Goal: Task Accomplishment & Management: Complete application form

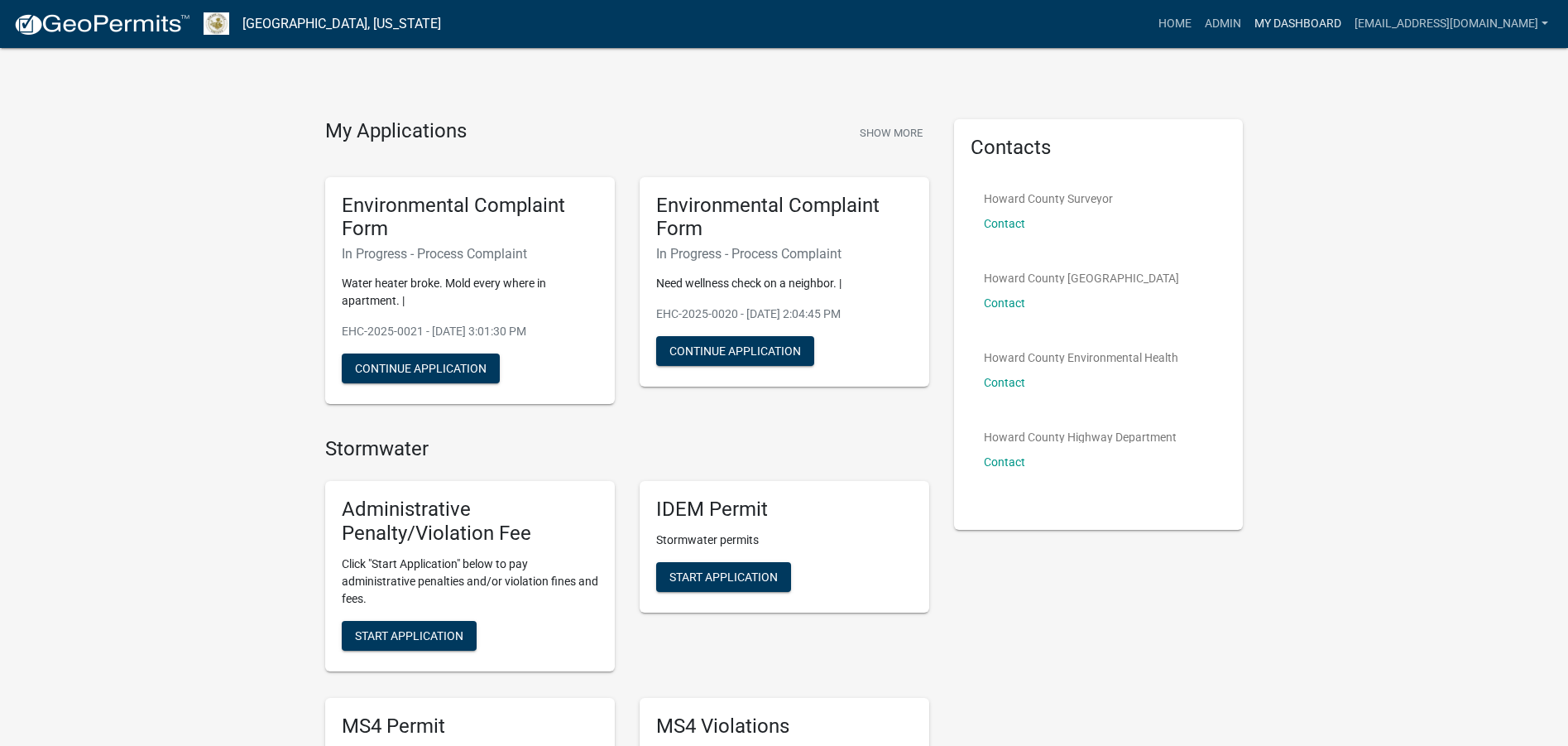
click at [1292, 27] on link "My Dashboard" at bounding box center [1297, 24] width 100 height 31
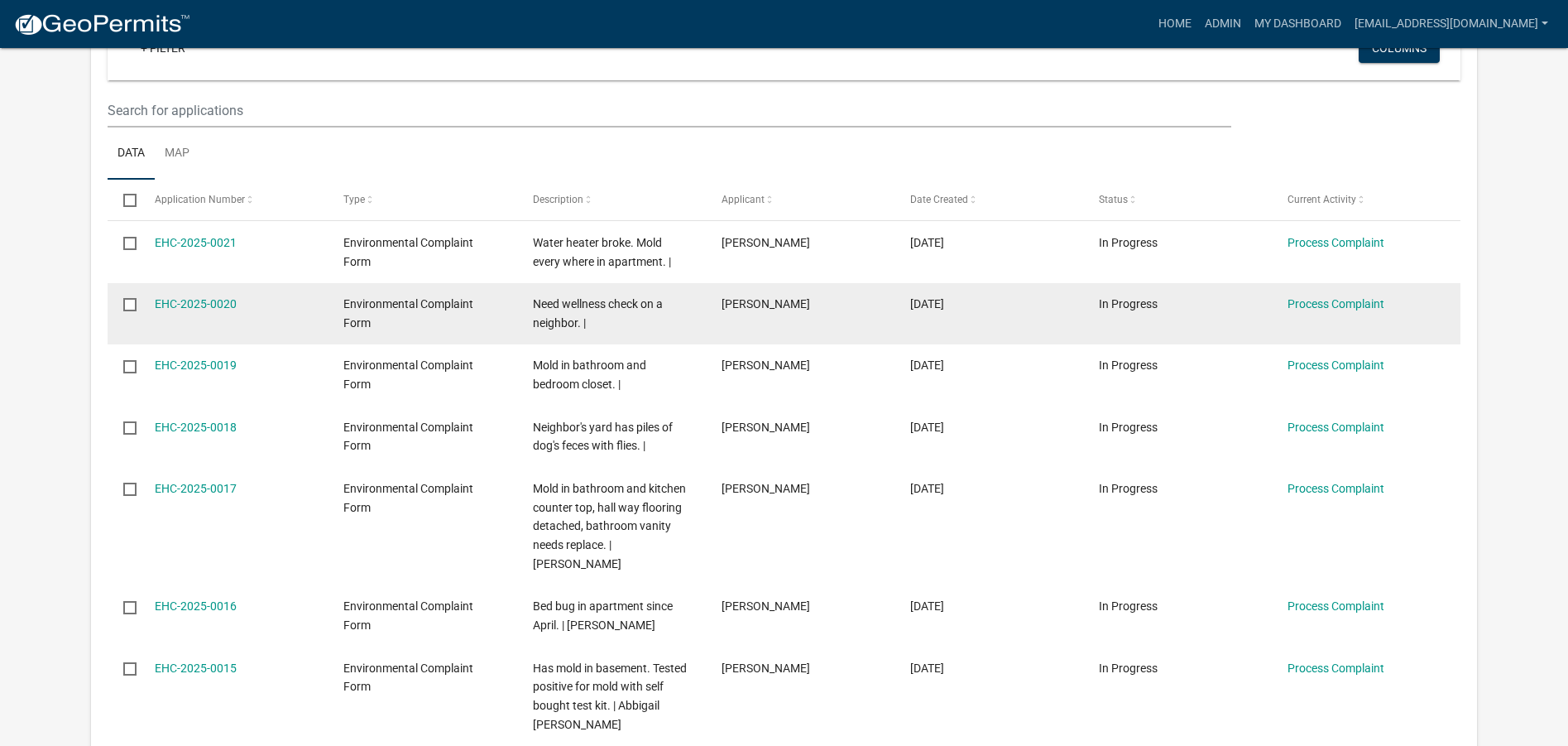
scroll to position [248, 0]
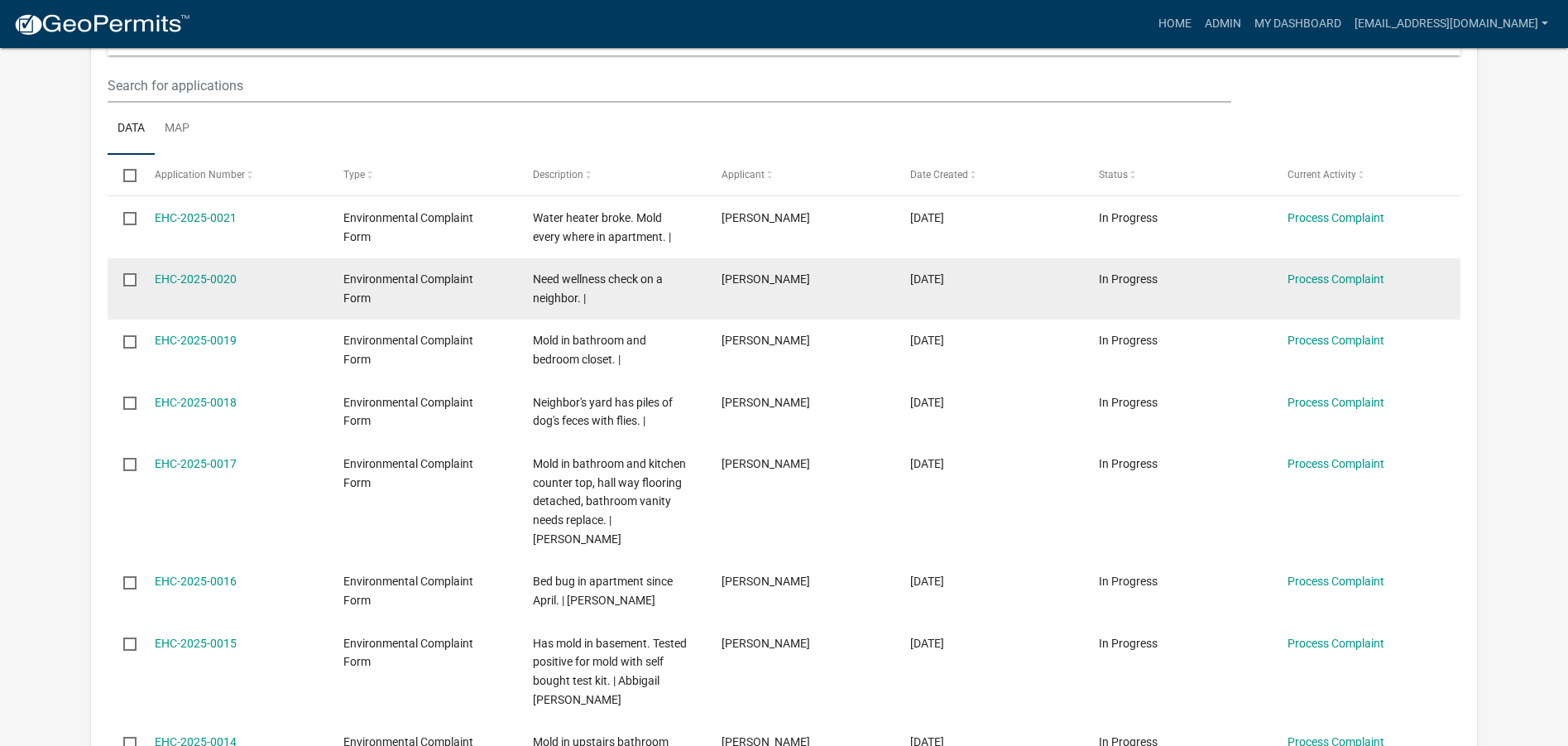
click at [568, 285] on span "Need wellness check on a neighbor. |" at bounding box center [598, 288] width 130 height 32
click at [203, 273] on link "EHC-2025-0020" at bounding box center [195, 278] width 82 height 13
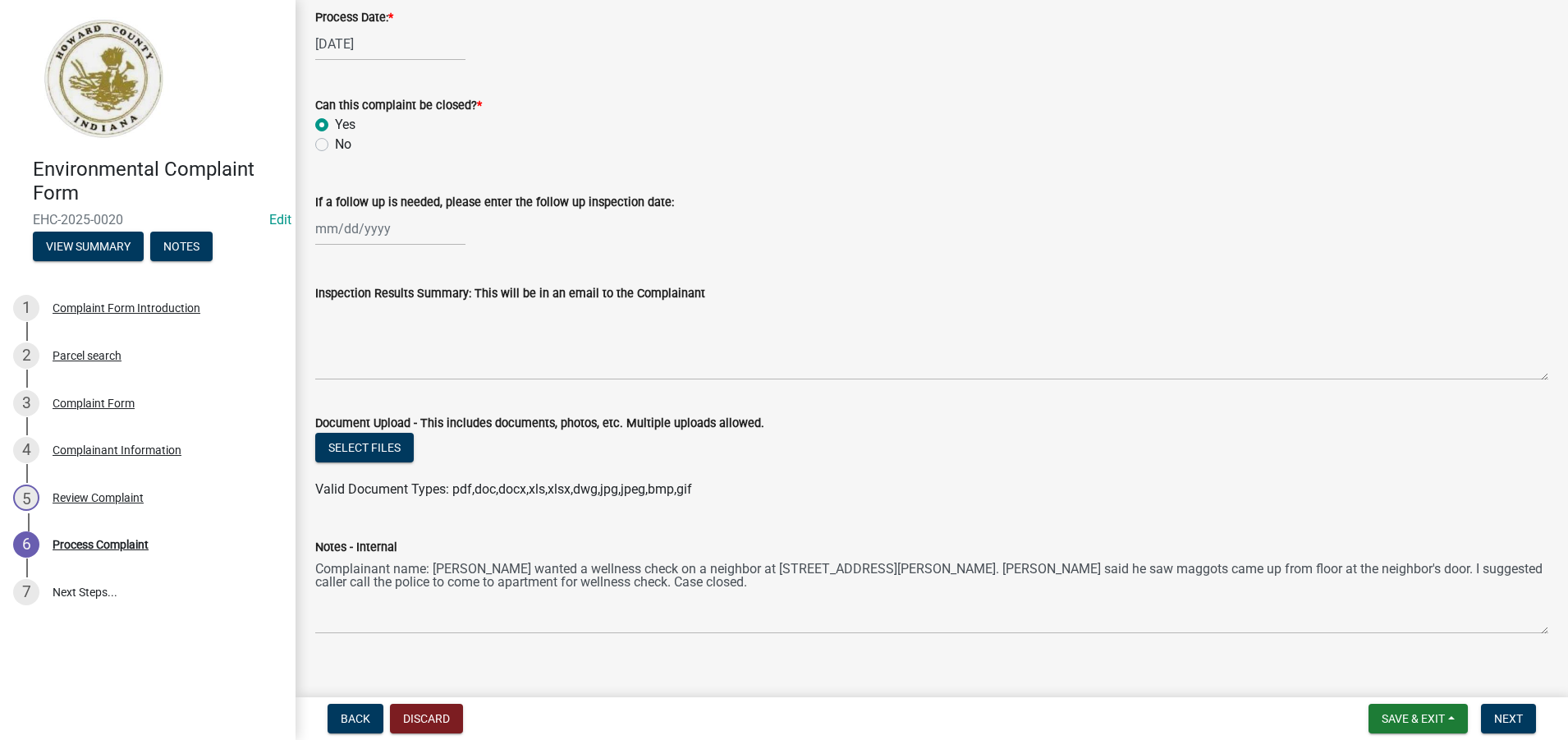
scroll to position [798, 0]
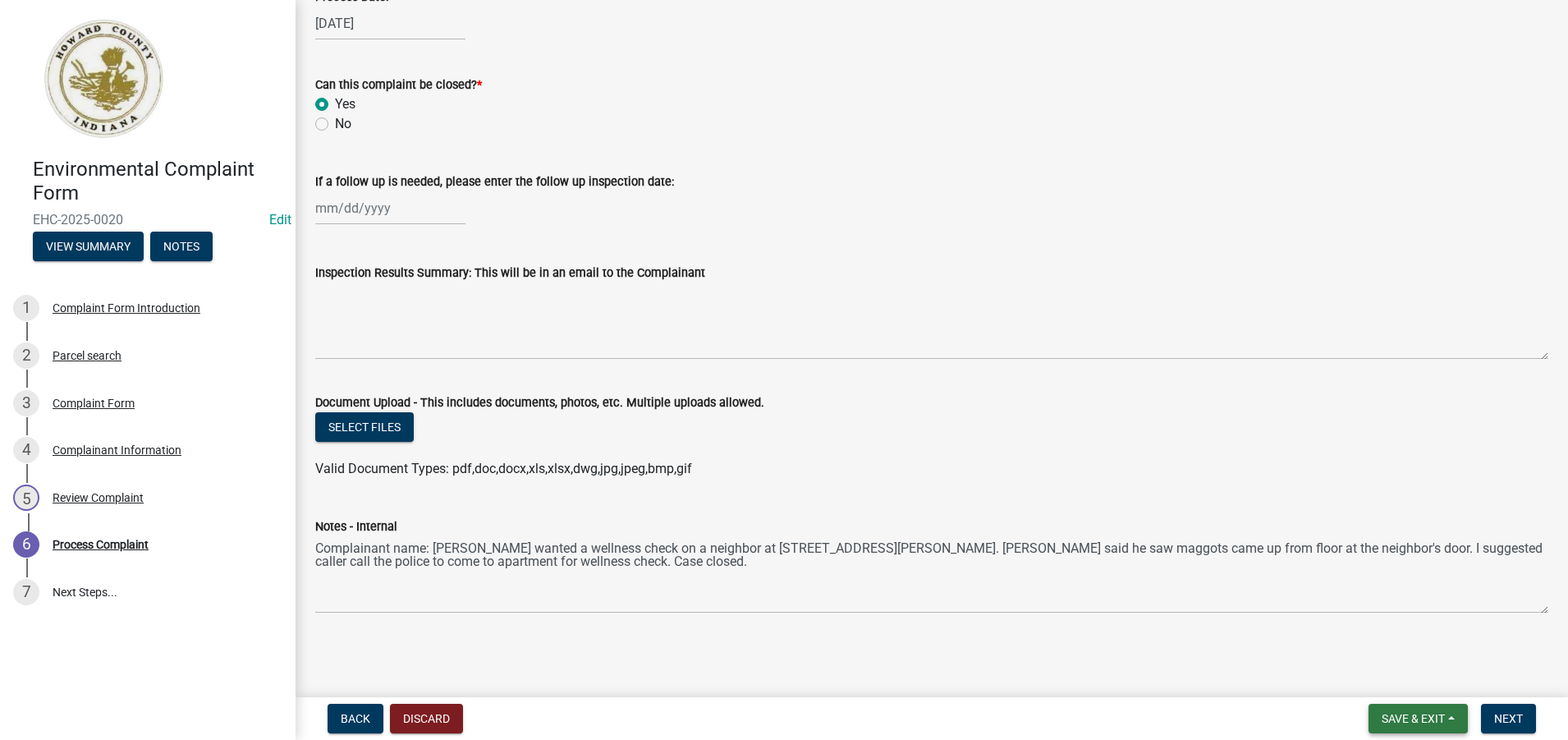
click at [1414, 717] on span "Save & Exit" at bounding box center [1413, 718] width 63 height 13
click at [1507, 722] on span "Next" at bounding box center [1508, 718] width 28 height 13
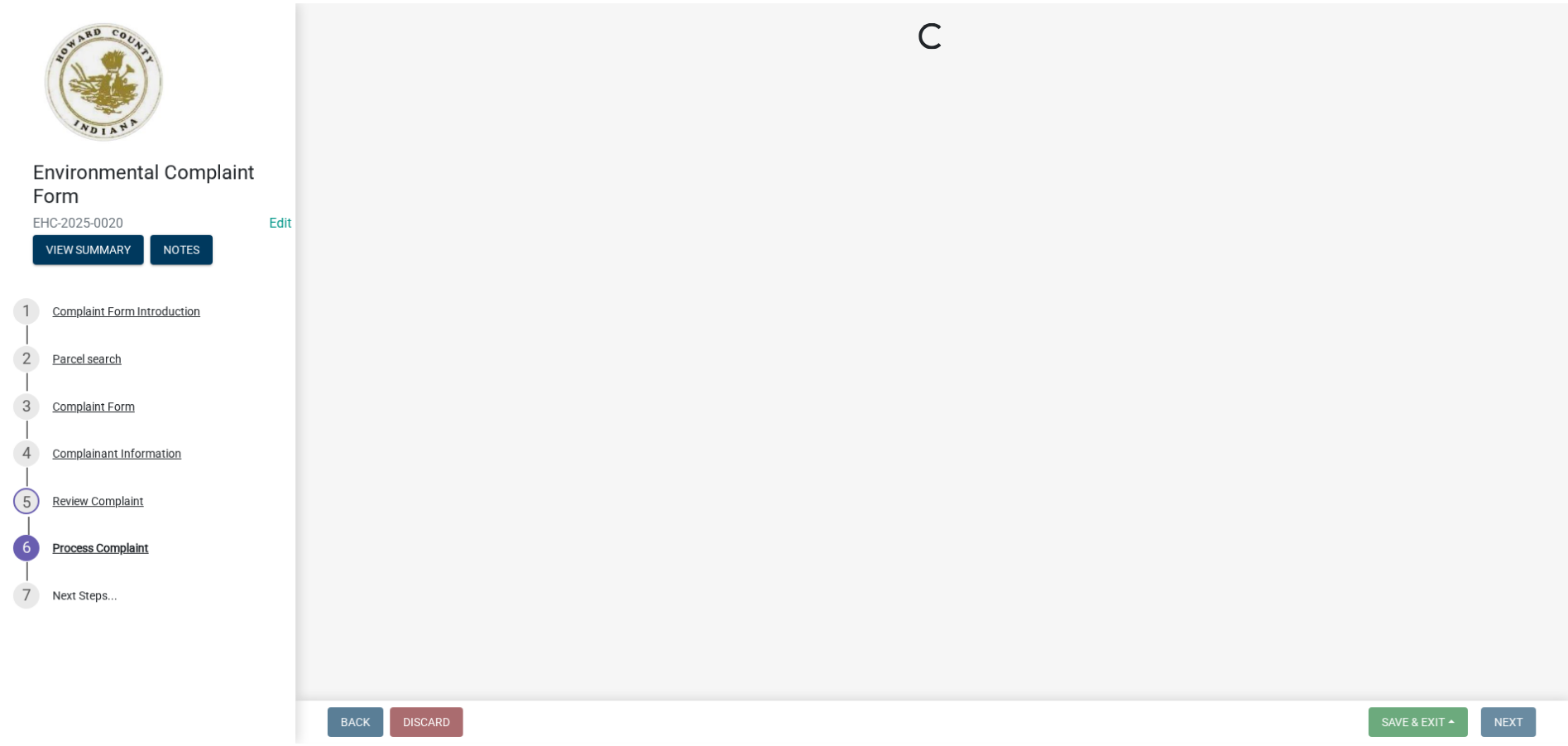
scroll to position [0, 0]
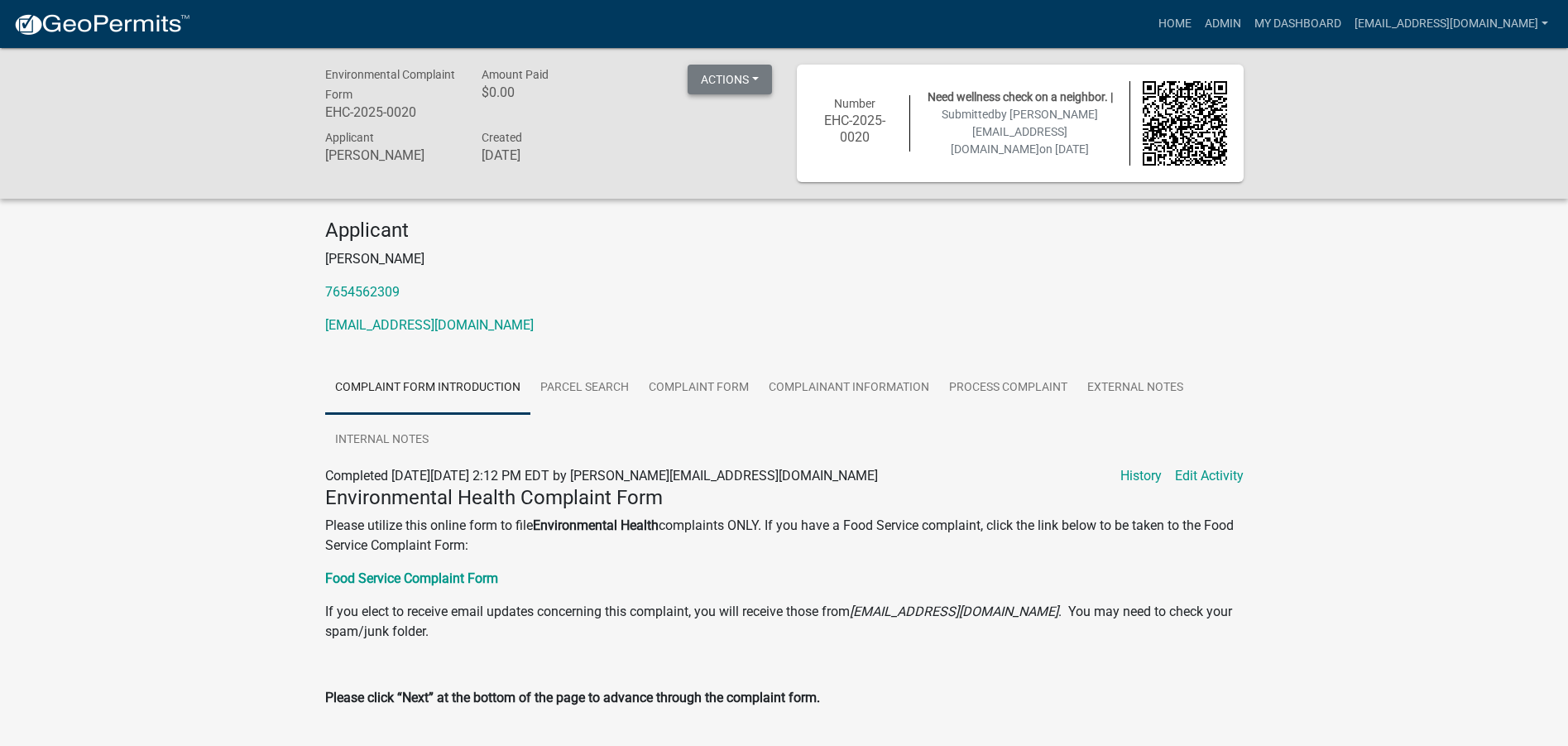
click at [751, 79] on button "Actions" at bounding box center [729, 79] width 84 height 29
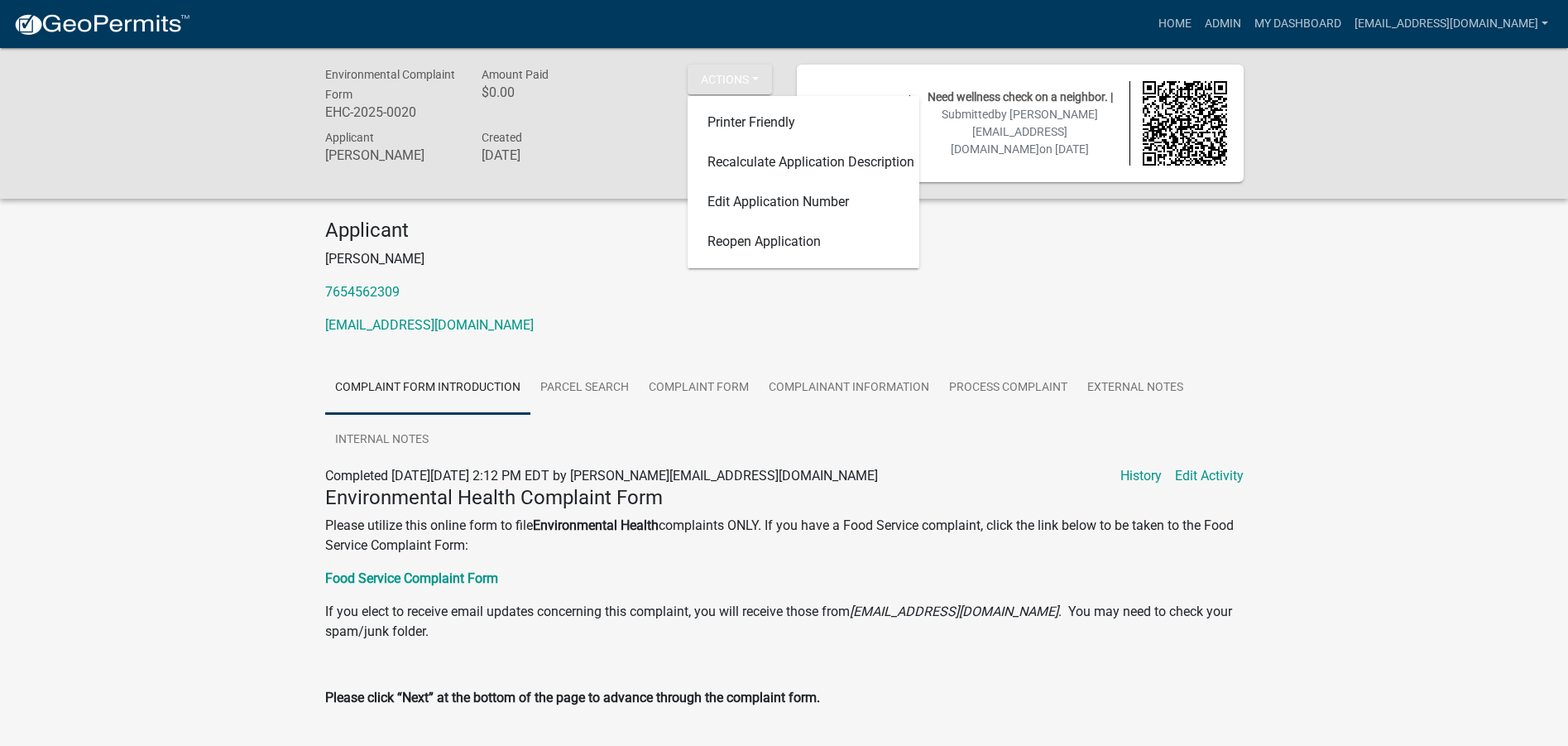
click at [1404, 427] on div "Environmental Complaint Form EHC-2025-0020 Amount Paid $0.00 Actions Printer Fr…" at bounding box center [784, 498] width 1568 height 901
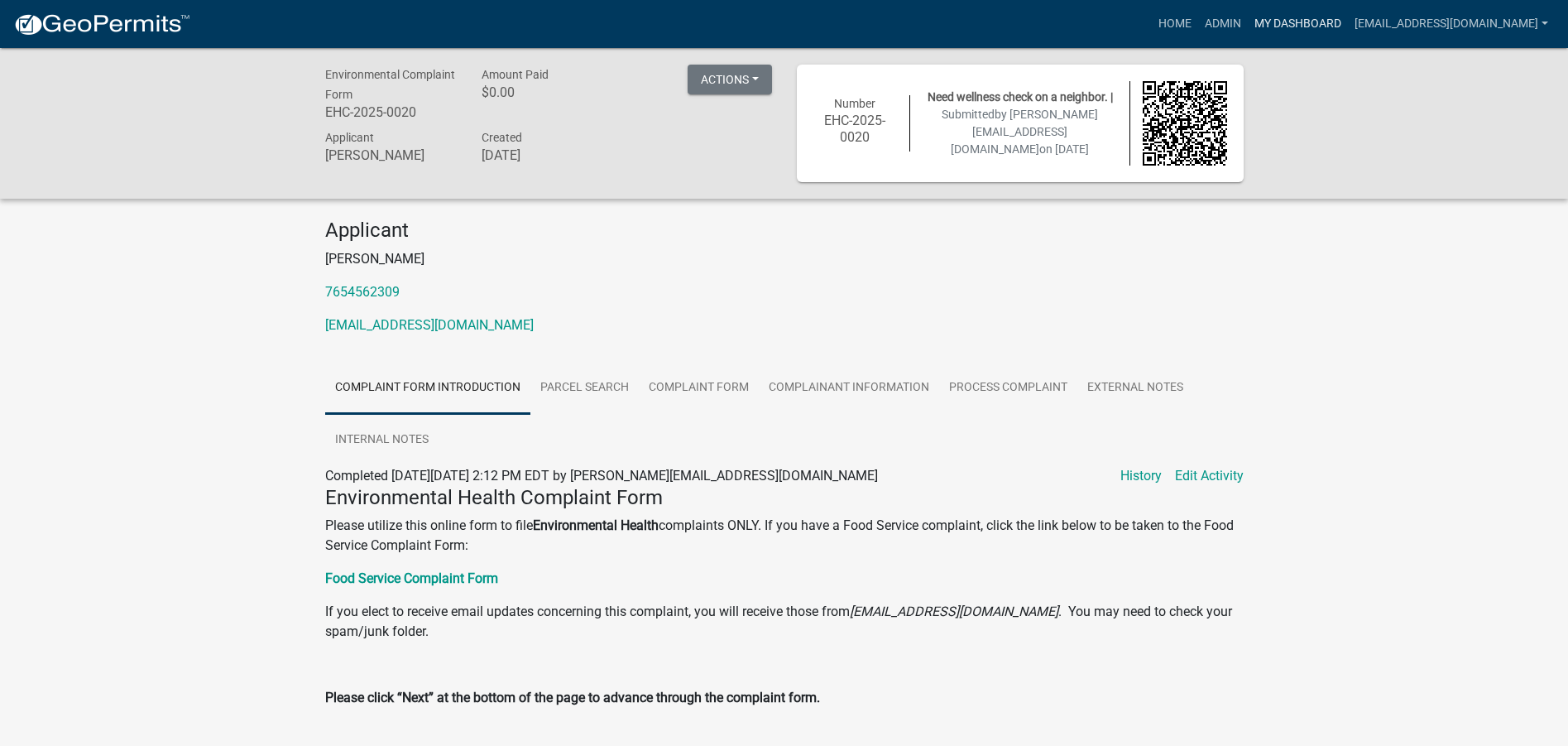
click at [1265, 25] on link "My Dashboard" at bounding box center [1297, 24] width 100 height 31
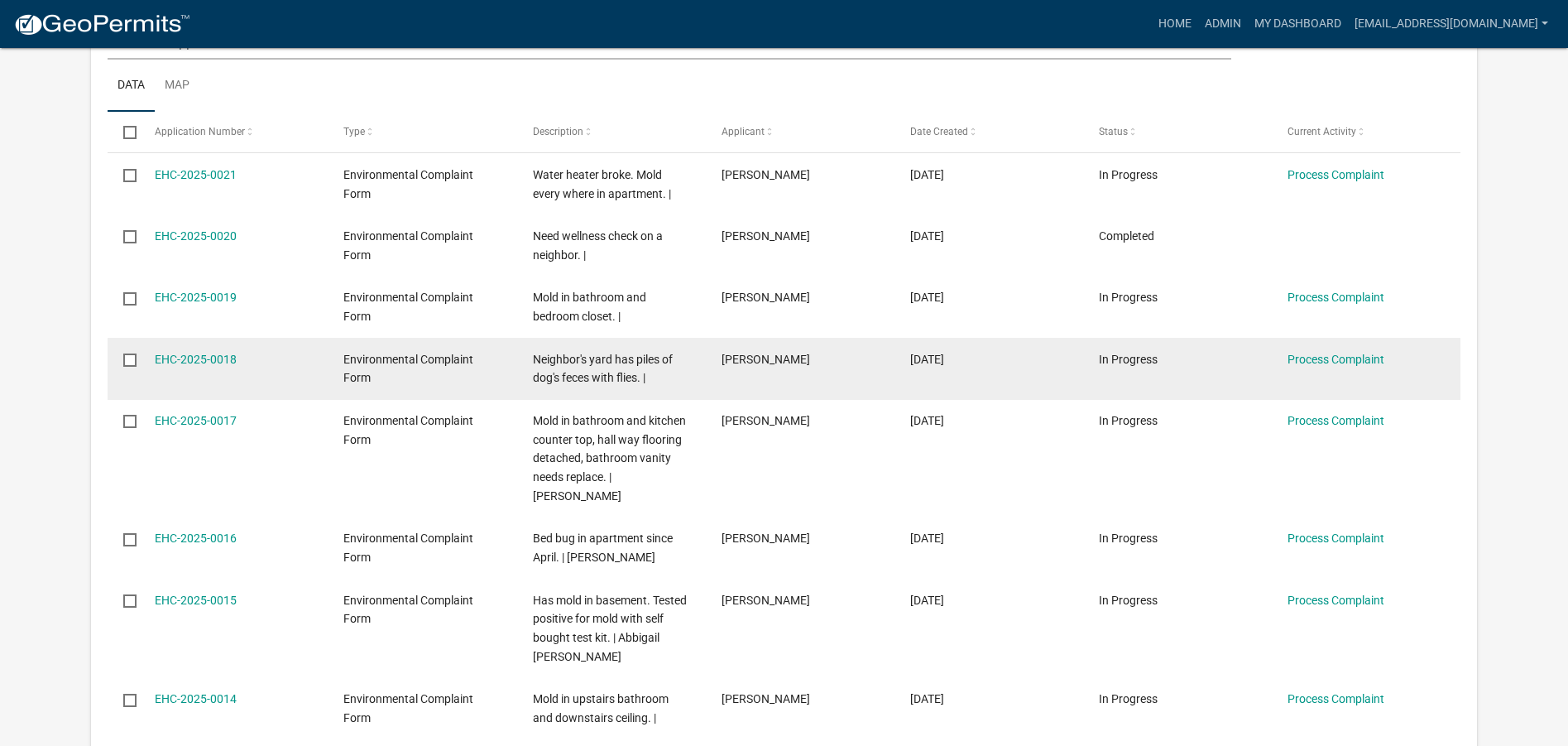
scroll to position [331, 0]
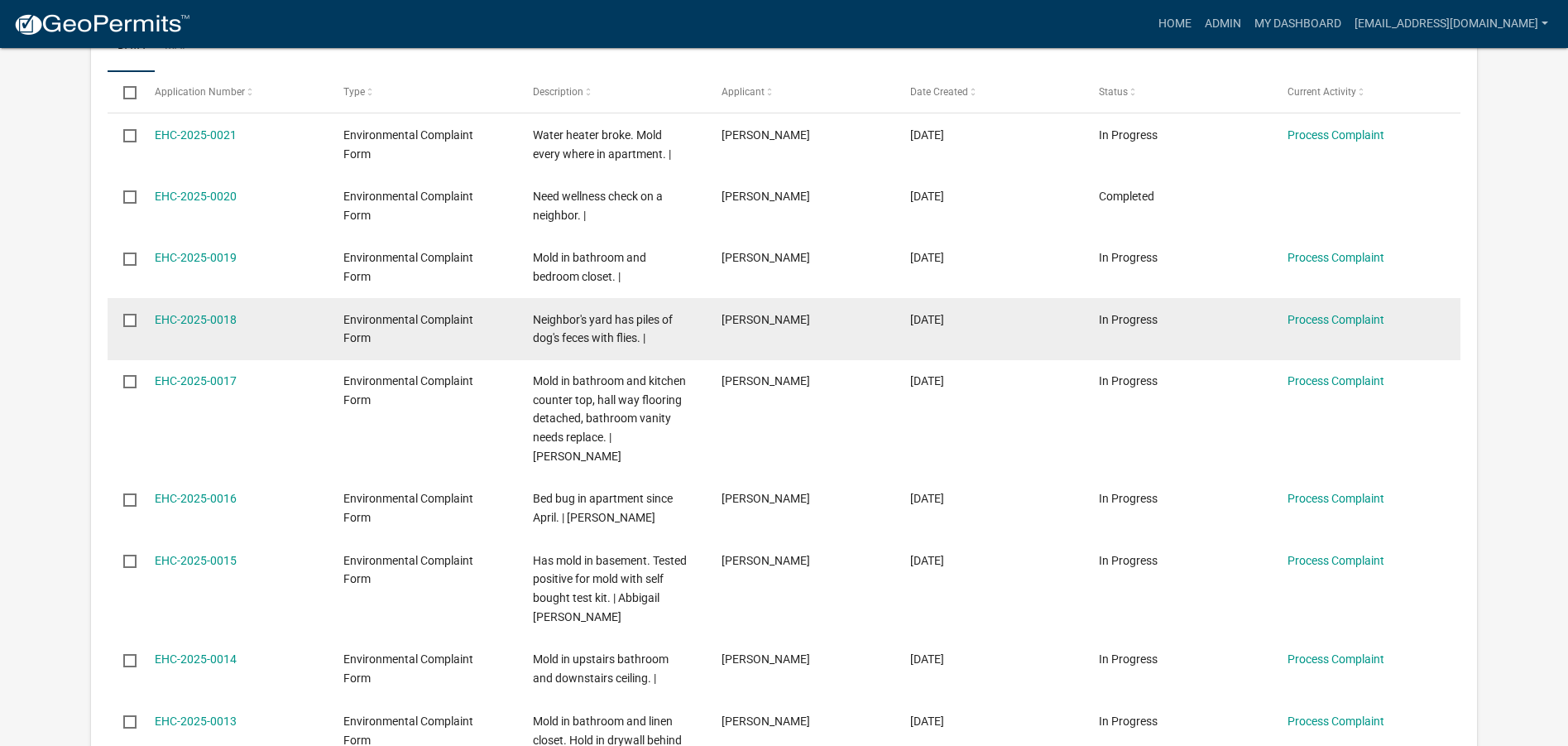
click at [611, 330] on div "Neighbor's yard has piles of dog's feces with flies. |" at bounding box center [611, 330] width 157 height 38
click at [182, 318] on link "EHC-2025-0018" at bounding box center [195, 319] width 82 height 13
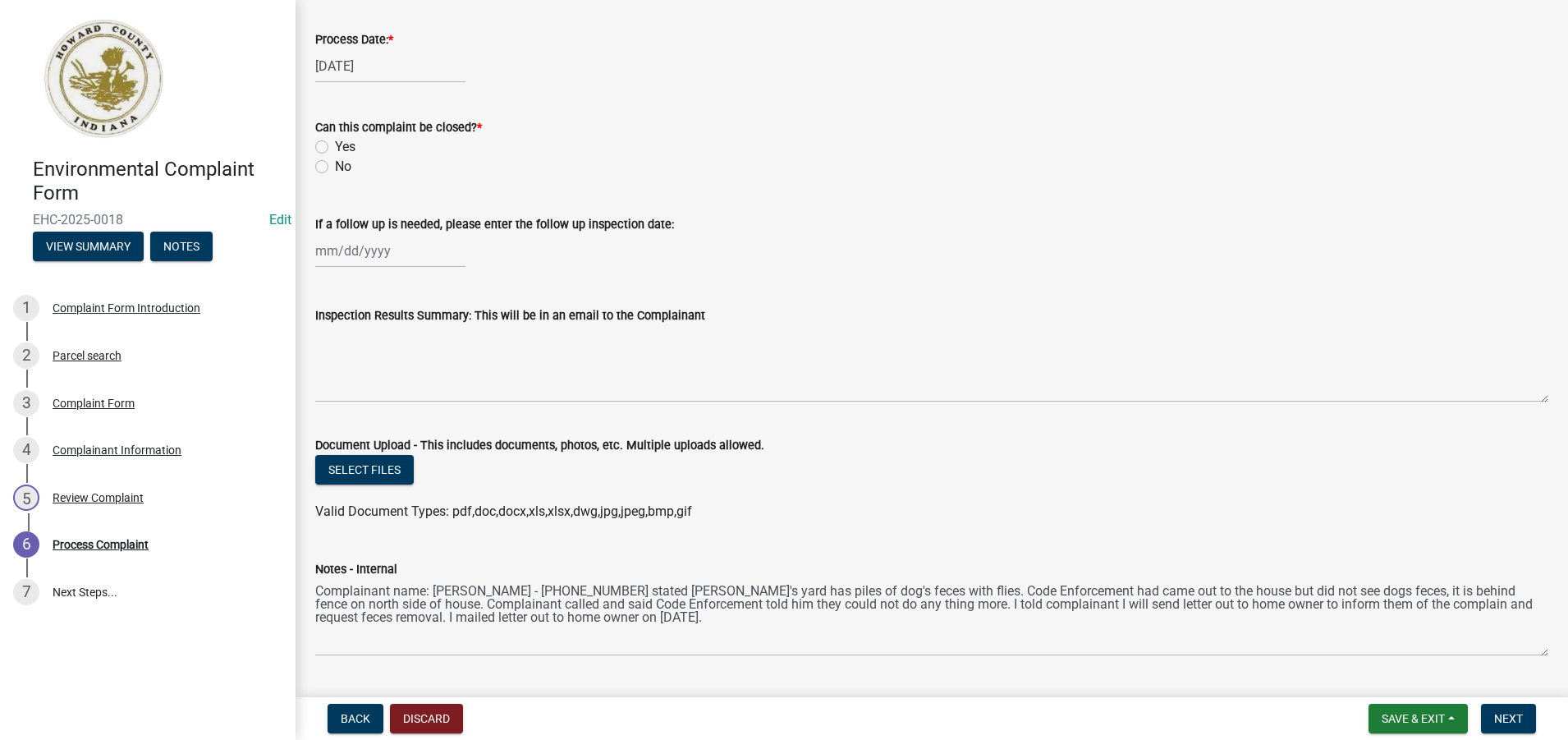
scroll to position [716, 0]
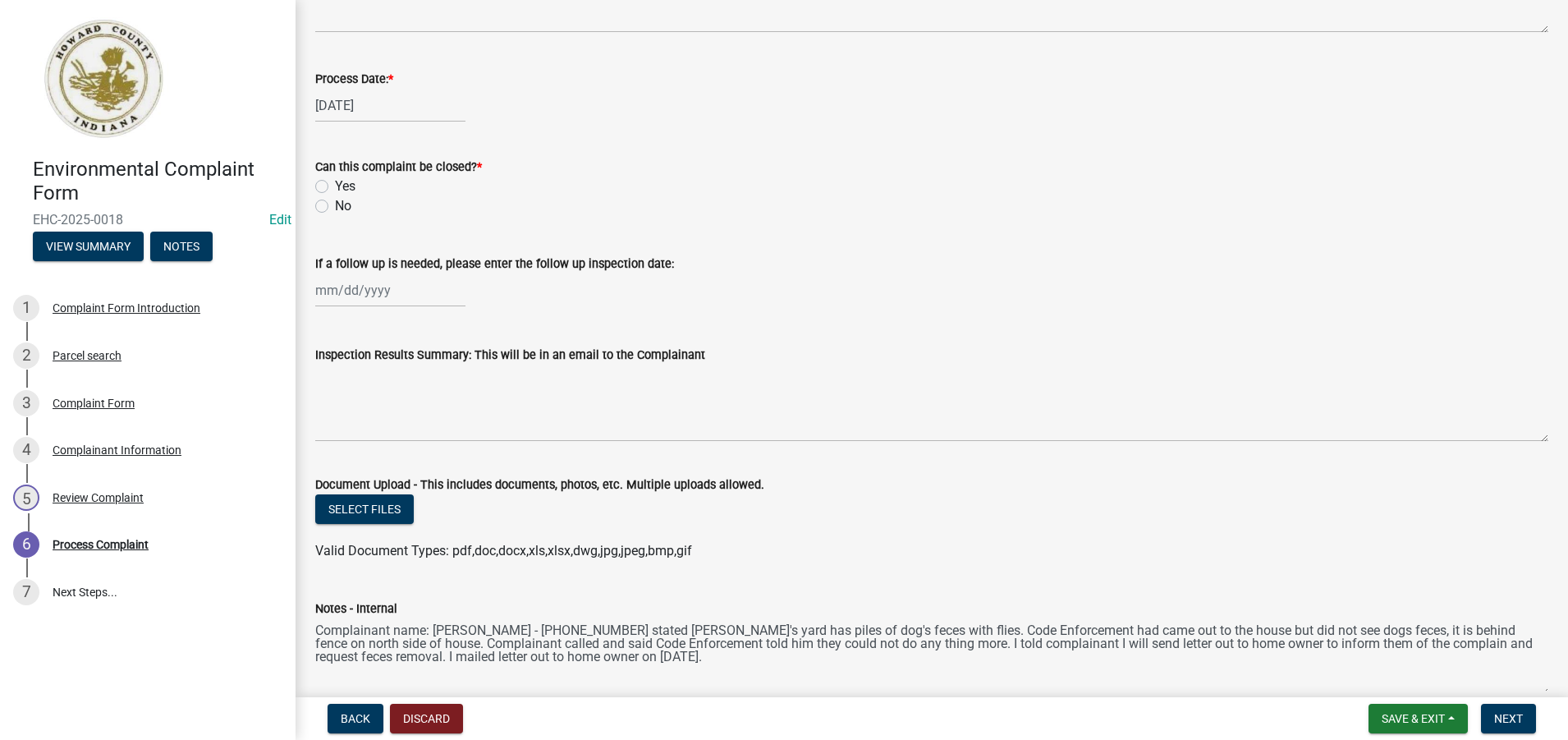
click at [335, 188] on label "Yes" at bounding box center [345, 186] width 21 height 20
click at [335, 188] on input "Yes" at bounding box center [340, 182] width 10 height 10
radio input "true"
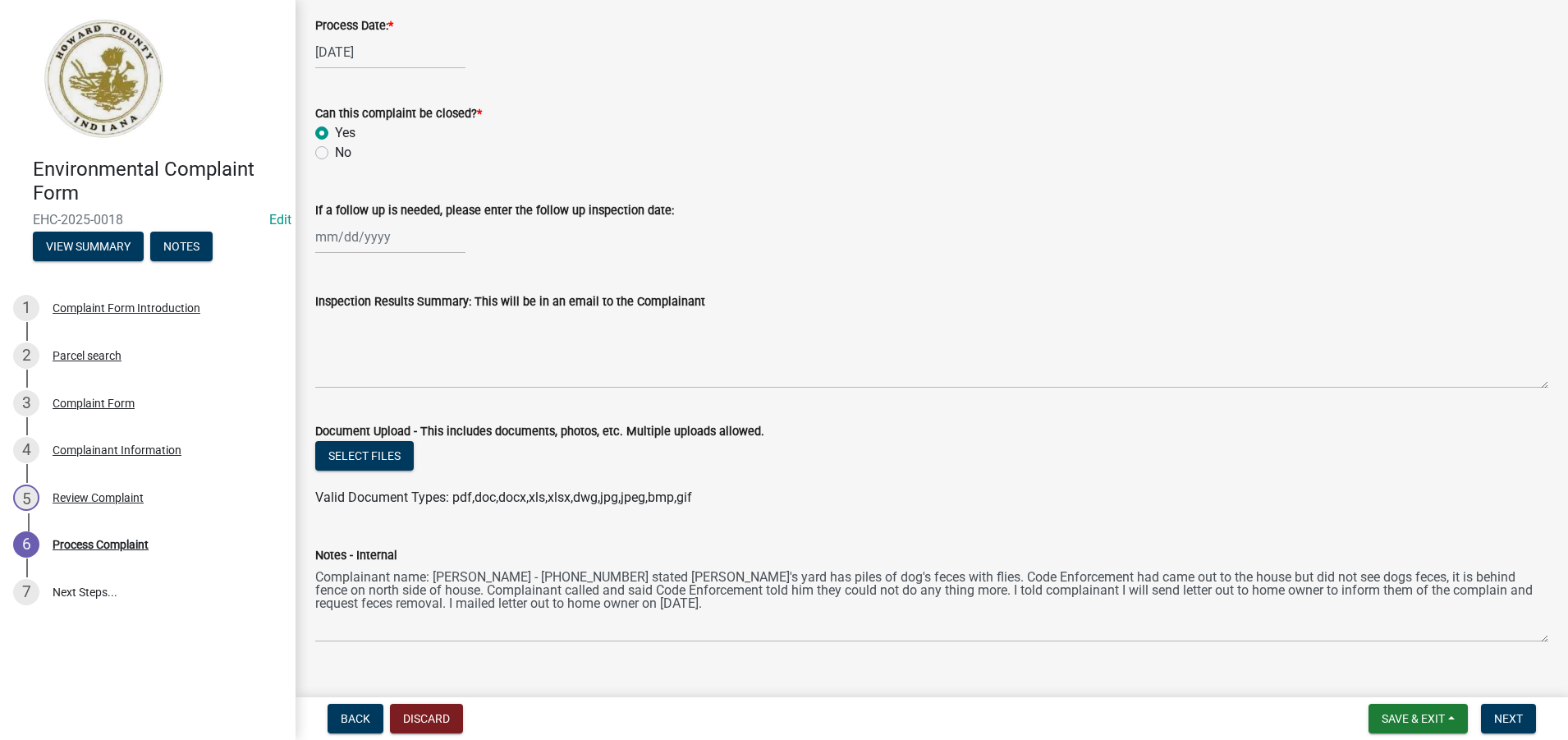
scroll to position [798, 0]
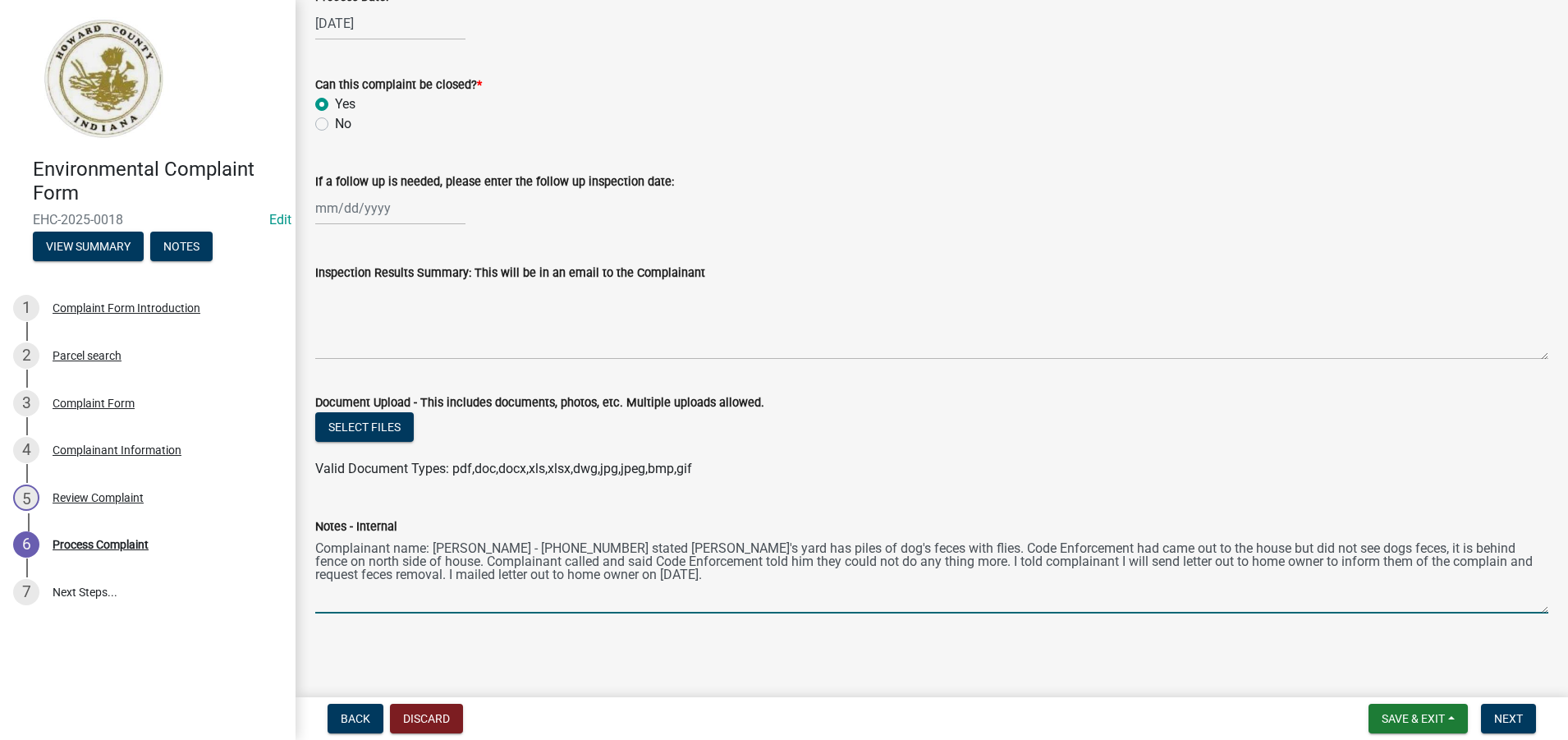
click at [654, 577] on textarea "Complainant name: [PERSON_NAME] - [PHONE_NUMBER] stated [PERSON_NAME]'s yard ha…" at bounding box center [931, 575] width 1233 height 77
type textarea "Complainant name: [PERSON_NAME] - [PHONE_NUMBER] stated [PERSON_NAME]'s yard ha…"
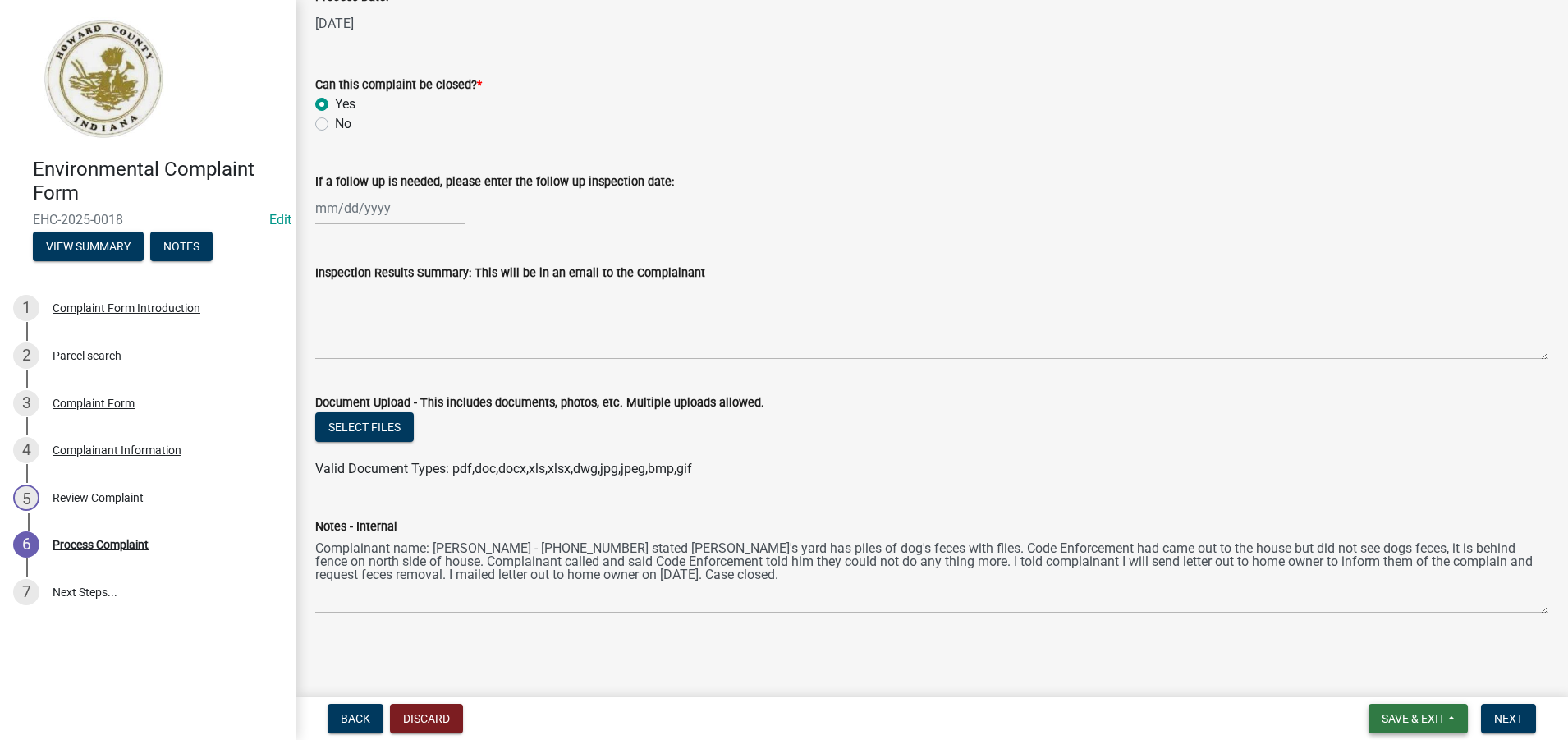
click at [1408, 716] on span "Save & Exit" at bounding box center [1413, 718] width 63 height 13
click at [1386, 637] on button "Save" at bounding box center [1402, 636] width 132 height 40
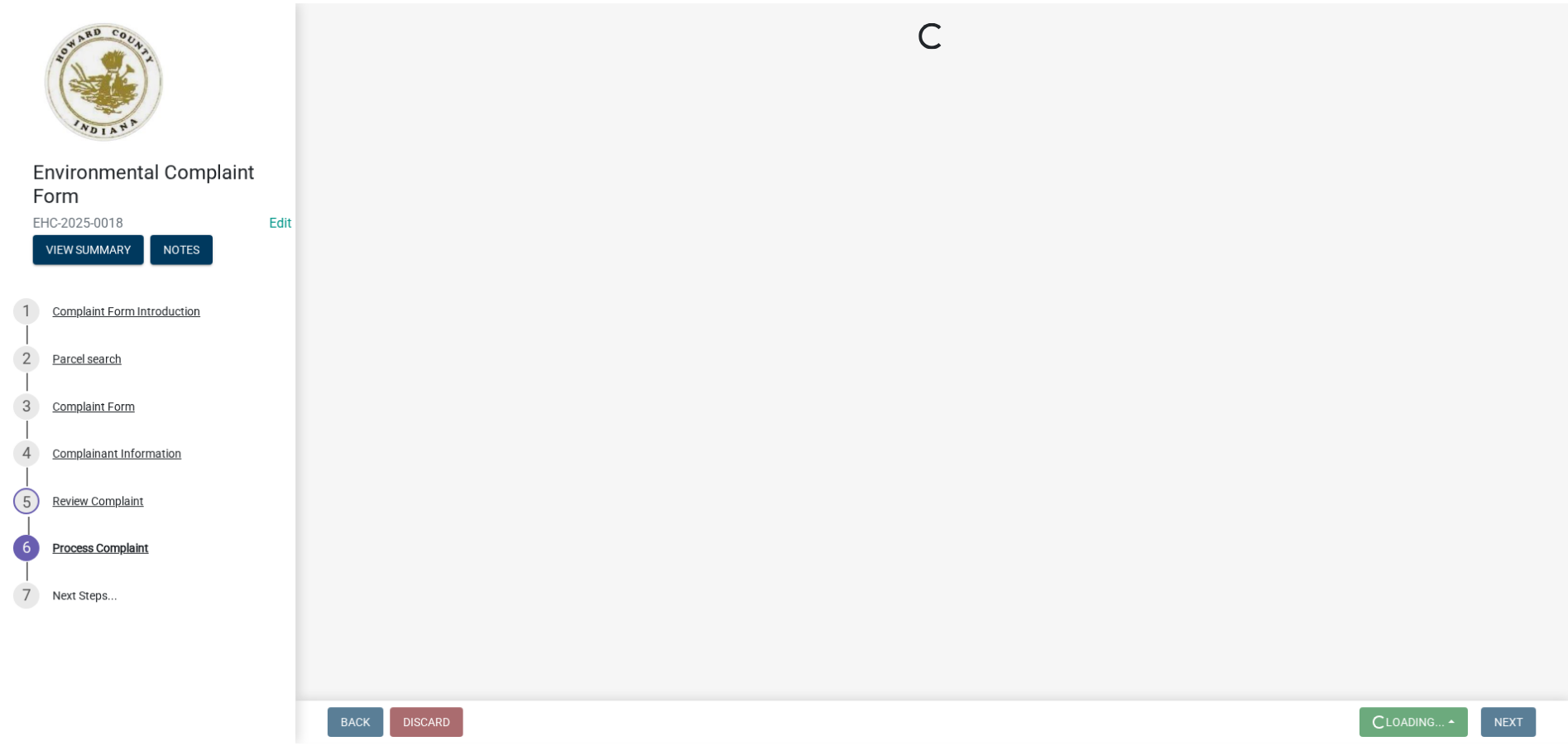
scroll to position [0, 0]
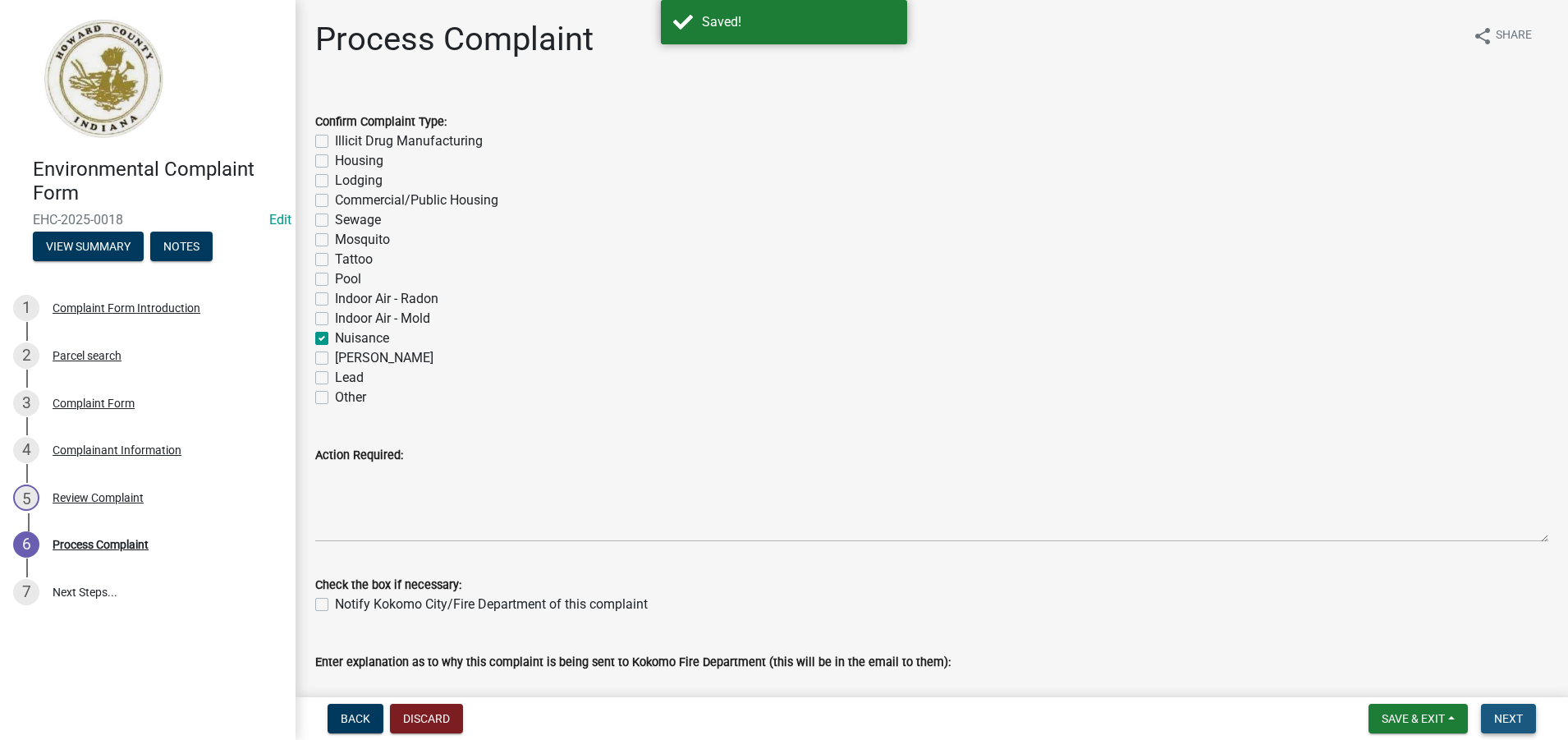
click at [1516, 717] on span "Next" at bounding box center [1508, 718] width 28 height 13
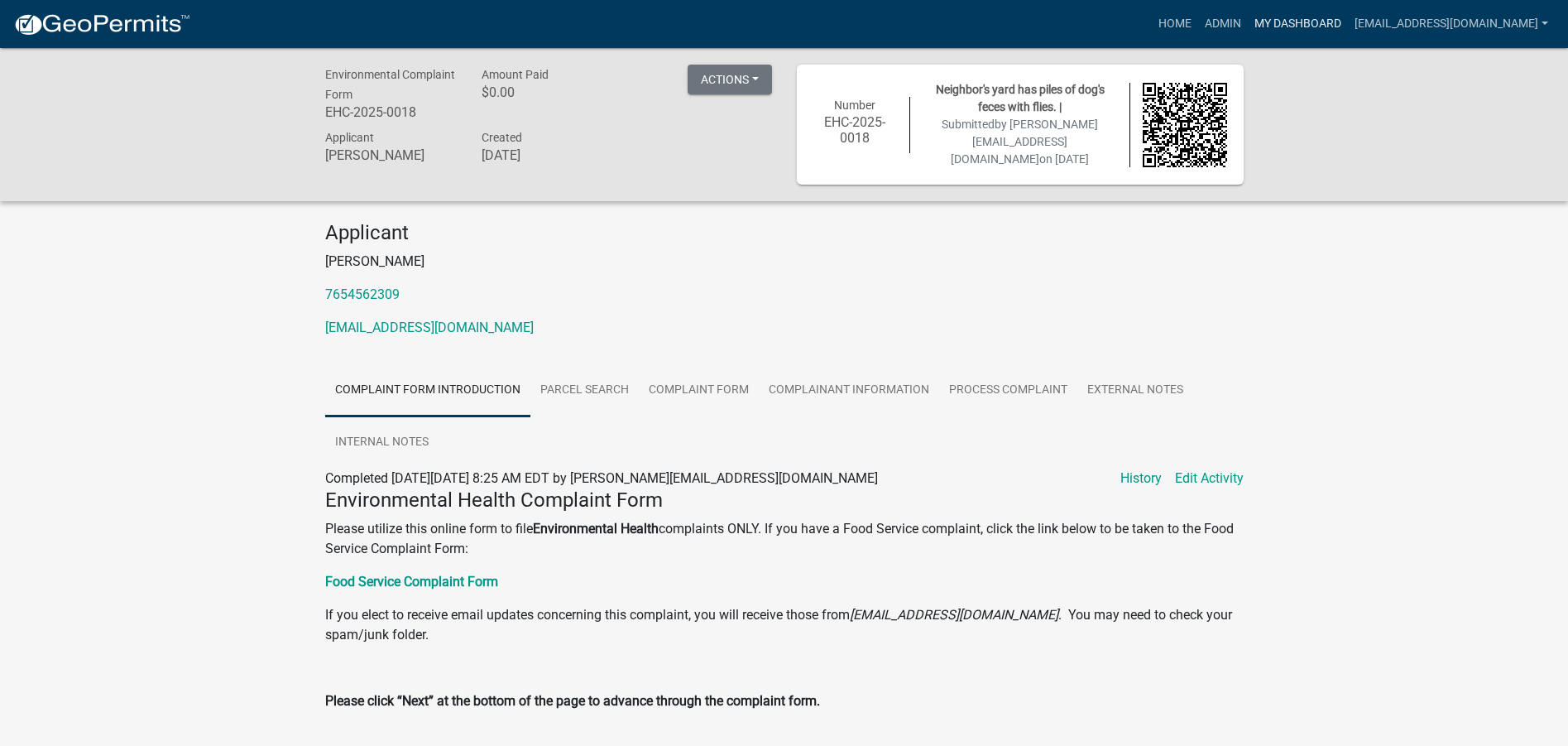
click at [1264, 22] on link "My Dashboard" at bounding box center [1297, 24] width 100 height 31
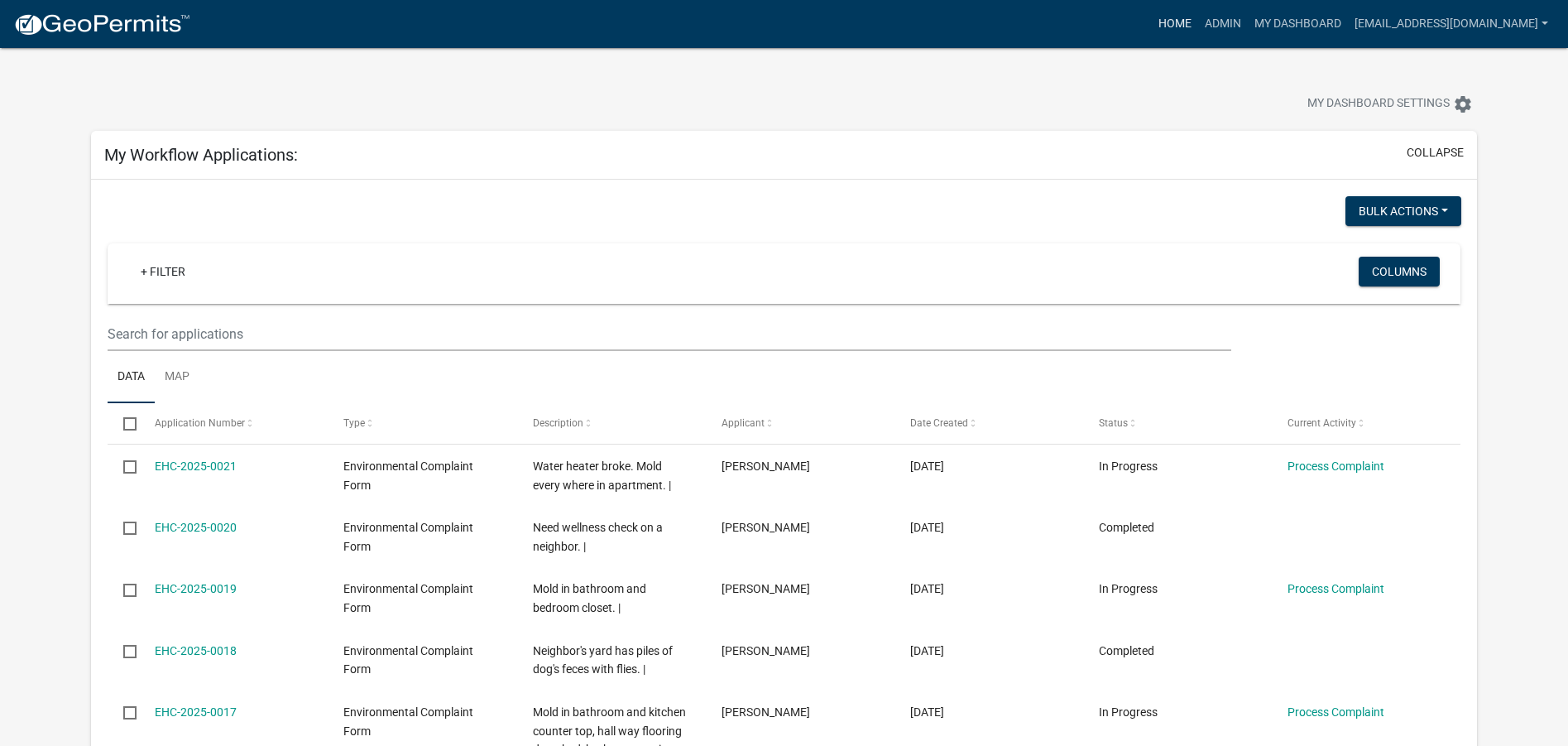
click at [1159, 22] on link "Home" at bounding box center [1174, 24] width 46 height 31
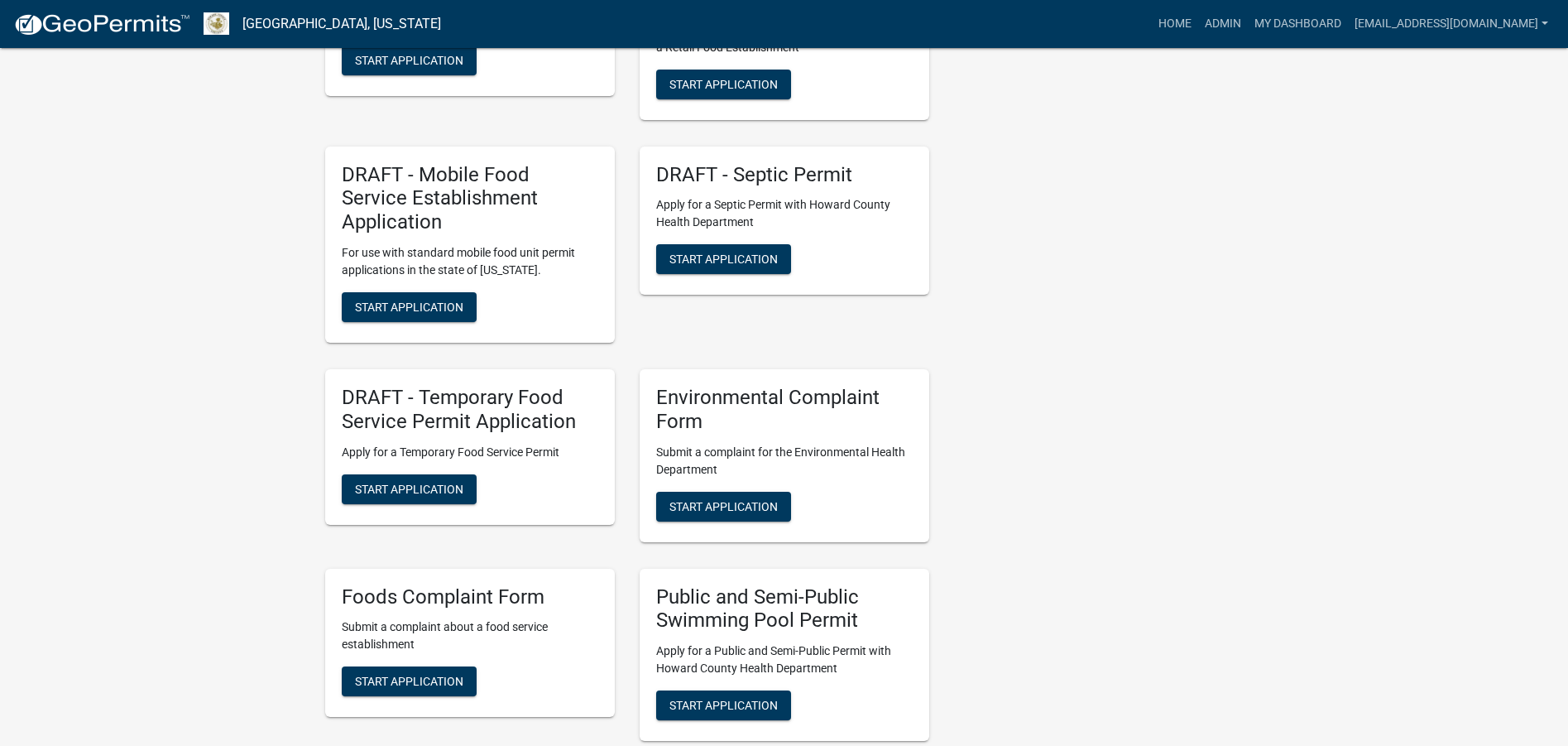
scroll to position [2399, 0]
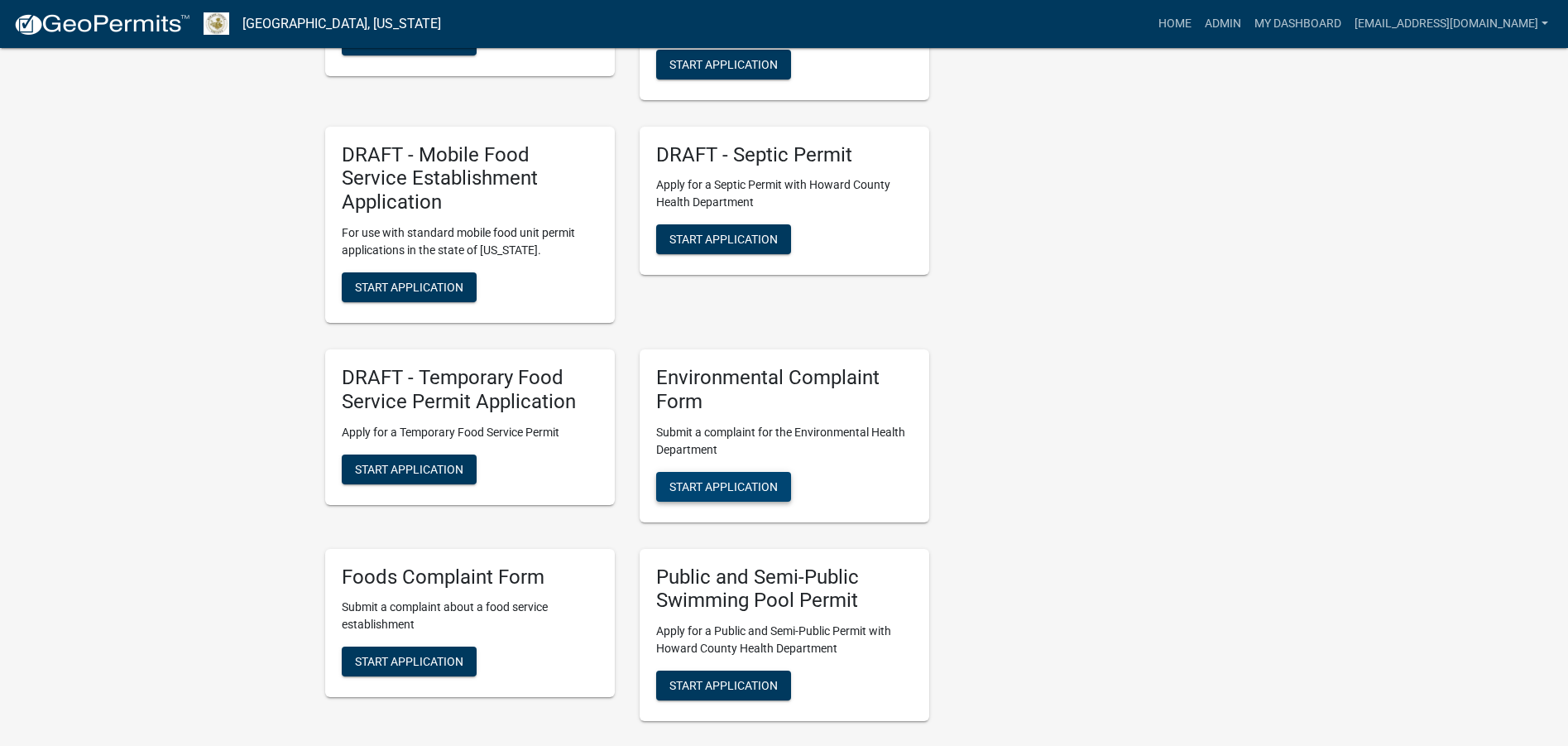
click at [744, 479] on span "Start Application" at bounding box center [723, 485] width 108 height 13
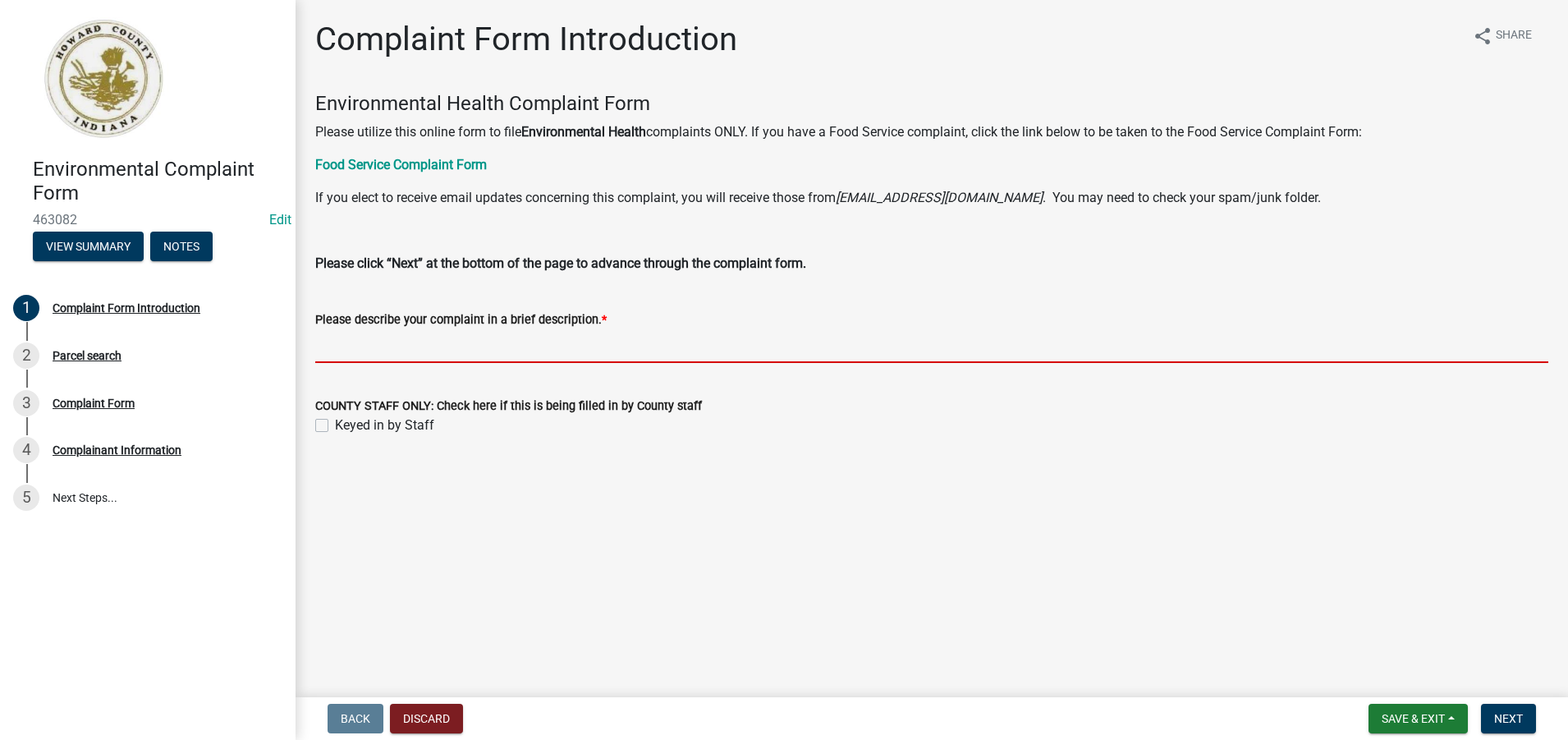
click at [326, 342] on input "Please describe your complaint in a brief description. *" at bounding box center [931, 346] width 1233 height 34
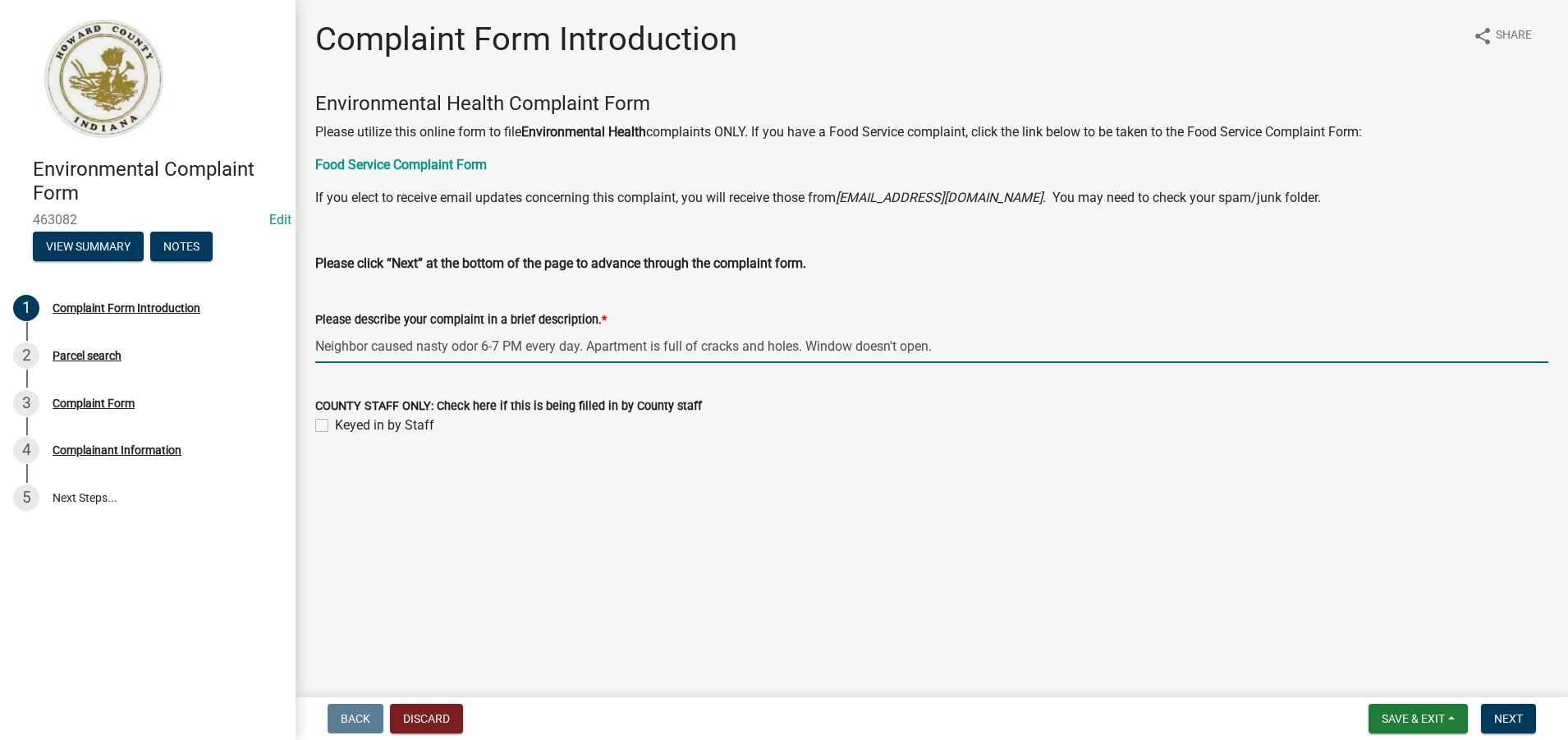
type input "Neighbor caused nasty odor 6-7 PM every day. Apartment is full of cracks and ho…"
click at [335, 427] on label "Keyed in by Staff" at bounding box center [384, 425] width 99 height 20
click at [335, 426] on input "Keyed in by Staff" at bounding box center [340, 421] width 10 height 10
checkbox input "true"
drag, startPoint x: 957, startPoint y: 350, endPoint x: 317, endPoint y: 342, distance: 640.0
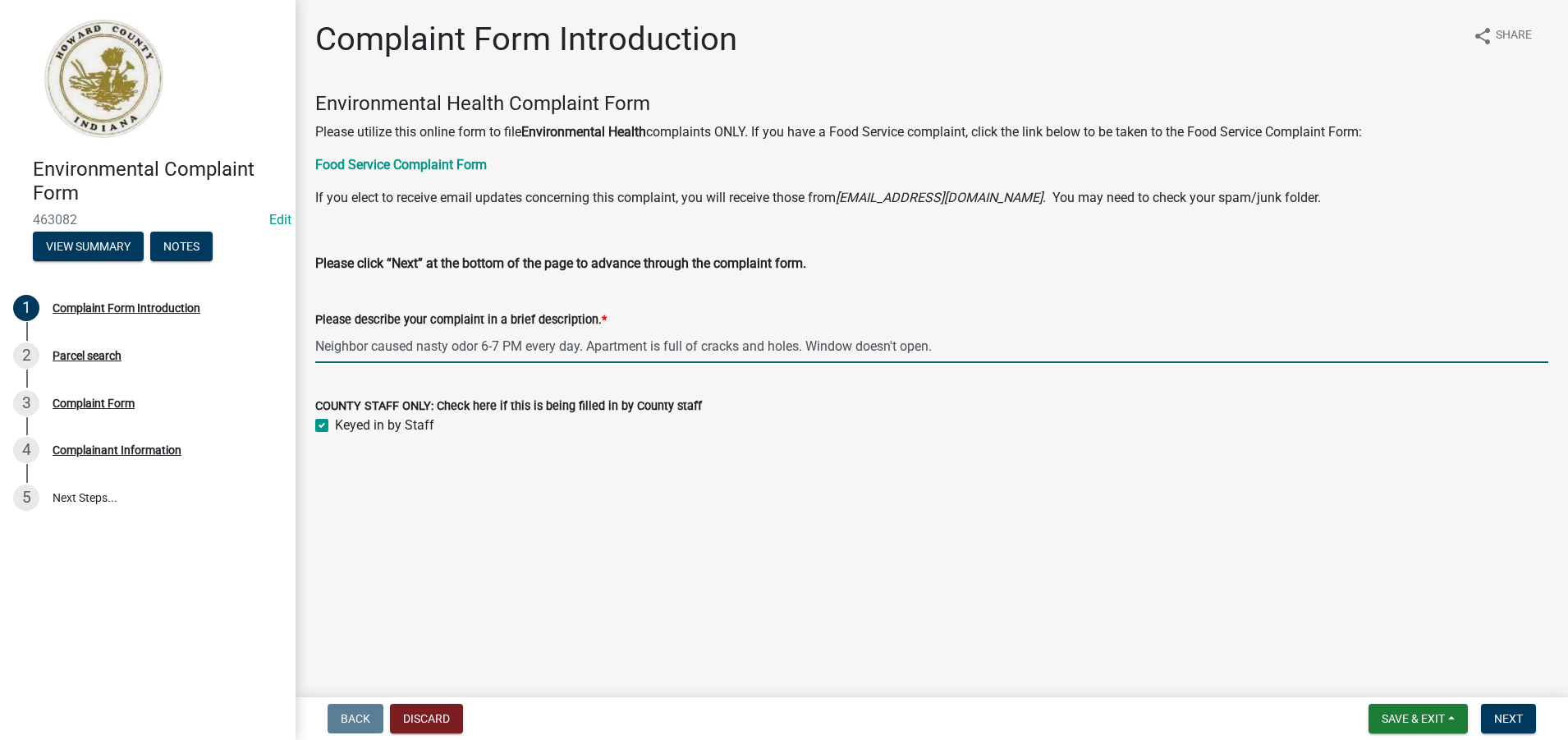
click at [317, 342] on input "Neighbor caused nasty odor 6-7 PM every day. Apartment is full of cracks and ho…" at bounding box center [931, 346] width 1233 height 34
click at [1518, 718] on span "Next" at bounding box center [1508, 718] width 28 height 13
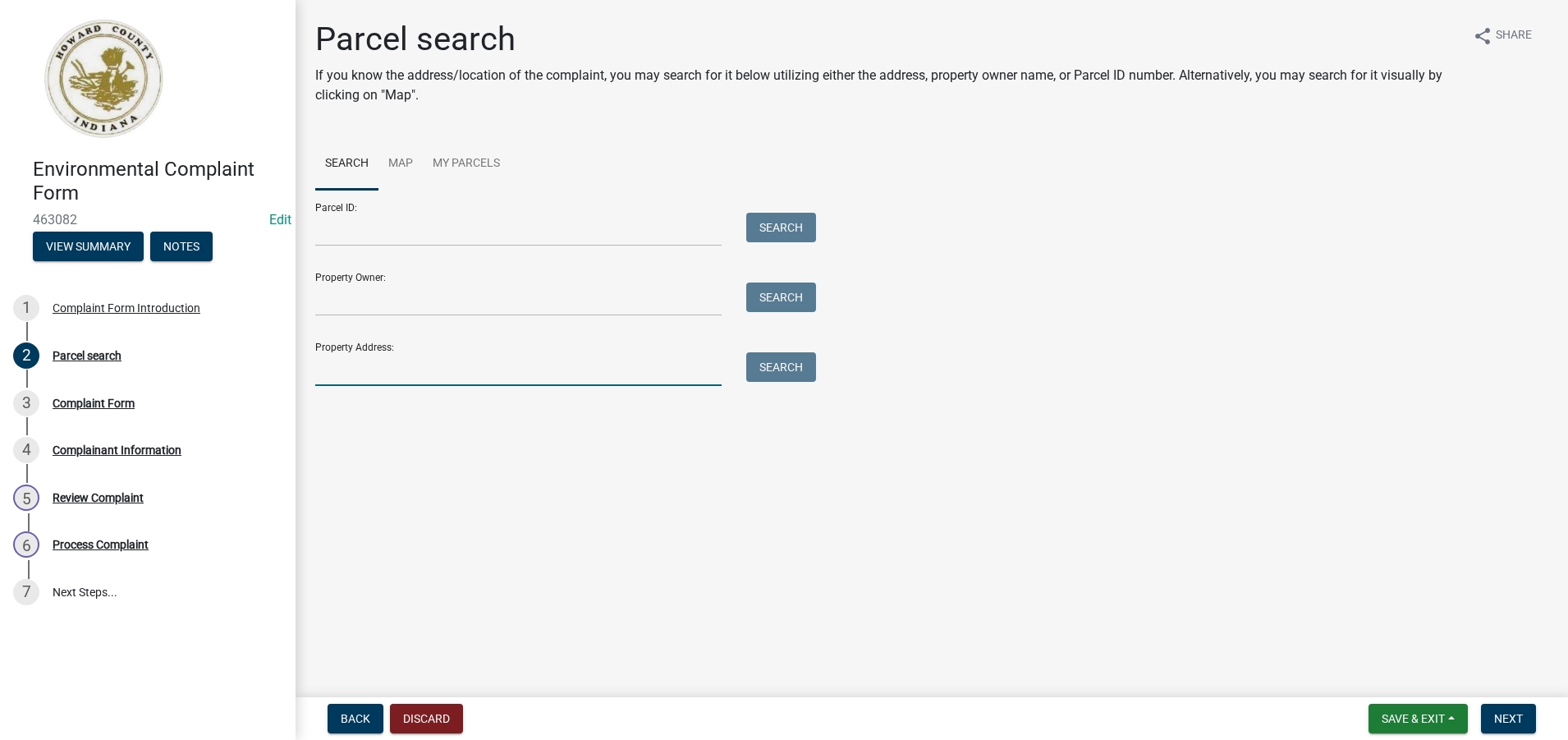
click at [336, 371] on input "Property Address:" at bounding box center [518, 368] width 406 height 34
click at [784, 371] on button "Search" at bounding box center [781, 367] width 70 height 29
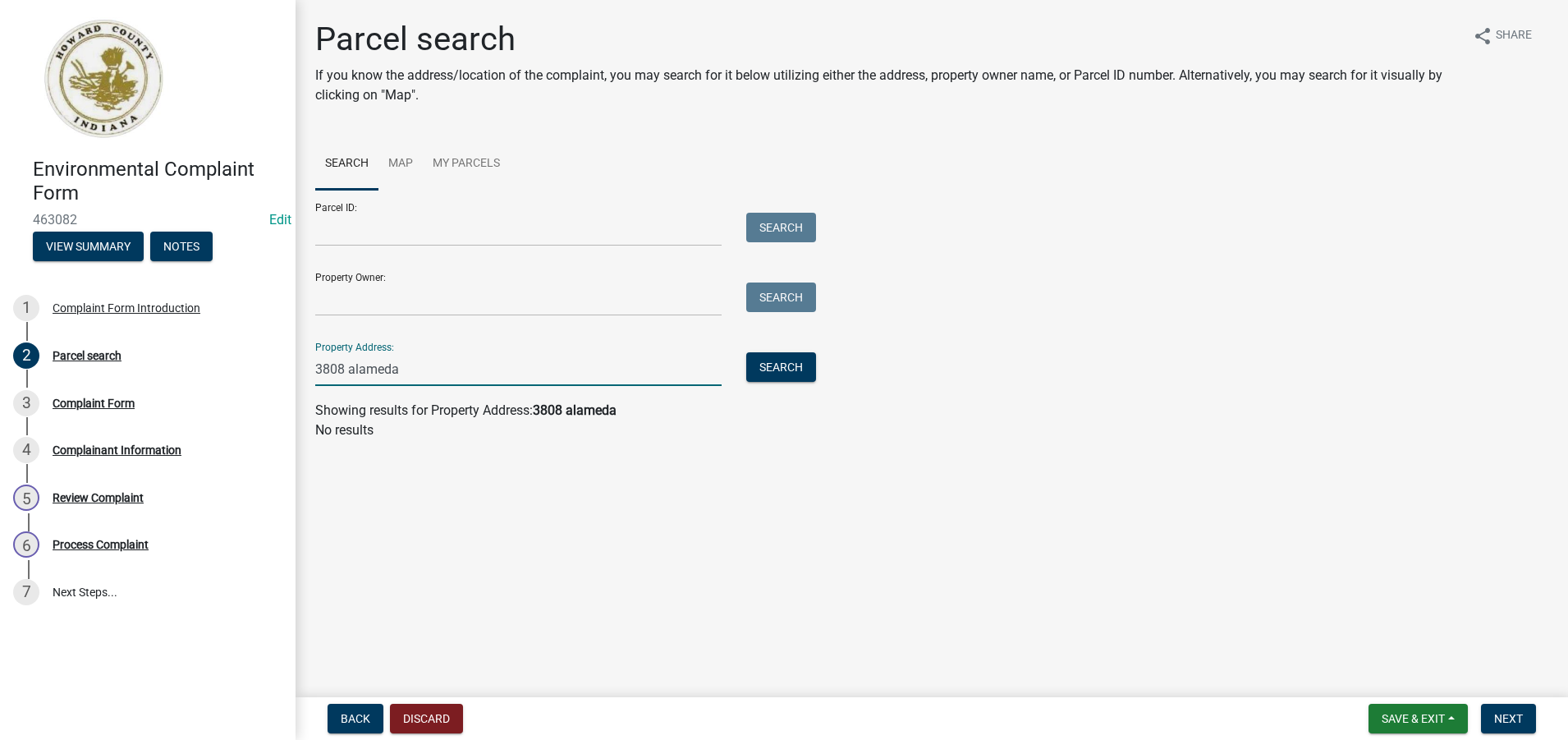
click at [348, 367] on input "3808 alameda" at bounding box center [518, 368] width 406 height 34
click at [781, 366] on button "Search" at bounding box center [781, 367] width 70 height 29
click at [437, 378] on input "3808 [GEOGRAPHIC_DATA]" at bounding box center [518, 368] width 406 height 34
type input "3"
click at [768, 369] on button "Search" at bounding box center [781, 367] width 70 height 29
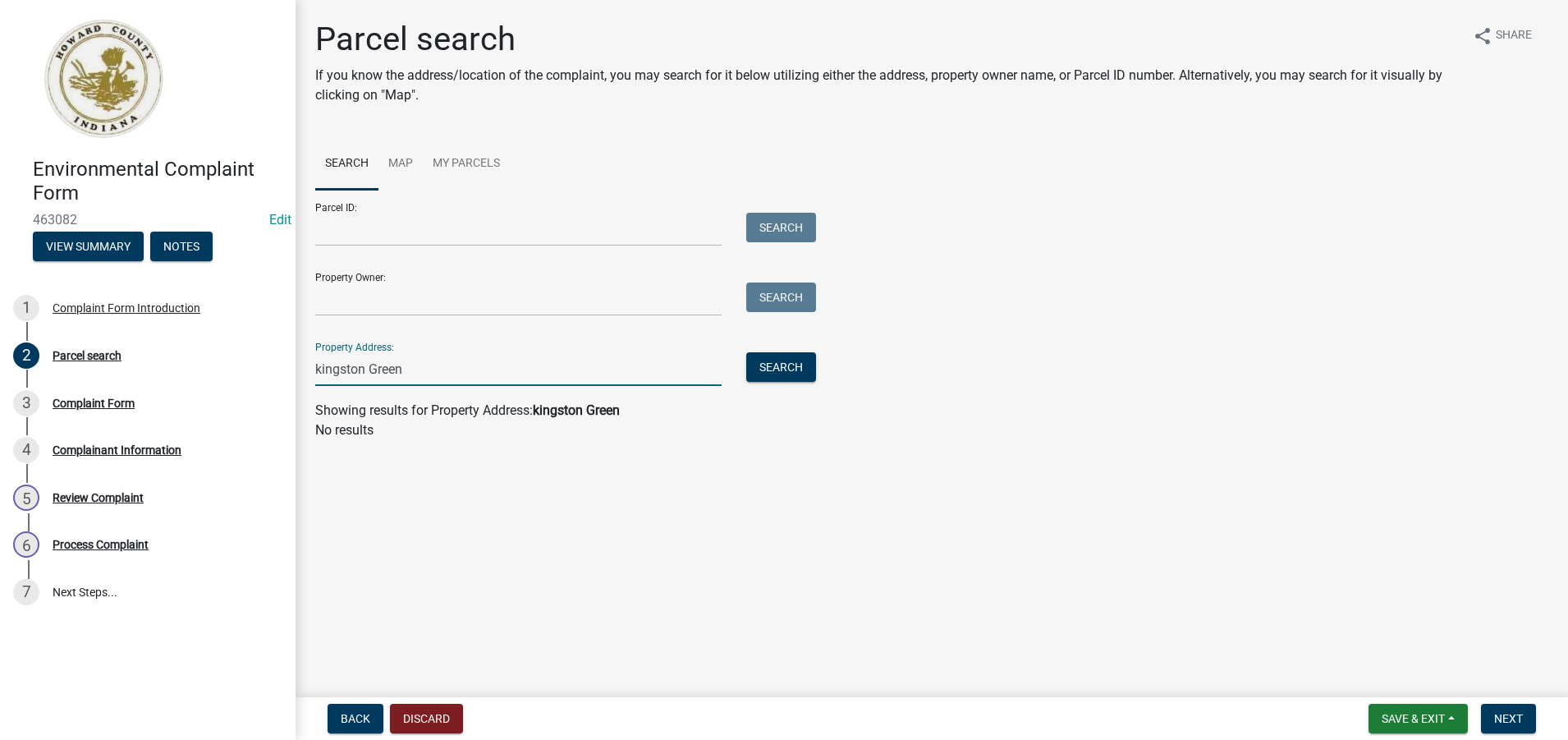
drag, startPoint x: 423, startPoint y: 368, endPoint x: 304, endPoint y: 368, distance: 119.0
click at [307, 368] on div "kingston Green" at bounding box center [518, 368] width 431 height 34
type input "1308 e alto"
click at [783, 367] on button "Search" at bounding box center [781, 367] width 70 height 29
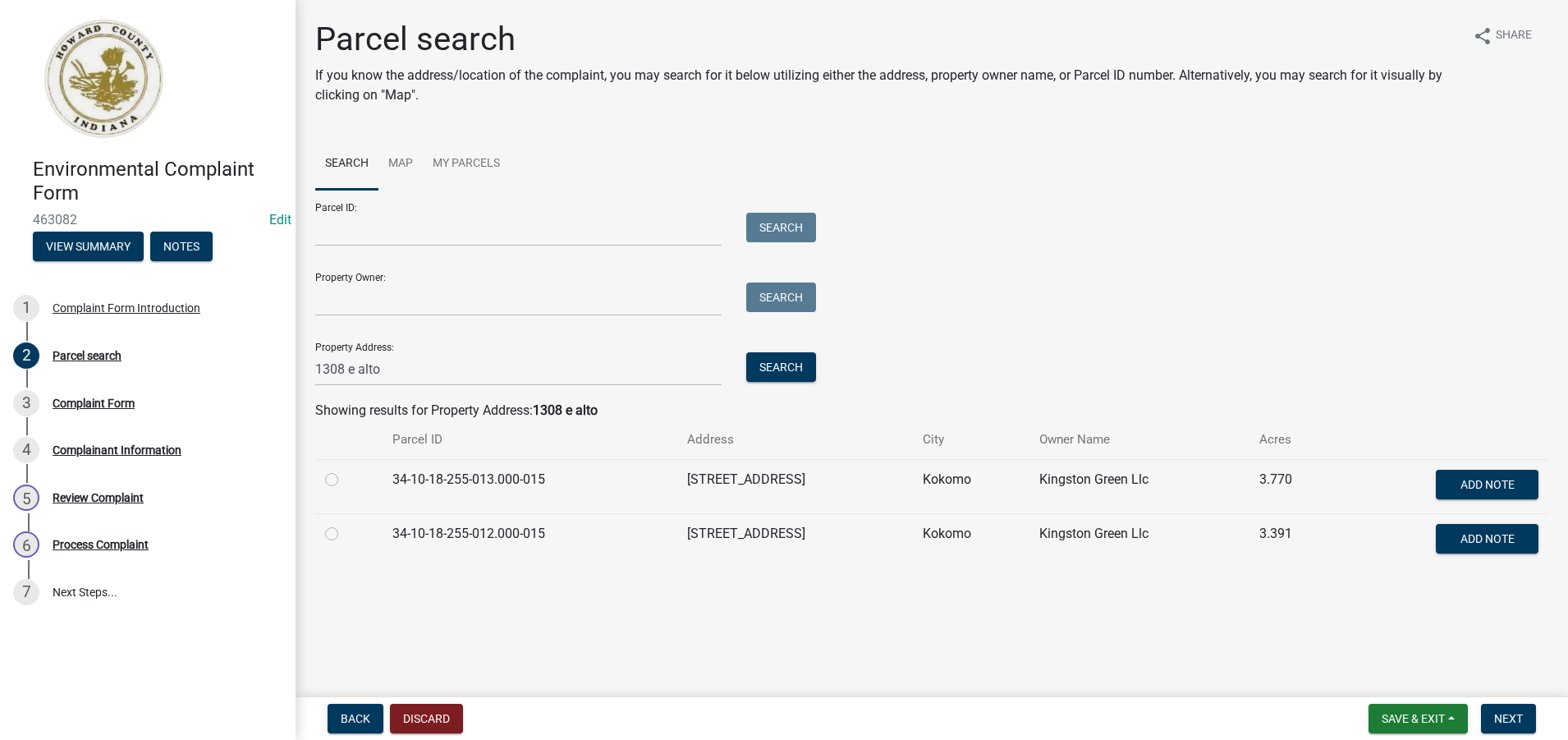
click at [345, 524] on label at bounding box center [345, 524] width 0 height 0
click at [345, 534] on input "radio" at bounding box center [350, 529] width 10 height 10
radio input "true"
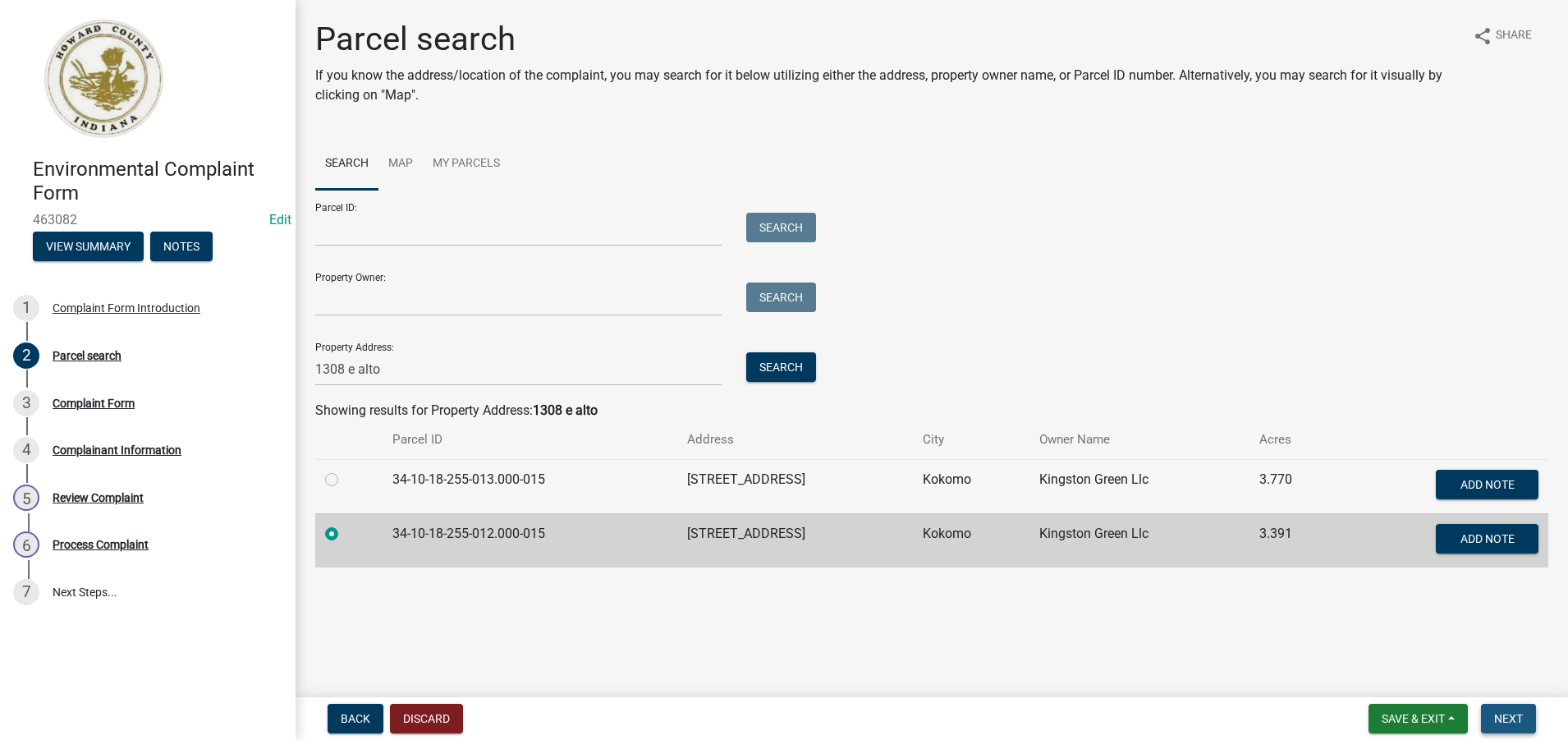
click at [1516, 722] on span "Next" at bounding box center [1508, 718] width 28 height 13
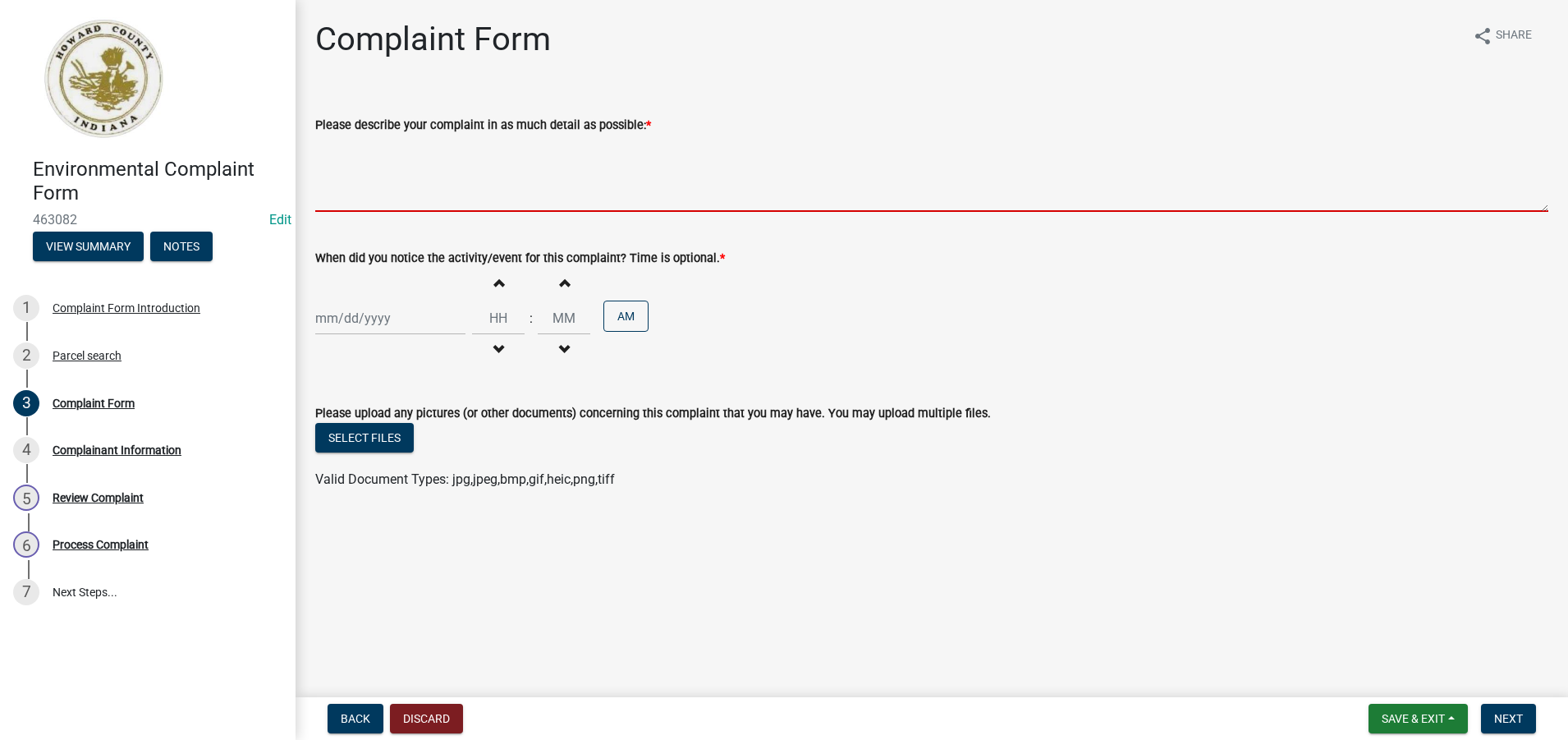
click at [343, 185] on textarea "Please describe your complaint in as much detail as possible: *" at bounding box center [931, 173] width 1233 height 77
paste textarea "Neighbor caused nasty odor 6-7 PM every day. Apartment is full of cracks and ho…"
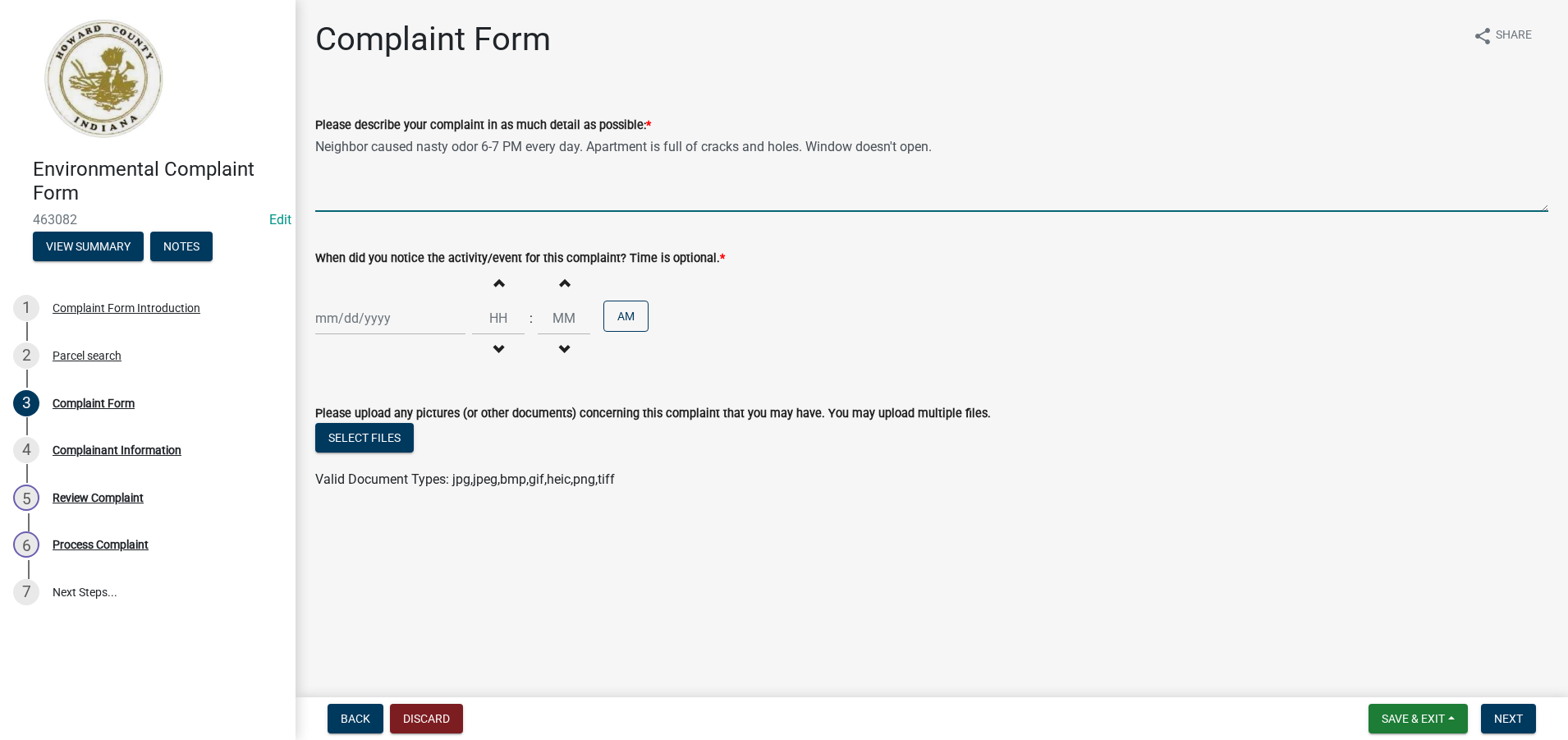
type textarea "Neighbor caused nasty odor 6-7 PM every day. Apartment is full of cracks and ho…"
click at [358, 323] on div at bounding box center [390, 318] width 151 height 34
select select "8"
select select "2025"
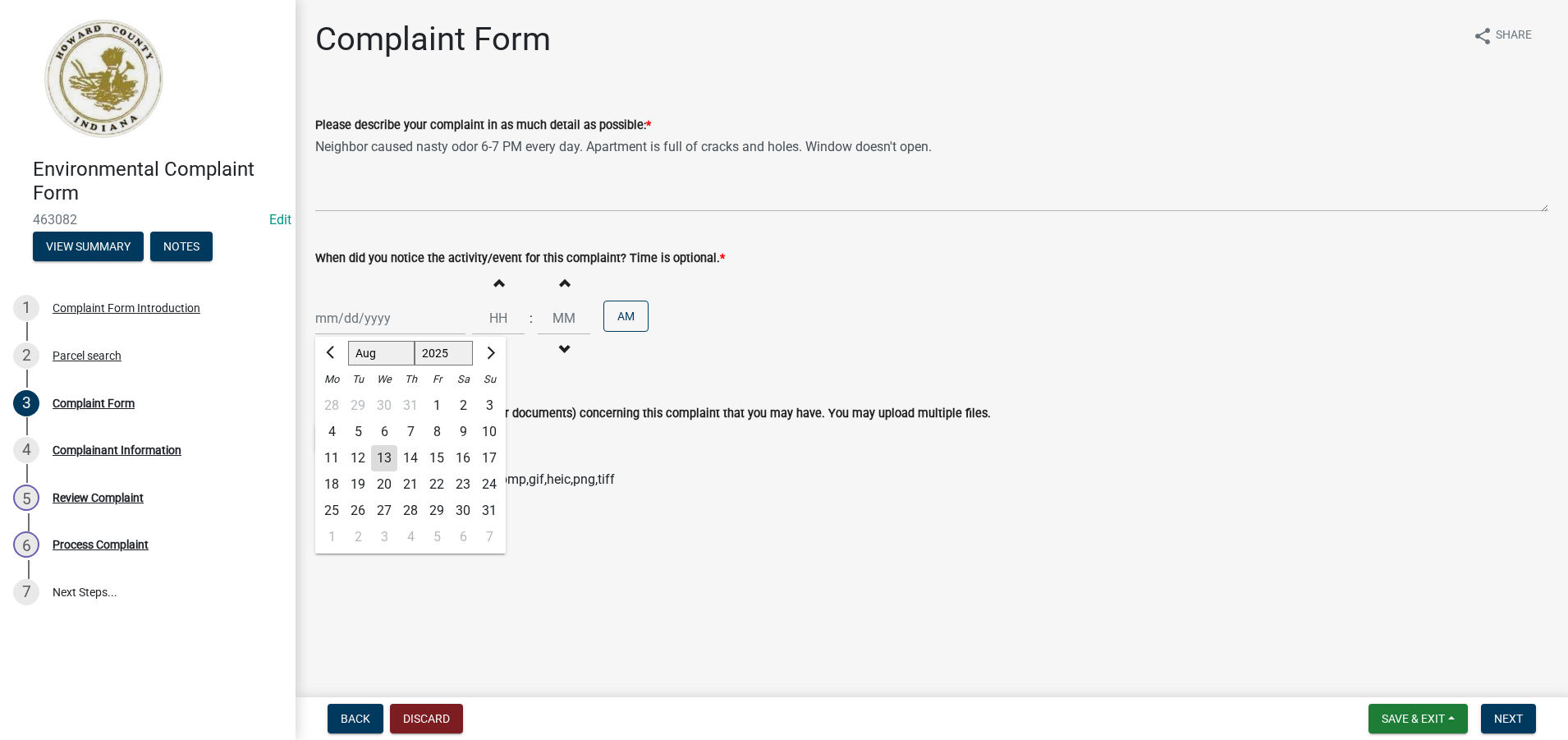
click at [336, 456] on div "11" at bounding box center [331, 458] width 27 height 27
type input "[DATE]"
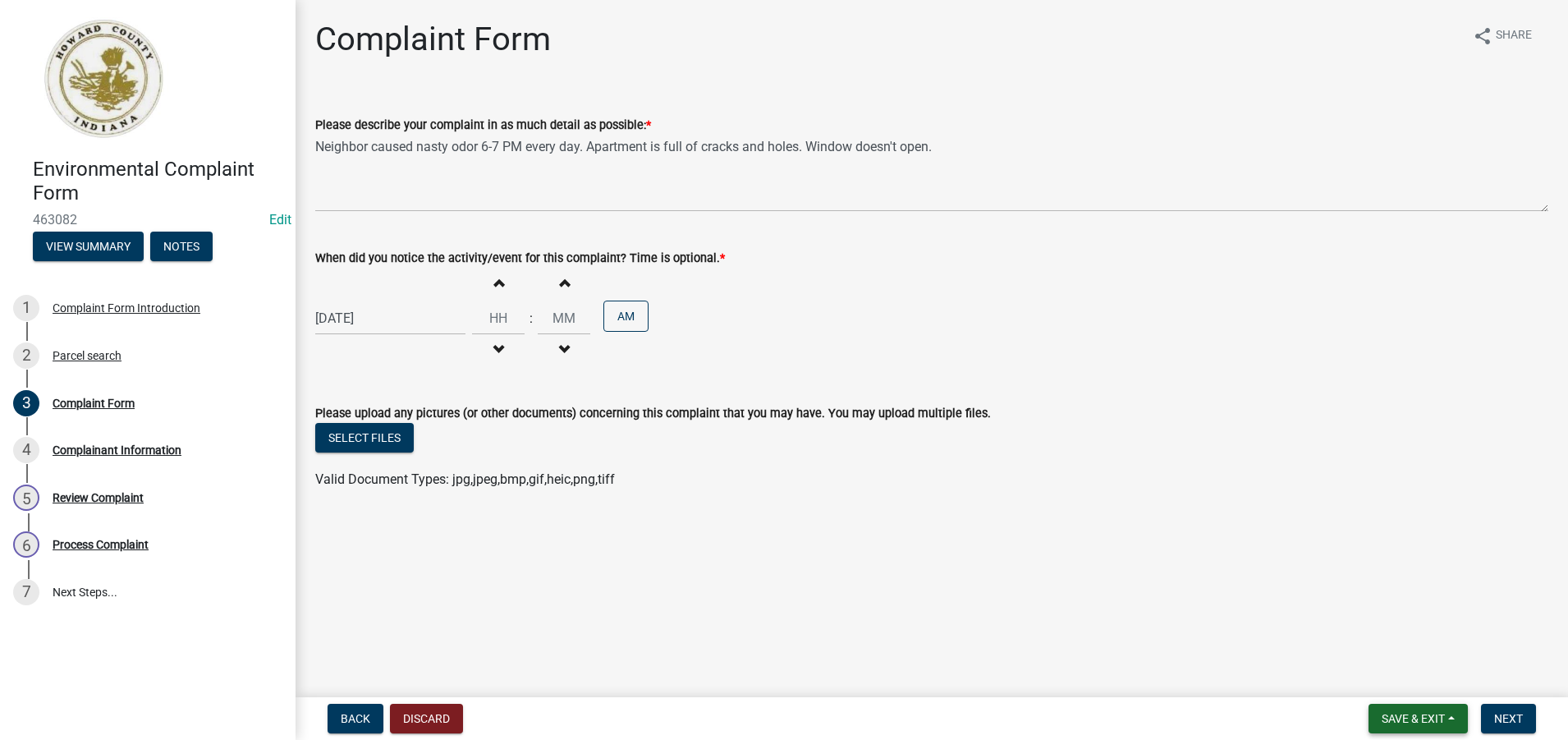
click at [1403, 717] on span "Save & Exit" at bounding box center [1413, 718] width 63 height 13
click at [1368, 639] on button "Save" at bounding box center [1402, 636] width 132 height 40
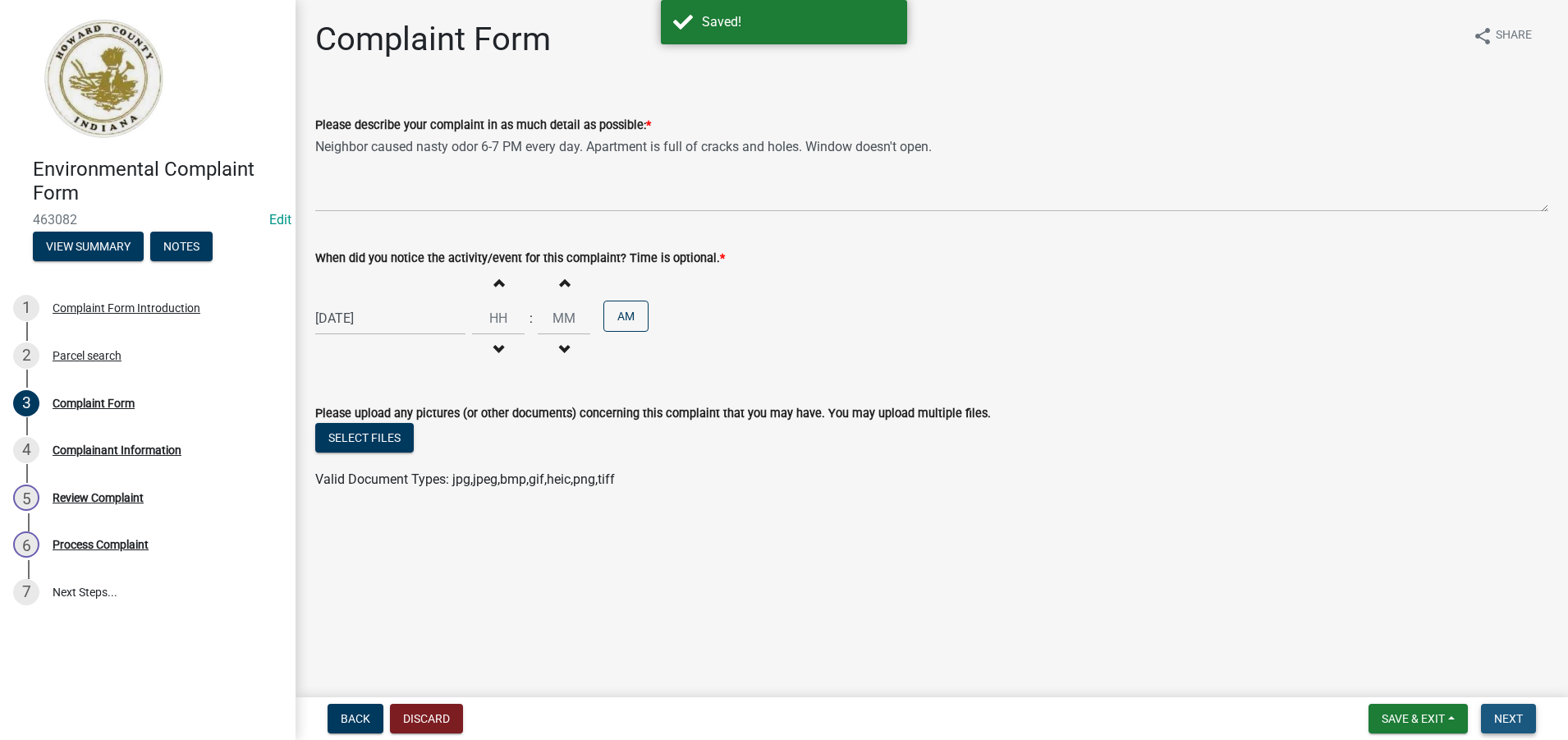
click at [1504, 719] on span "Next" at bounding box center [1508, 718] width 28 height 13
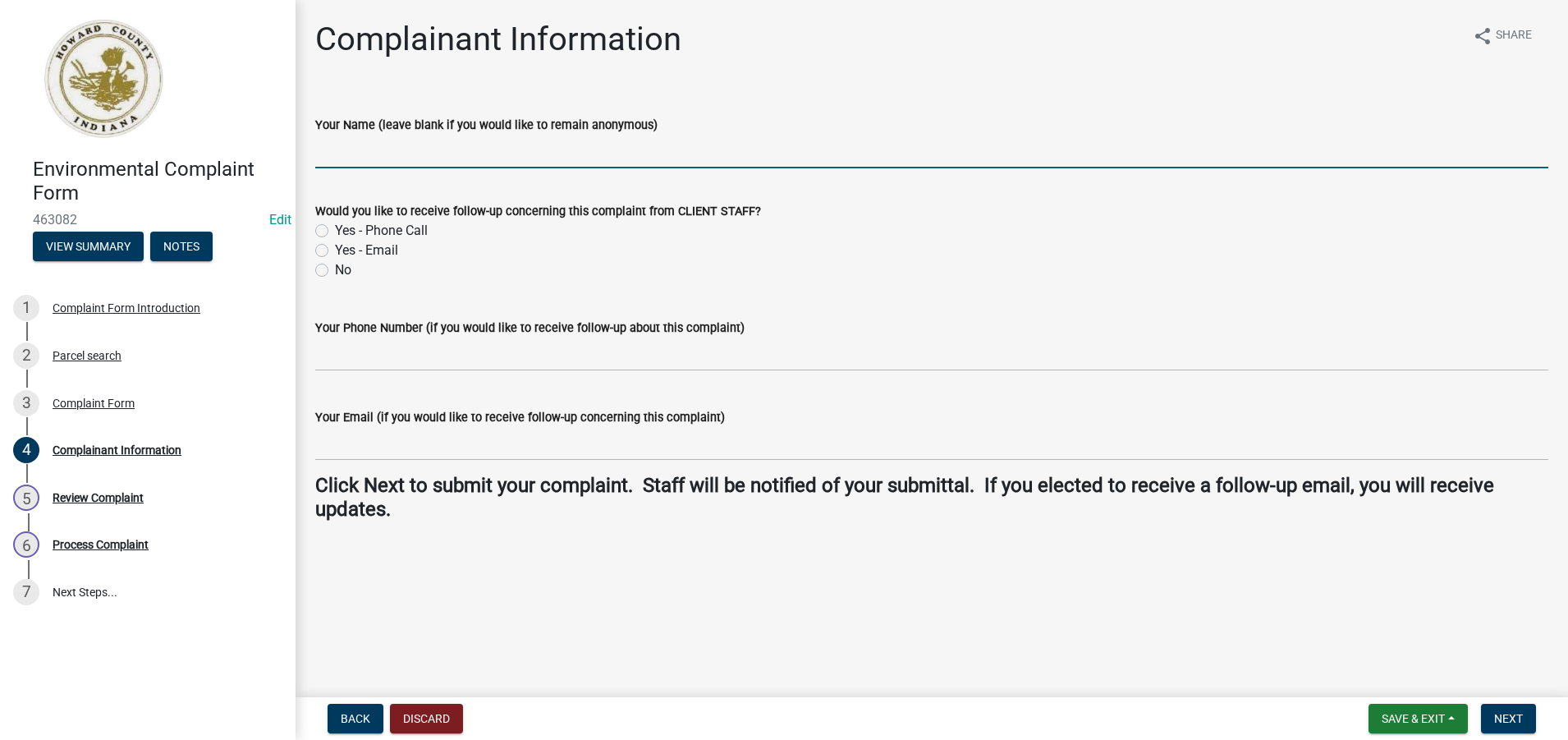
click at [354, 158] on input "Your Name (leave blank if you would like to remain anonymous)" at bounding box center [931, 151] width 1233 height 34
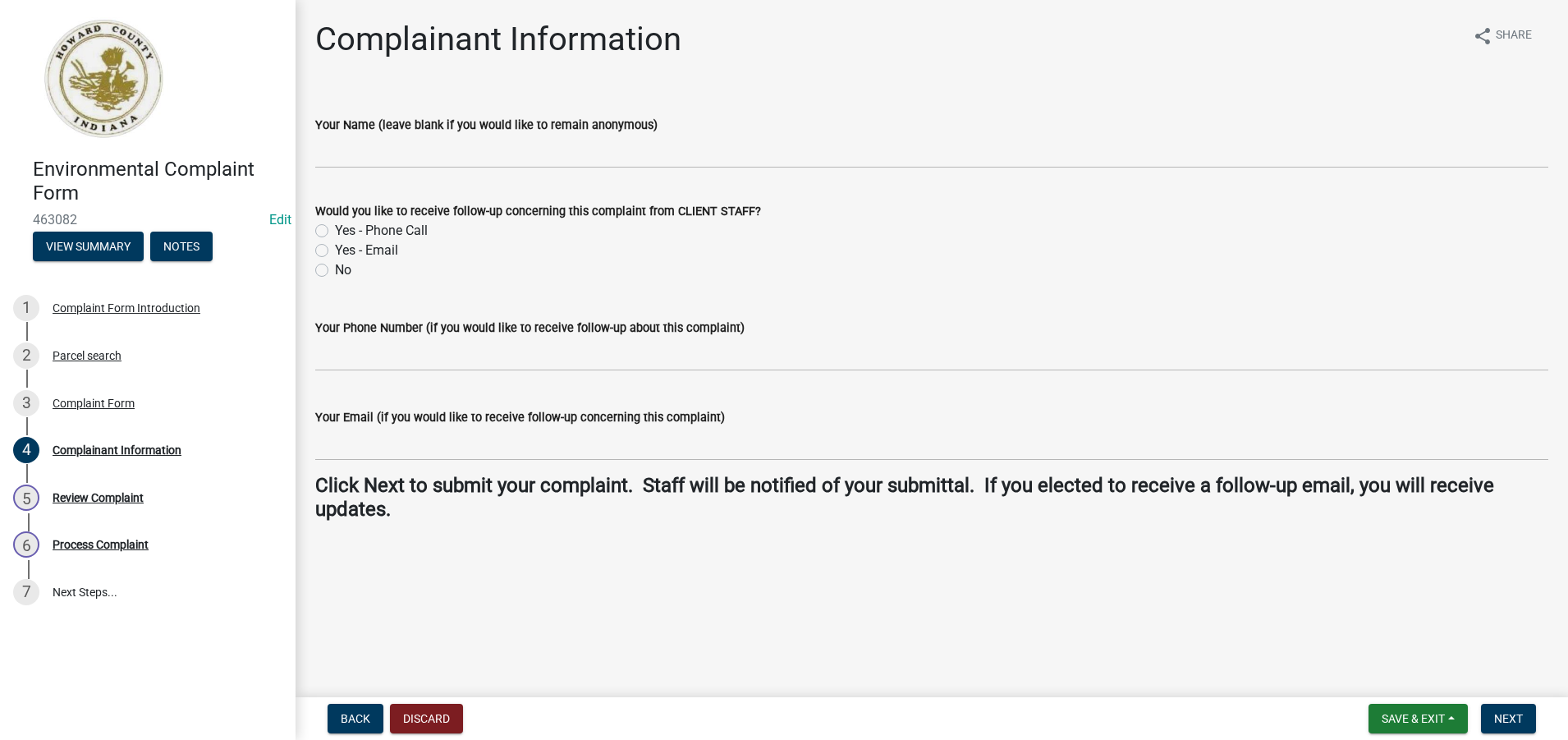
click at [902, 273] on div "No" at bounding box center [931, 269] width 1233 height 20
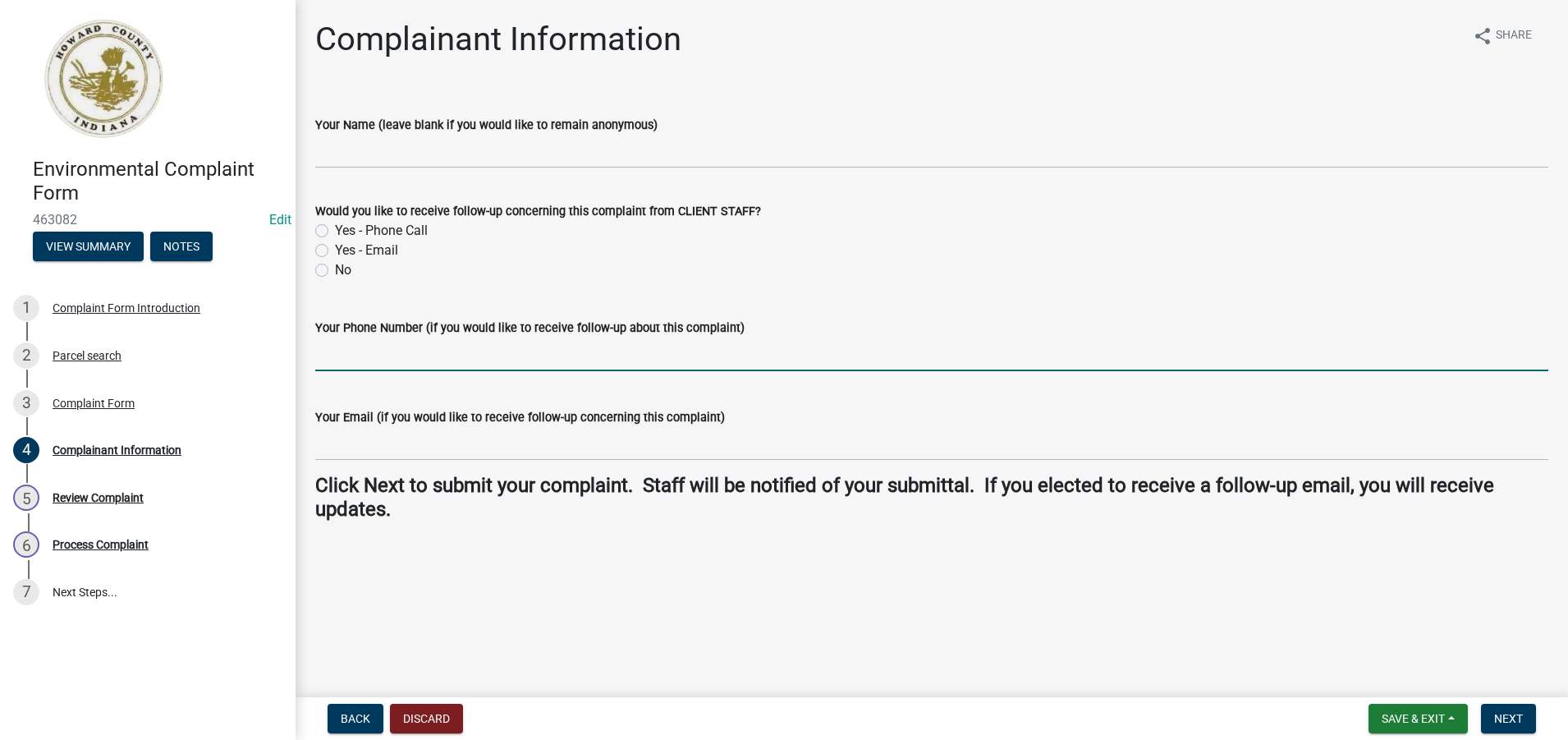
click at [417, 361] on input "Your Phone Number (if you would like to receive follow-up about this complaint)" at bounding box center [931, 354] width 1233 height 34
click at [1508, 718] on span "Next" at bounding box center [1508, 718] width 28 height 13
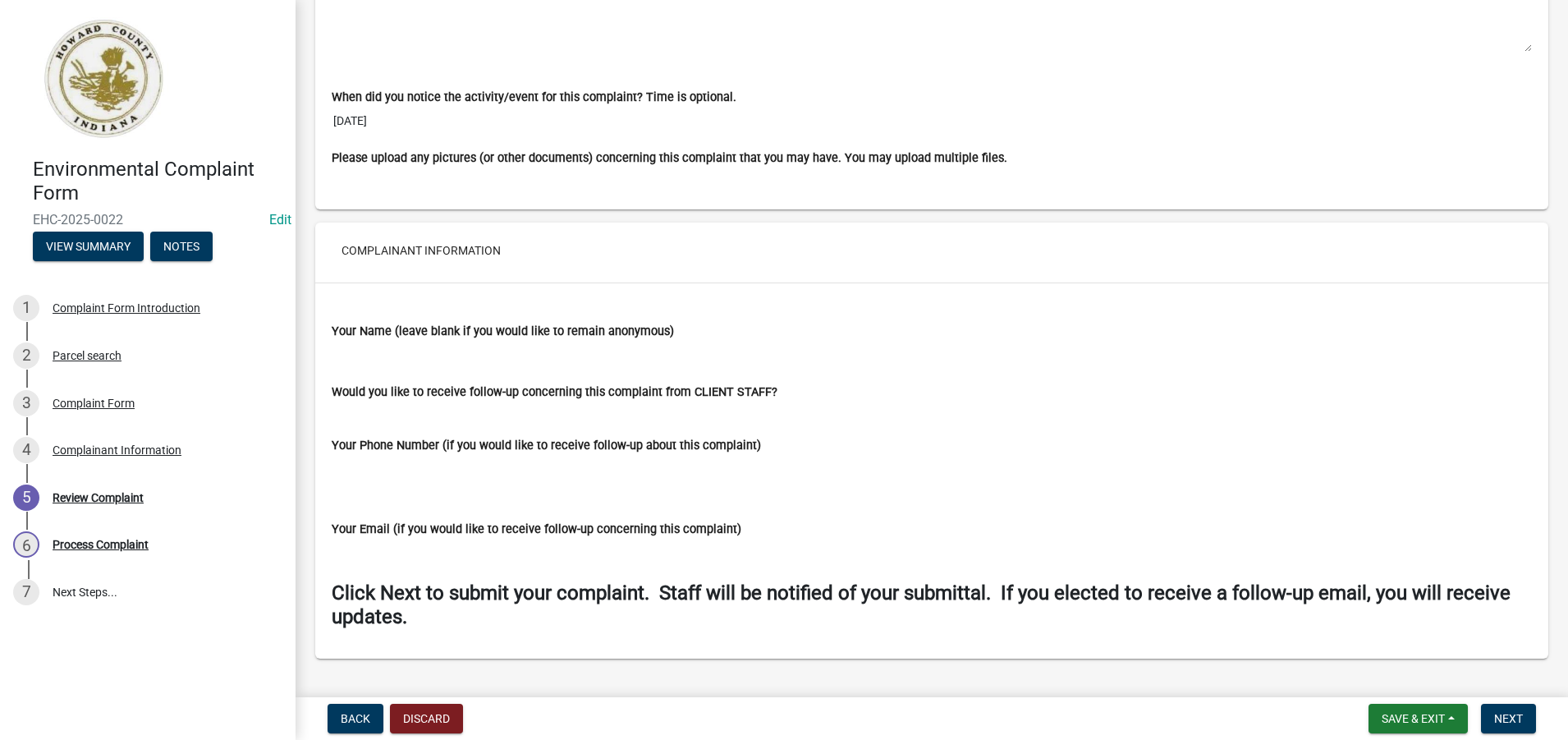
scroll to position [1181, 0]
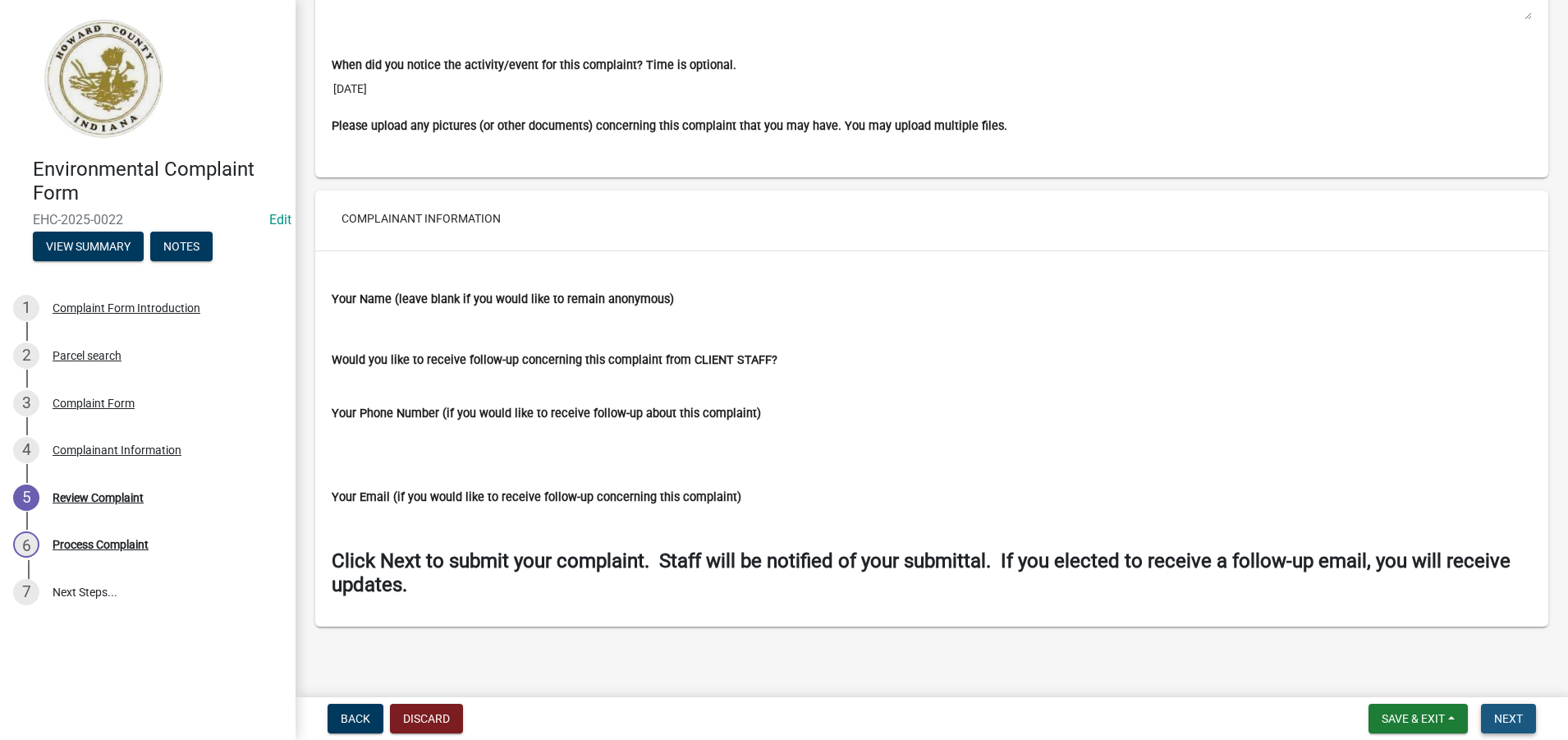
click at [1511, 718] on span "Next" at bounding box center [1508, 718] width 28 height 13
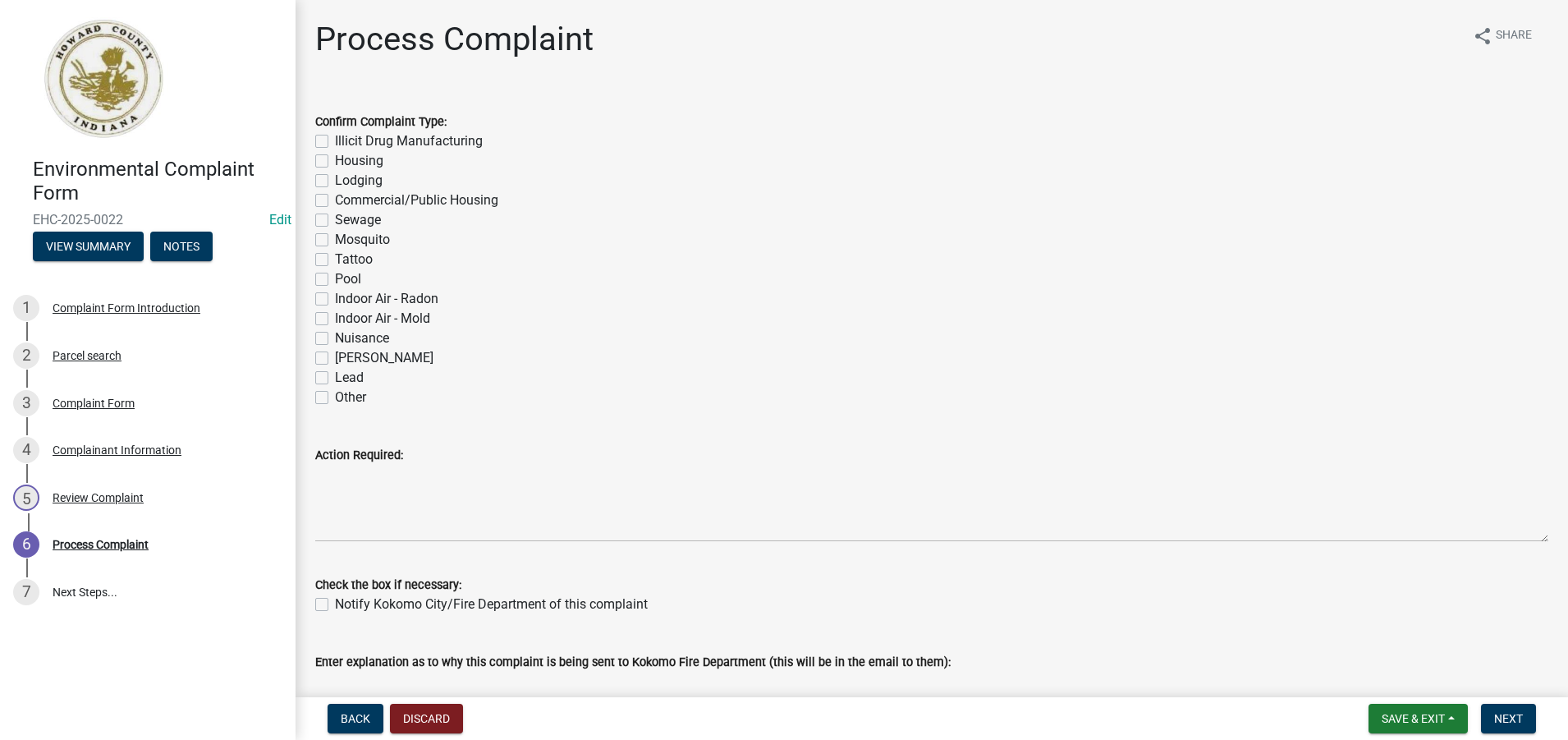
click at [335, 160] on label "Housing" at bounding box center [359, 161] width 48 height 20
click at [335, 160] on input "Housing" at bounding box center [340, 157] width 10 height 10
checkbox input "true"
checkbox input "false"
checkbox input "true"
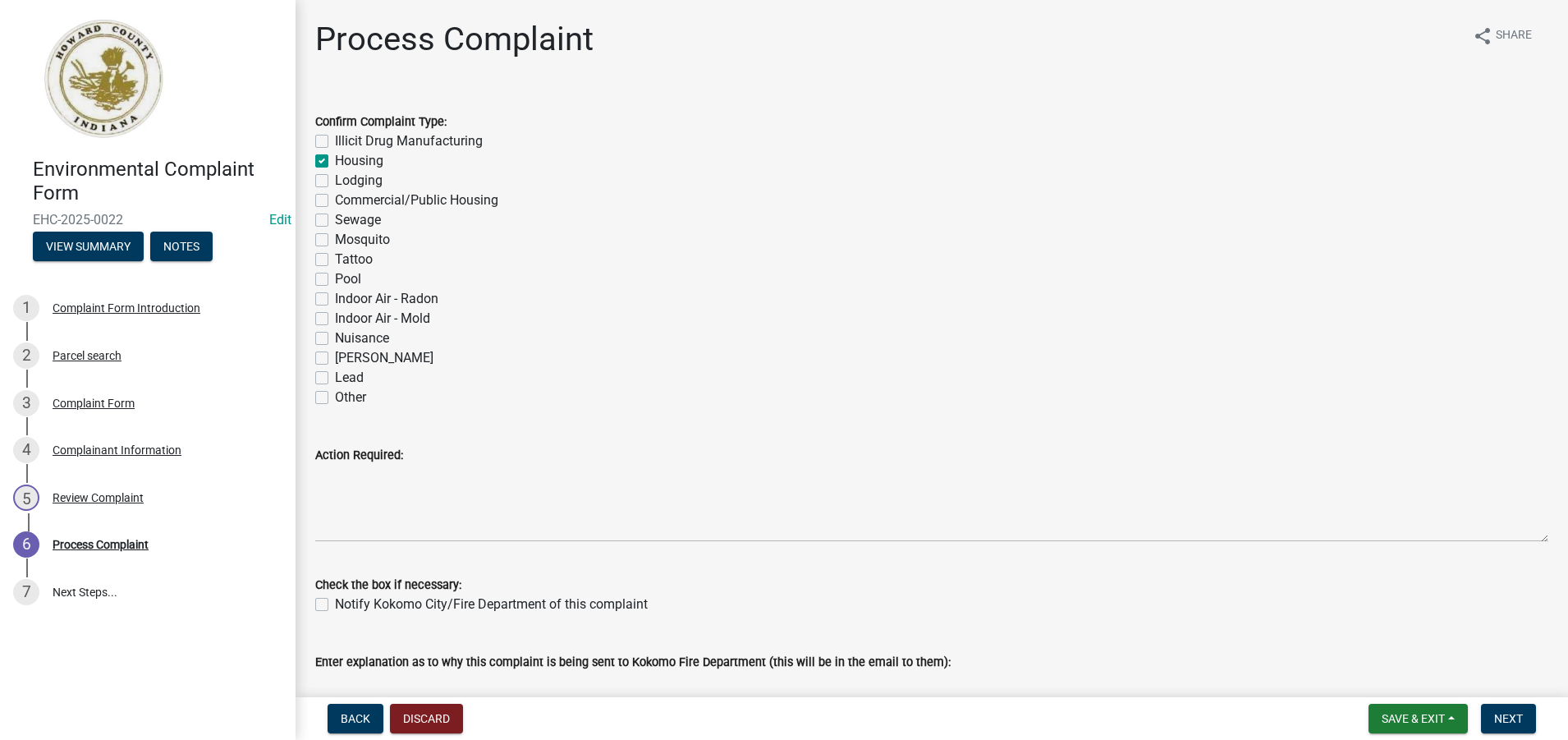
checkbox input "false"
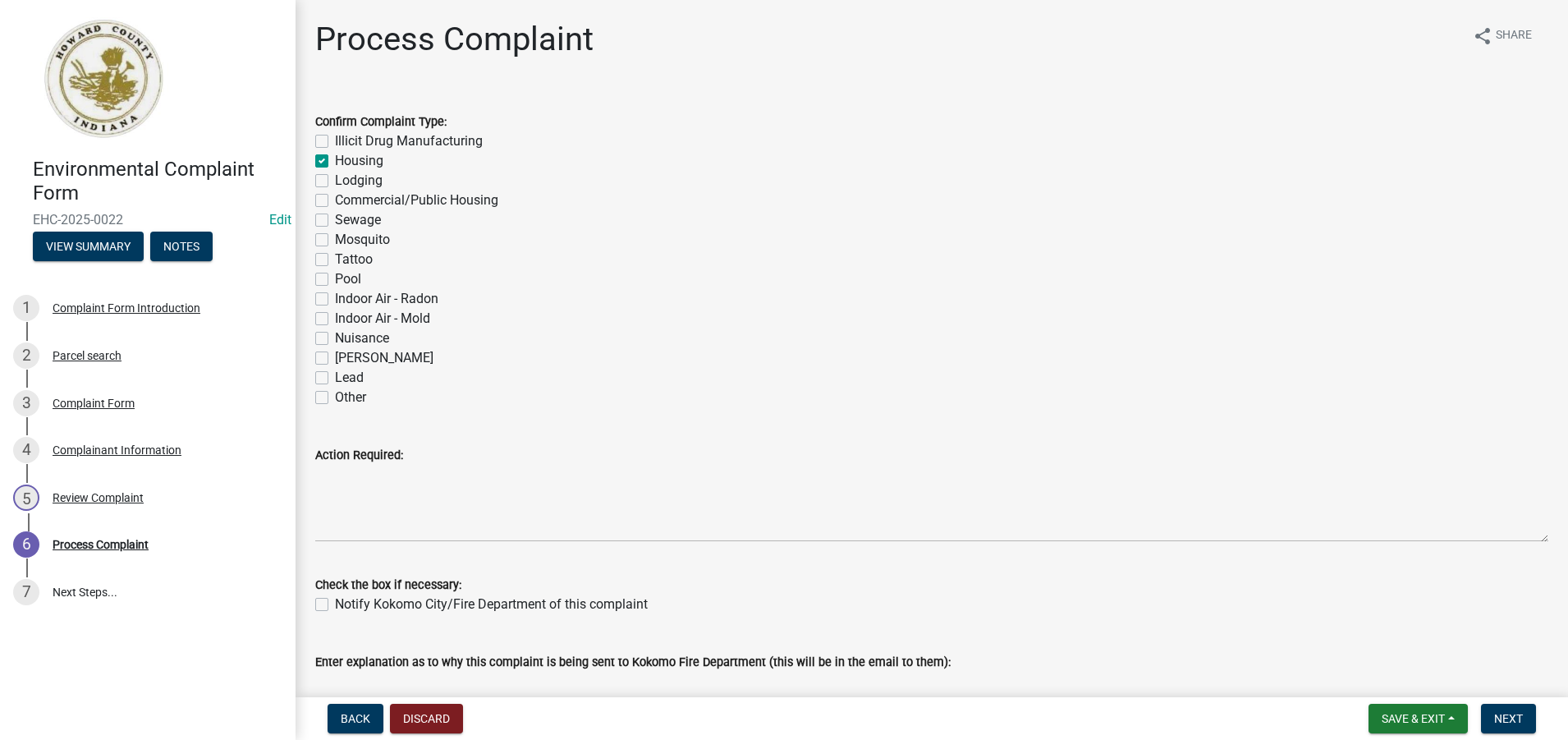
checkbox input "false"
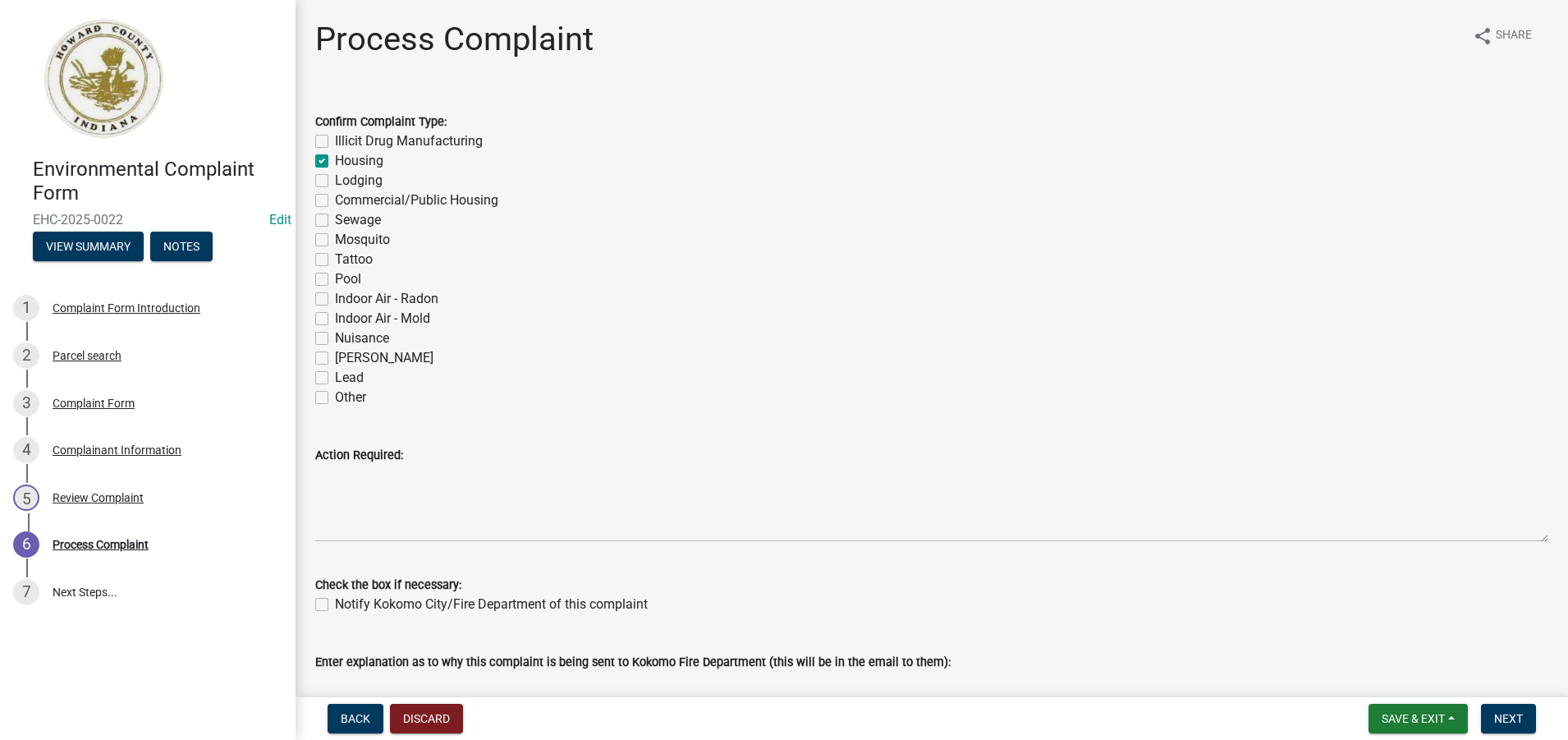
checkbox input "false"
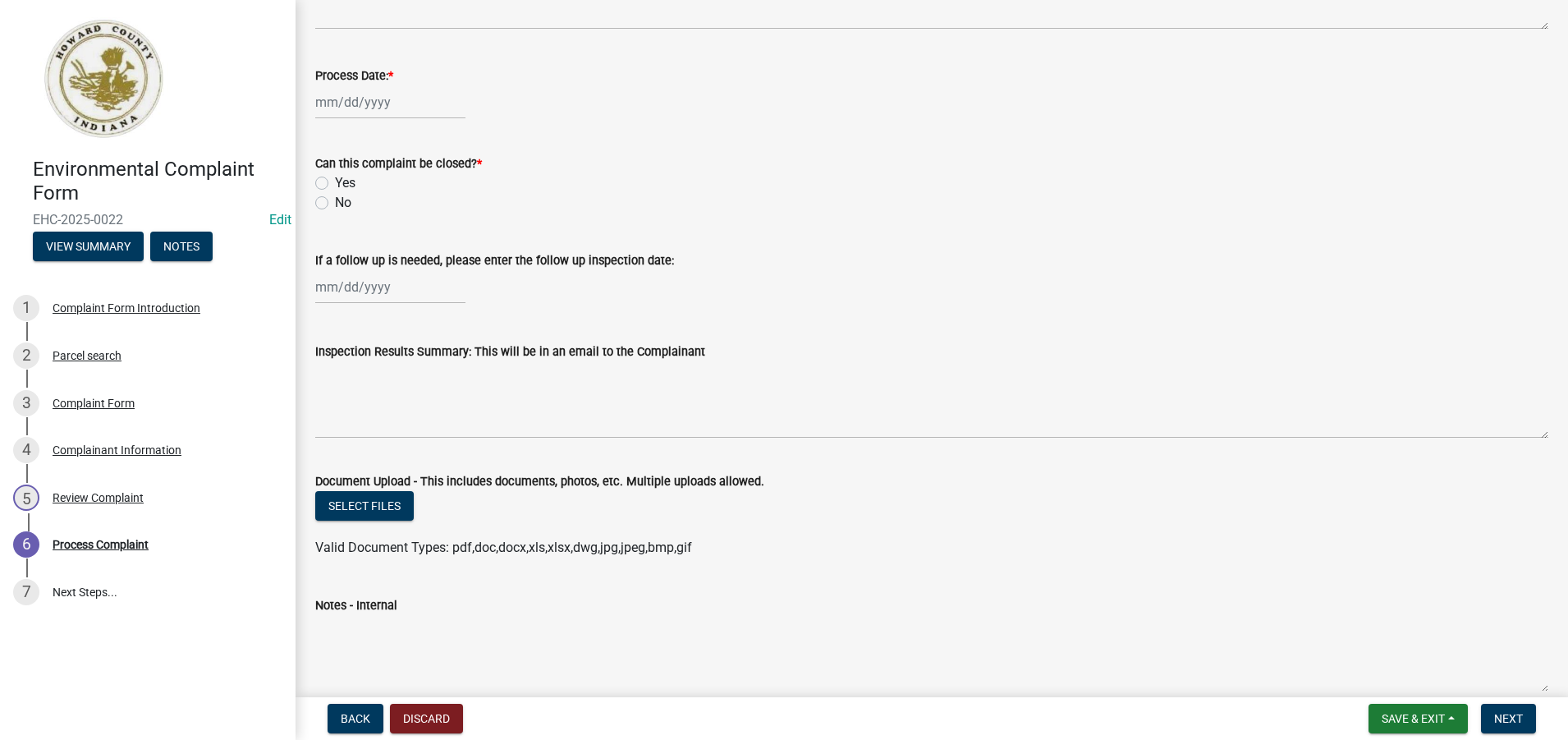
scroll to position [798, 0]
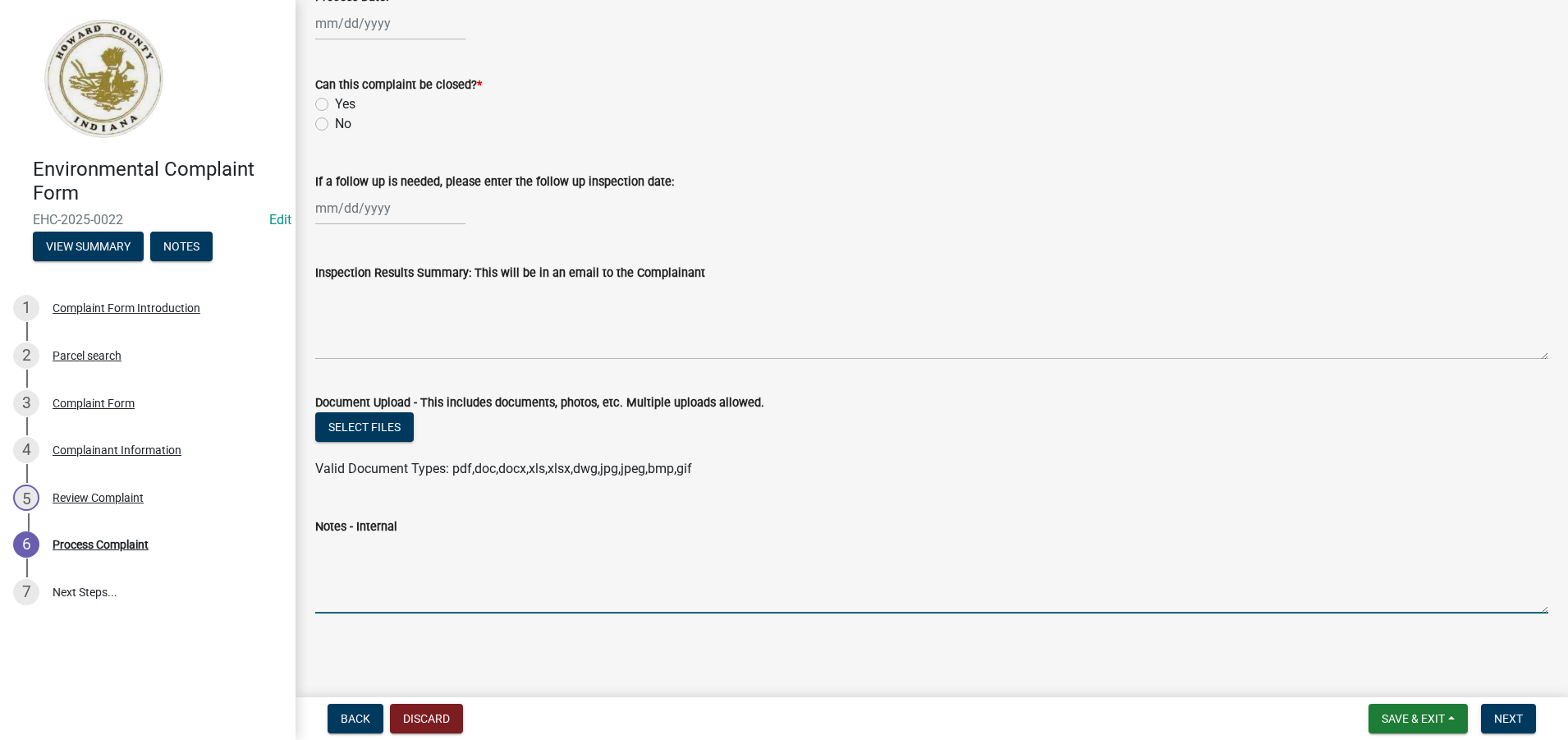
click at [344, 578] on textarea "Notes - Internal" at bounding box center [931, 575] width 1233 height 77
paste textarea "Neighbor caused nasty odor 6-7 PM every day. Apartment is full of cracks and ho…"
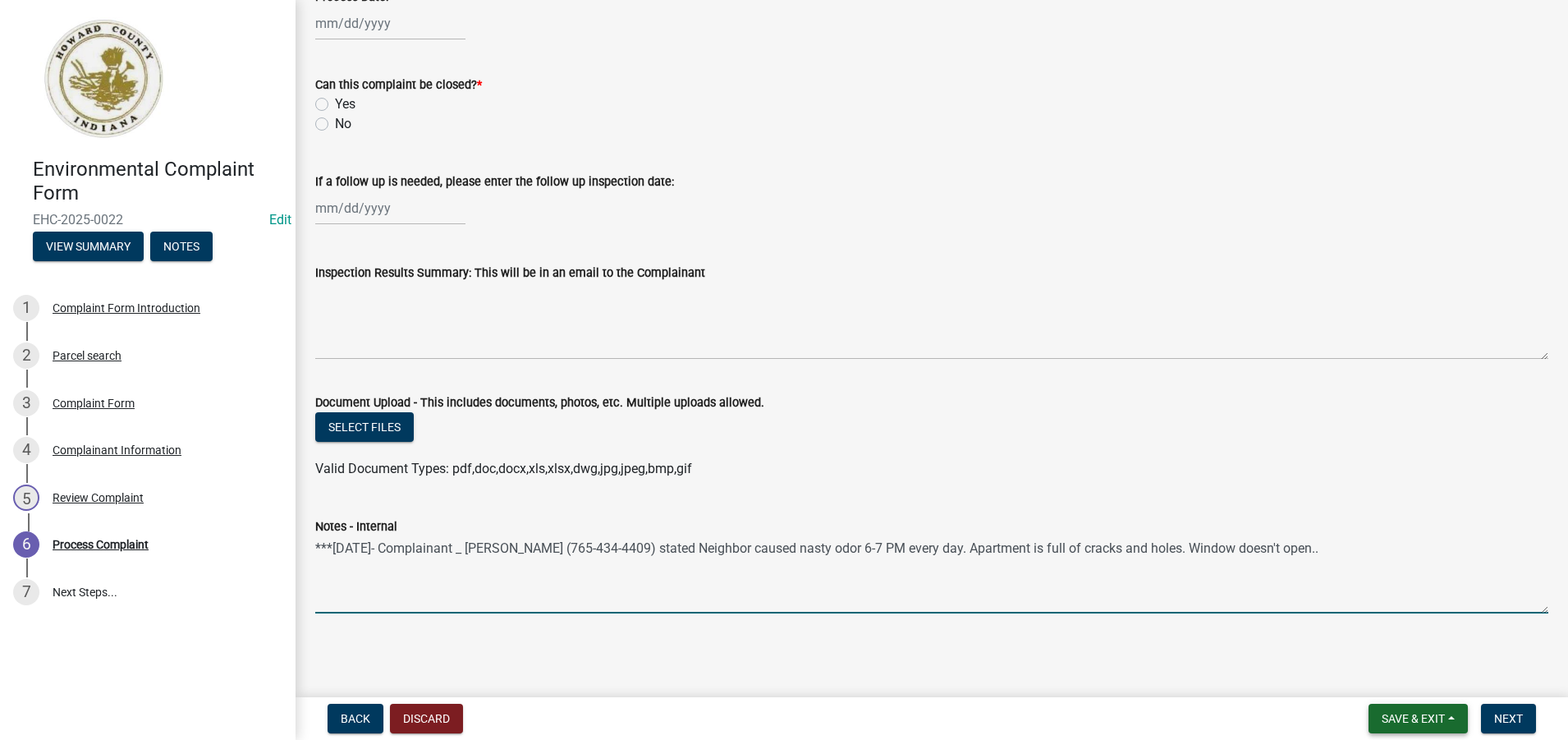
type textarea "***[DATE]- Complainant _ [PERSON_NAME] (765-434-4409) stated Neighbor caused na…"
click at [1417, 715] on span "Save & Exit" at bounding box center [1413, 718] width 63 height 13
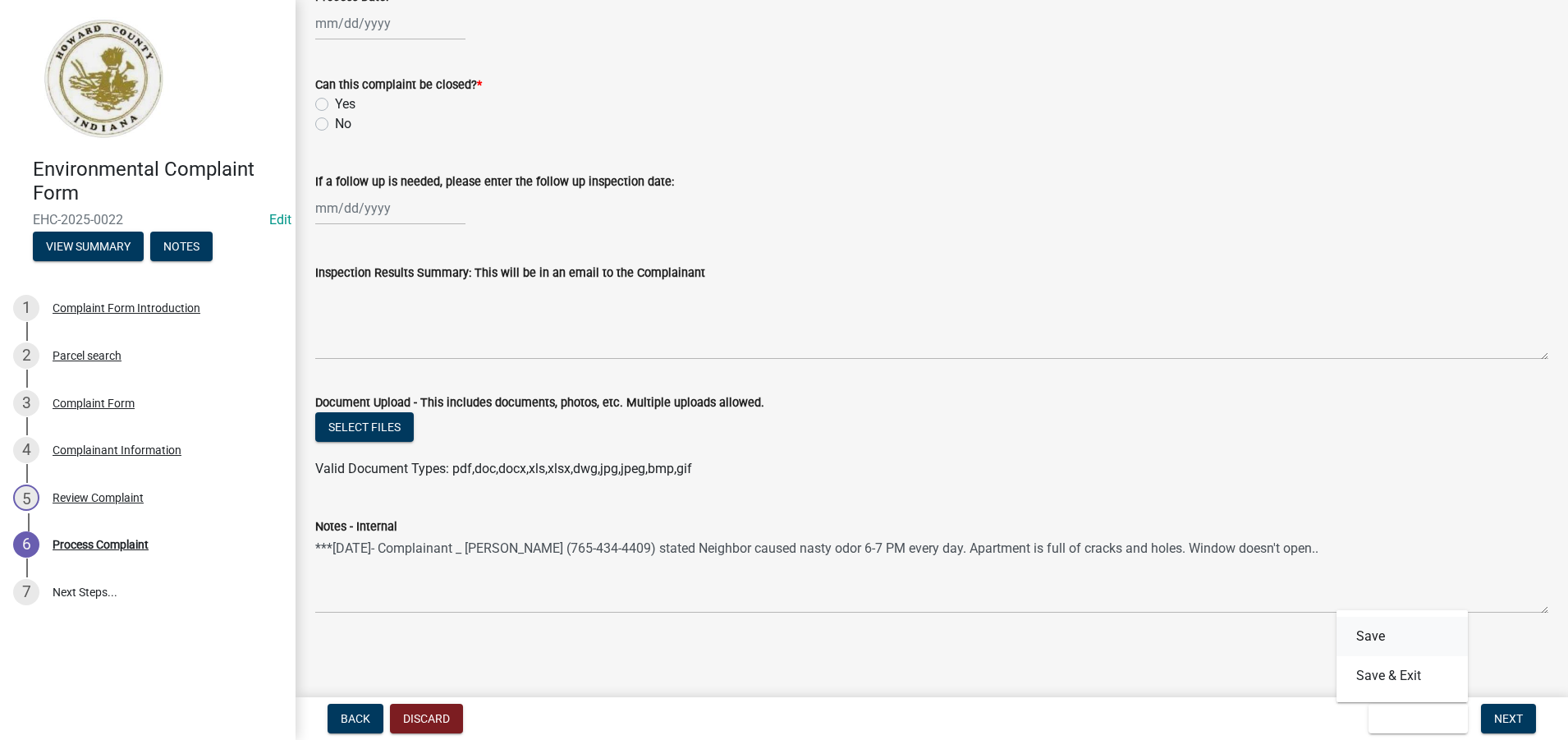
click at [1380, 637] on button "Save" at bounding box center [1402, 636] width 132 height 40
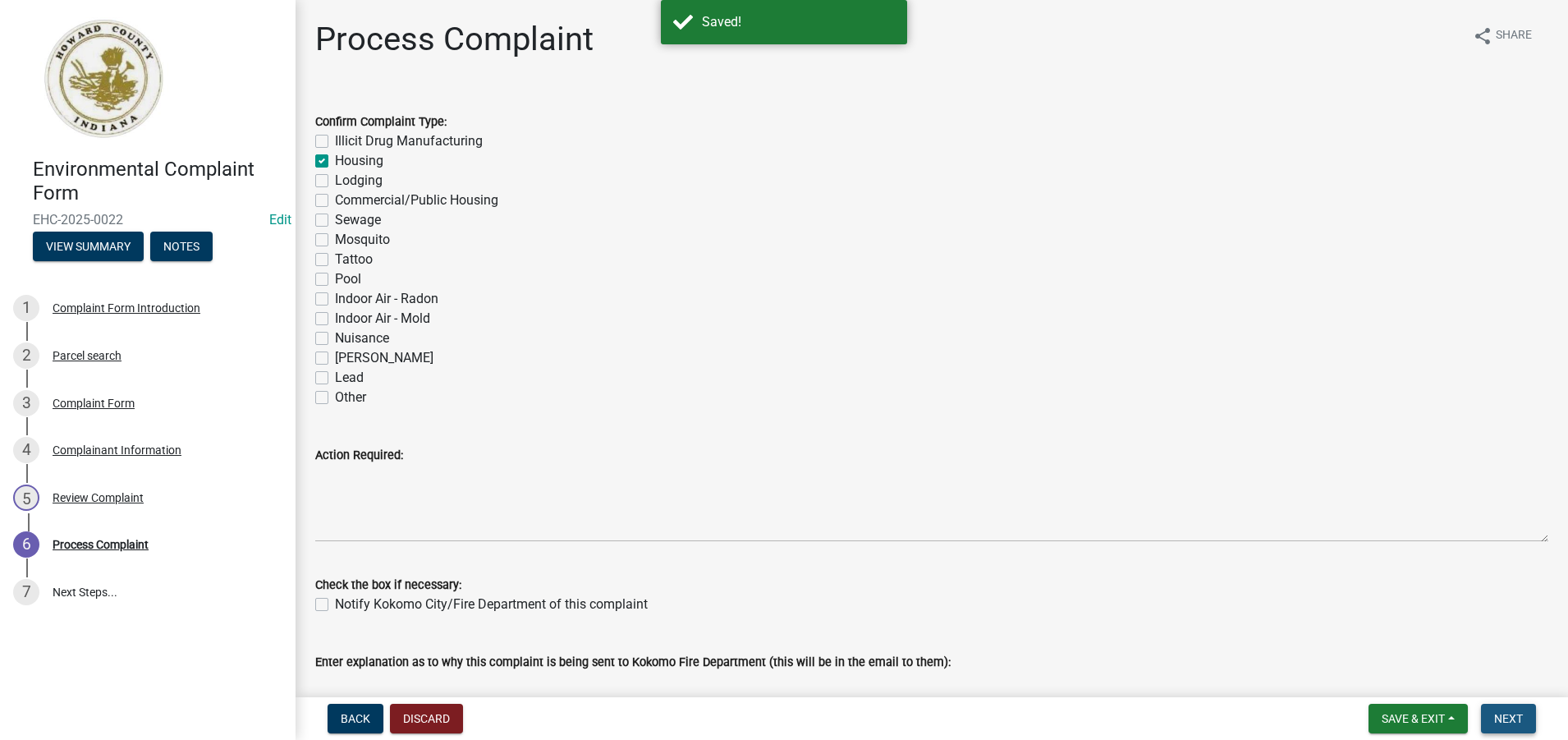
click at [1507, 717] on span "Next" at bounding box center [1508, 718] width 28 height 13
click at [1507, 718] on span "Next" at bounding box center [1508, 718] width 28 height 13
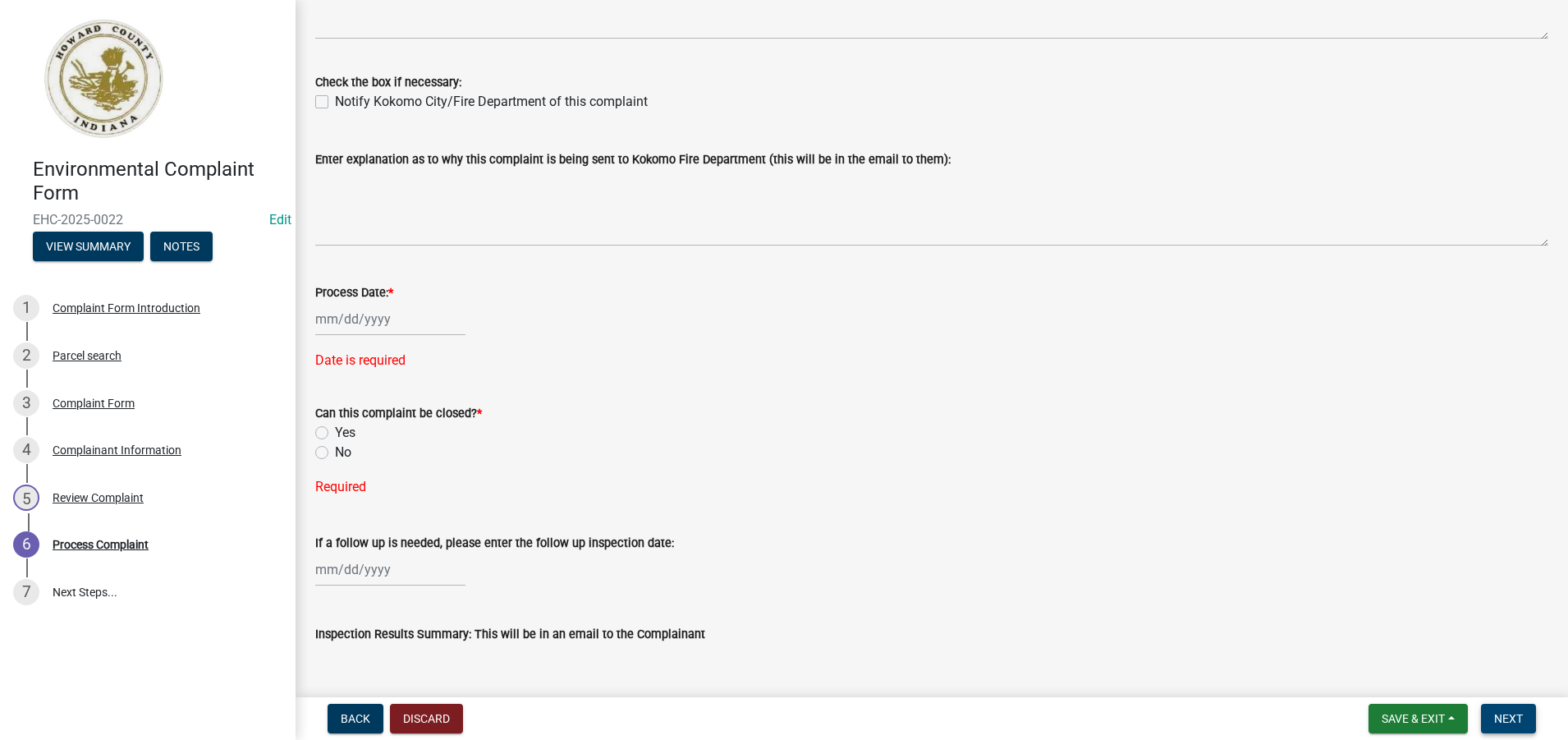
scroll to position [504, 0]
click at [373, 313] on div at bounding box center [390, 317] width 151 height 34
select select "8"
select select "2025"
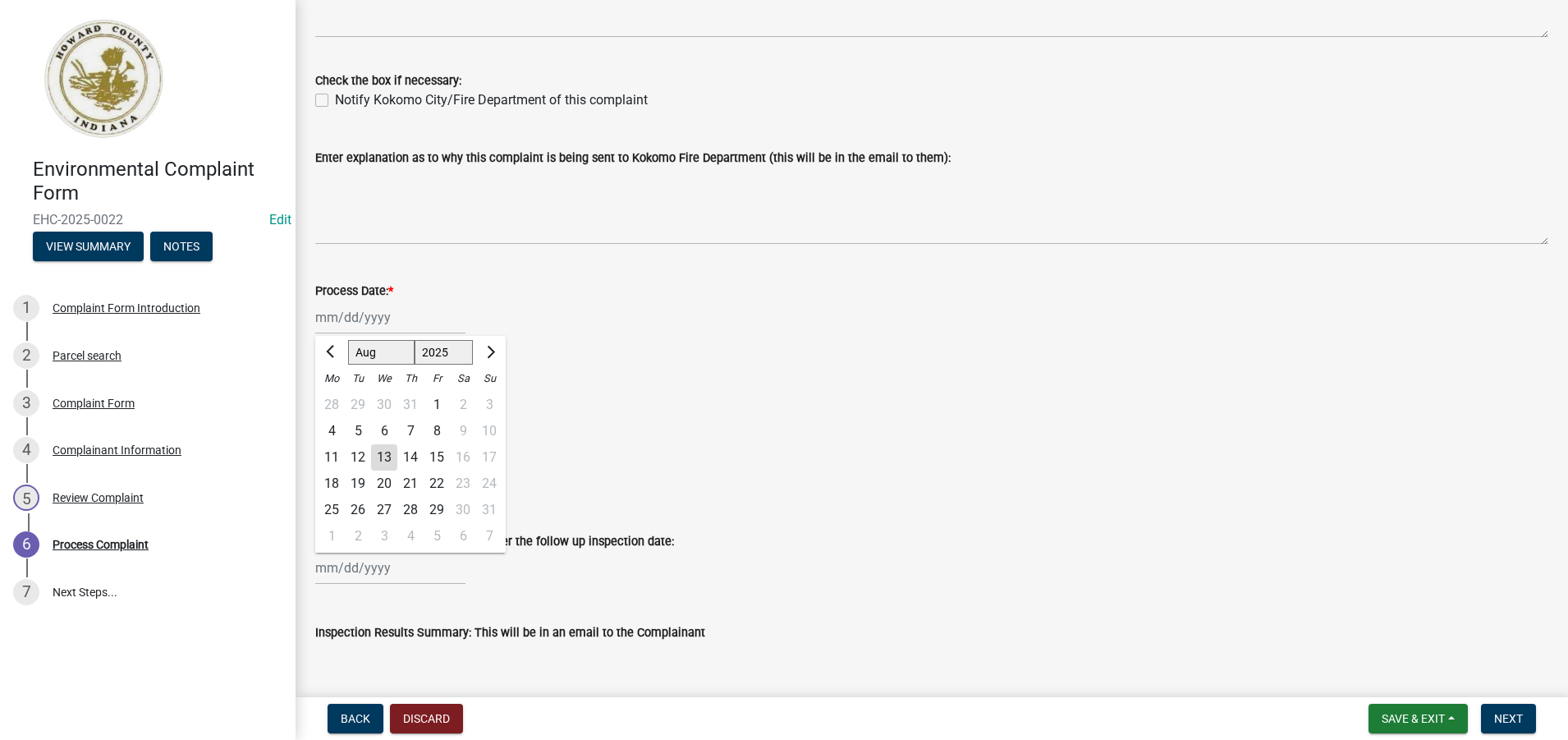
click at [381, 459] on div "13" at bounding box center [384, 457] width 27 height 27
type input "[DATE]"
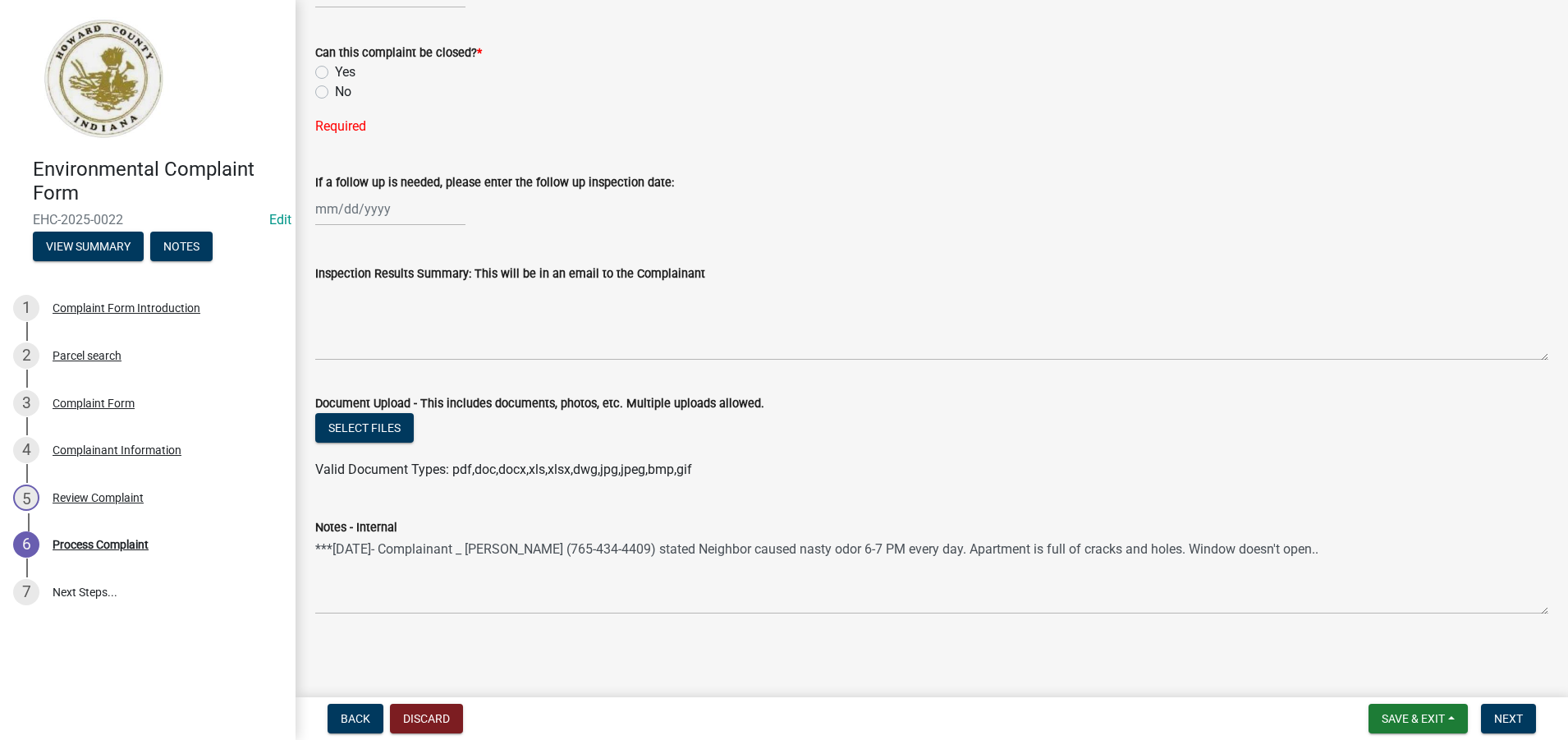
scroll to position [830, 0]
click at [1441, 719] on span "Save & Exit" at bounding box center [1413, 718] width 63 height 13
click at [1371, 634] on button "Save" at bounding box center [1402, 636] width 132 height 40
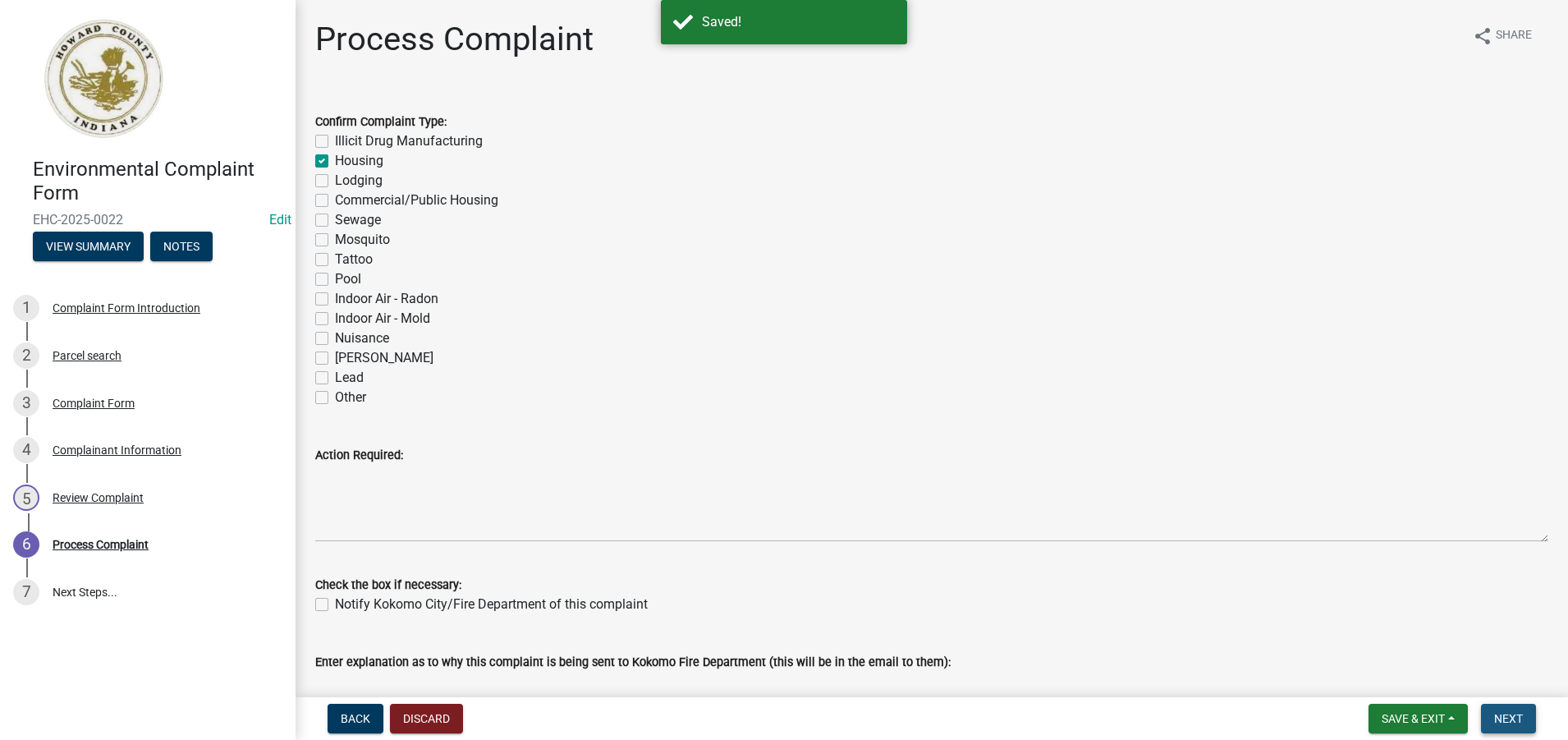
click at [1505, 717] on span "Next" at bounding box center [1508, 718] width 28 height 13
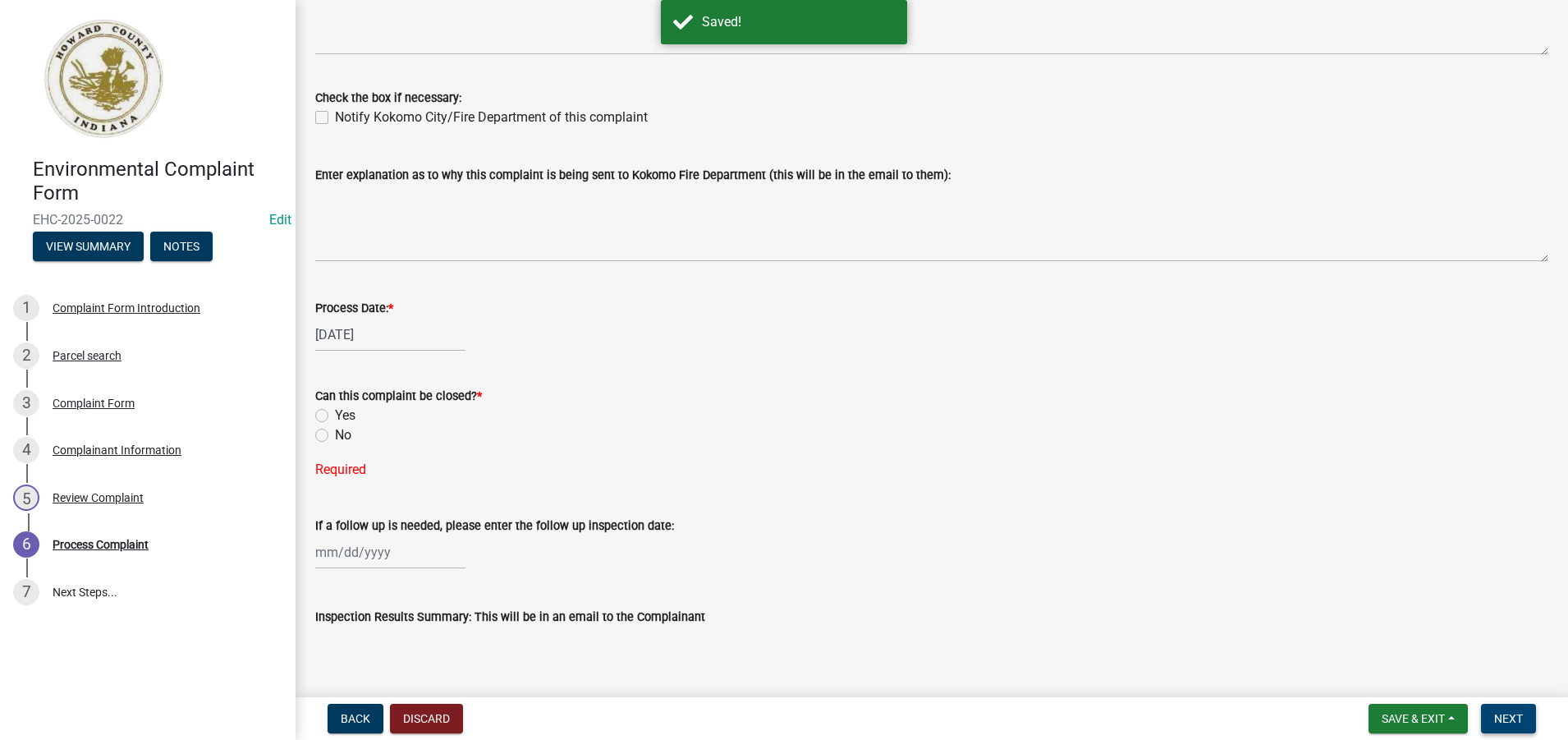
scroll to position [492, 0]
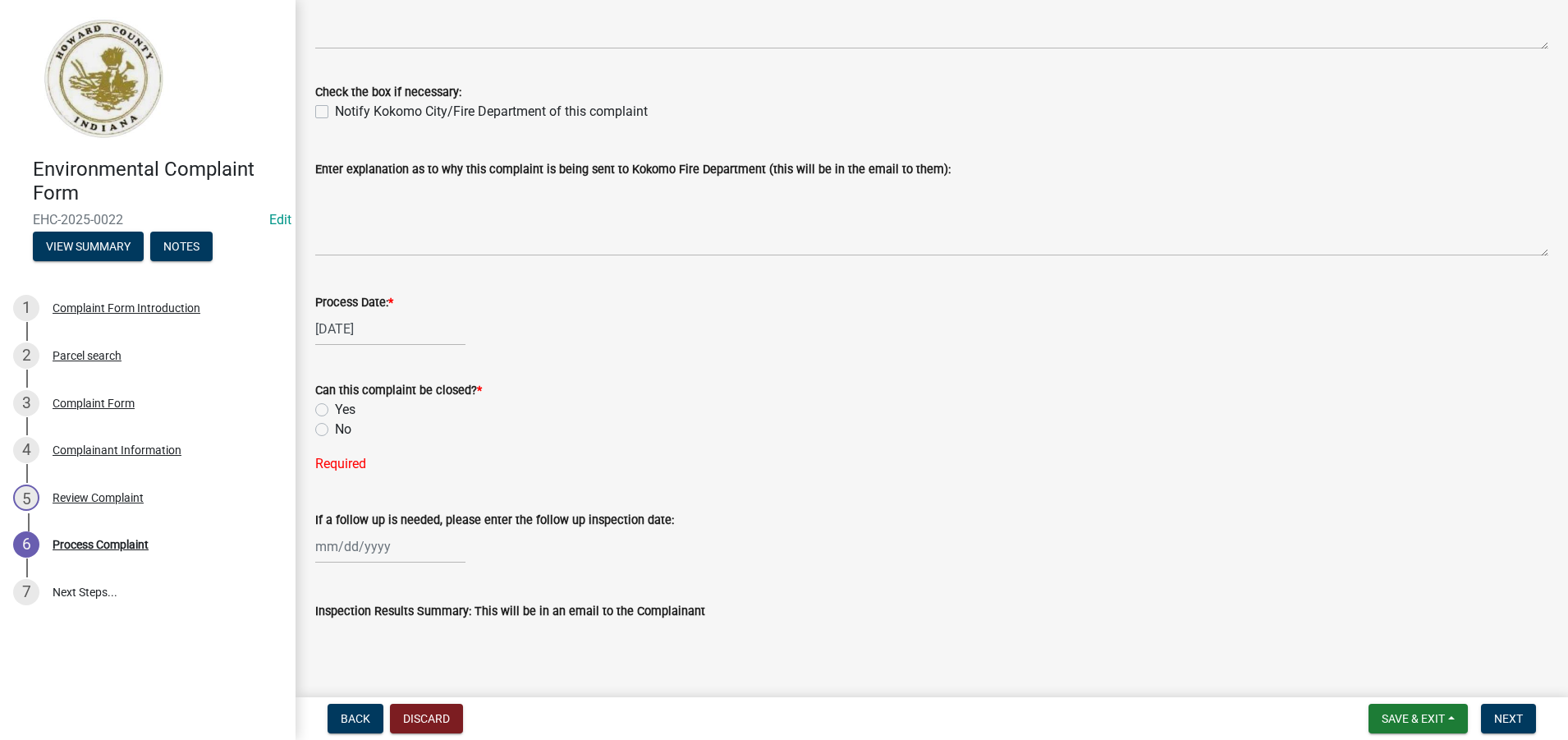
click at [335, 428] on label "No" at bounding box center [343, 429] width 16 height 20
click at [335, 428] on input "No" at bounding box center [340, 424] width 10 height 10
radio input "true"
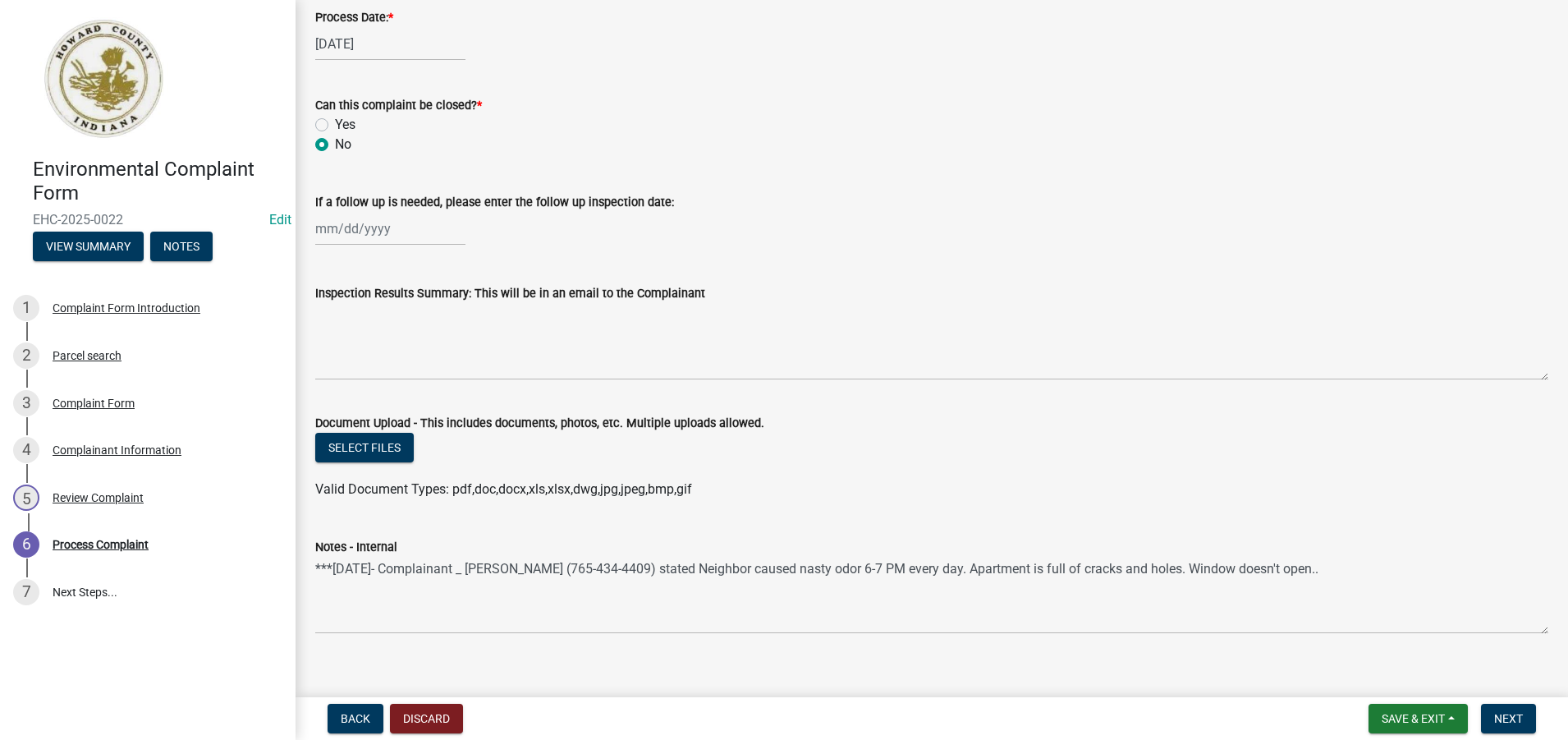
scroll to position [798, 0]
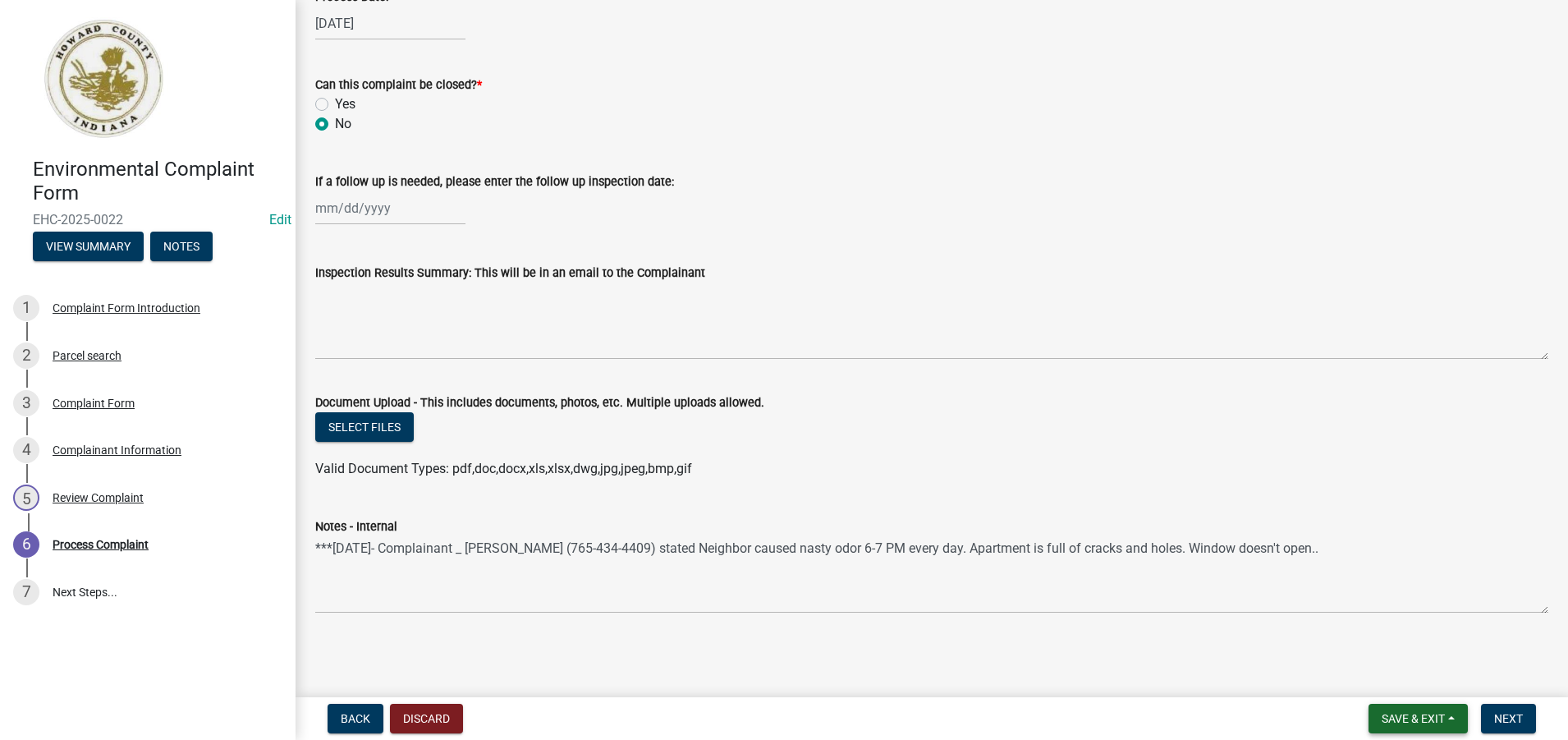
click at [1433, 716] on span "Save & Exit" at bounding box center [1413, 718] width 63 height 13
click at [1361, 633] on button "Save" at bounding box center [1402, 636] width 132 height 40
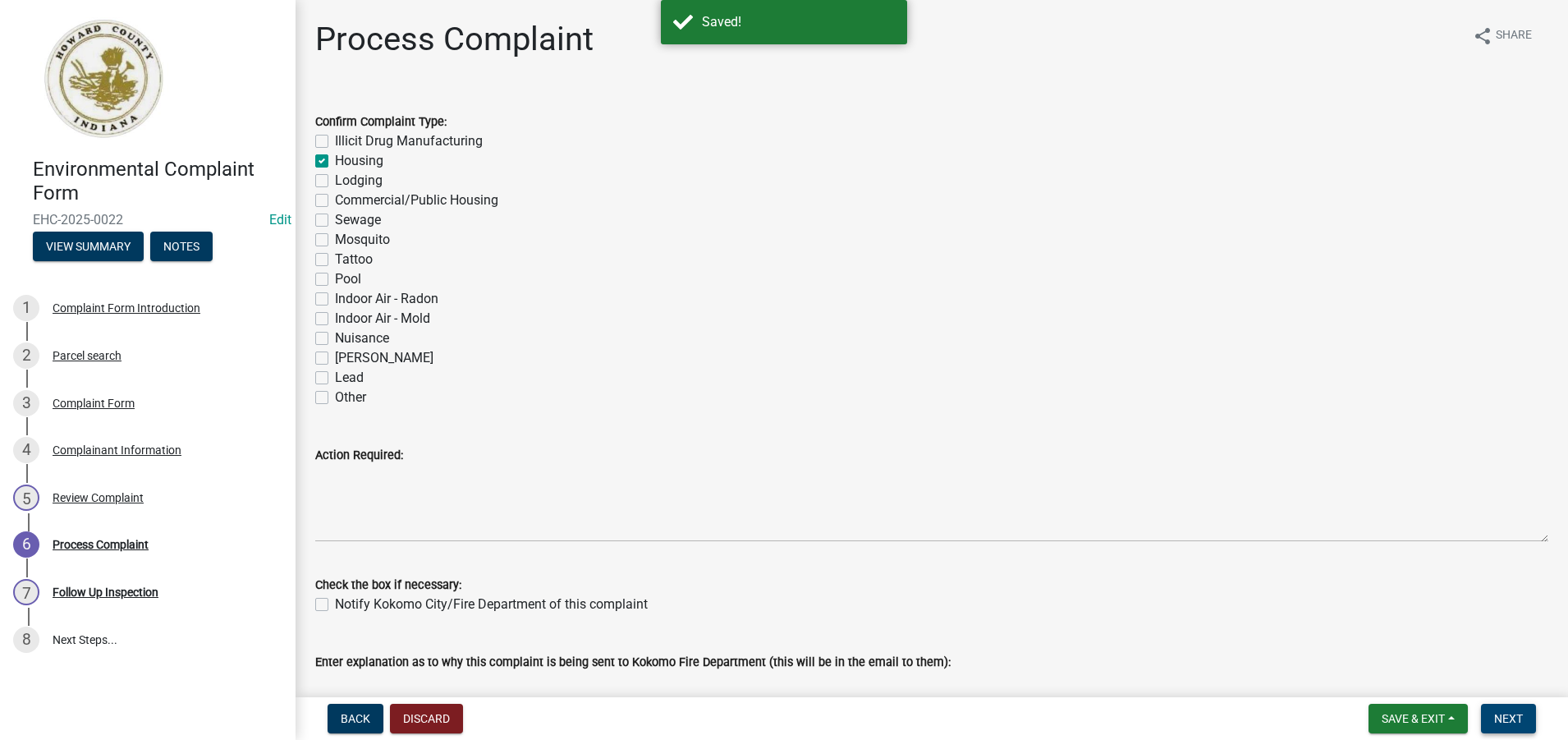
click at [1515, 719] on span "Next" at bounding box center [1508, 718] width 28 height 13
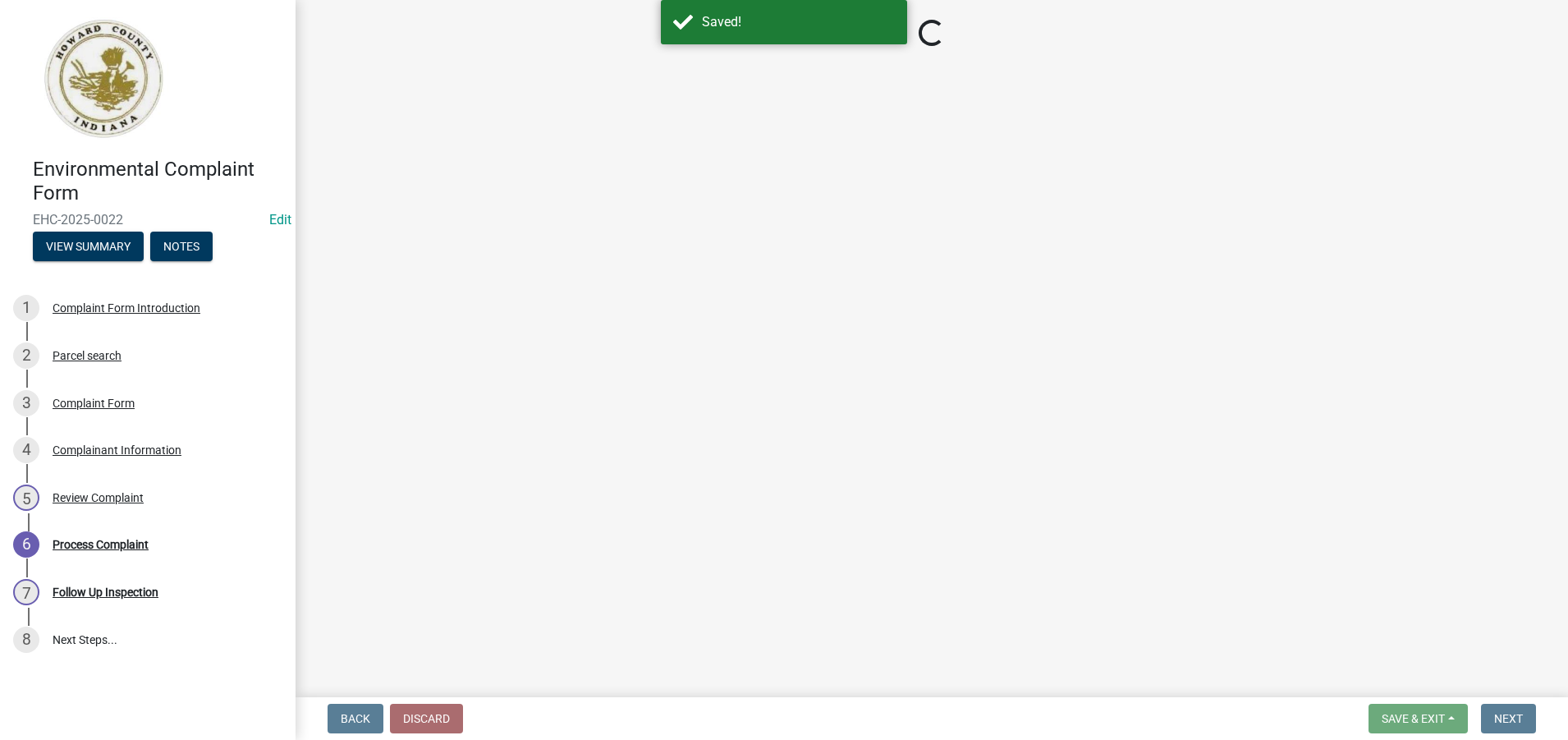
select select "27560442-e6ff-4b87-9ac8-a6e029971116"
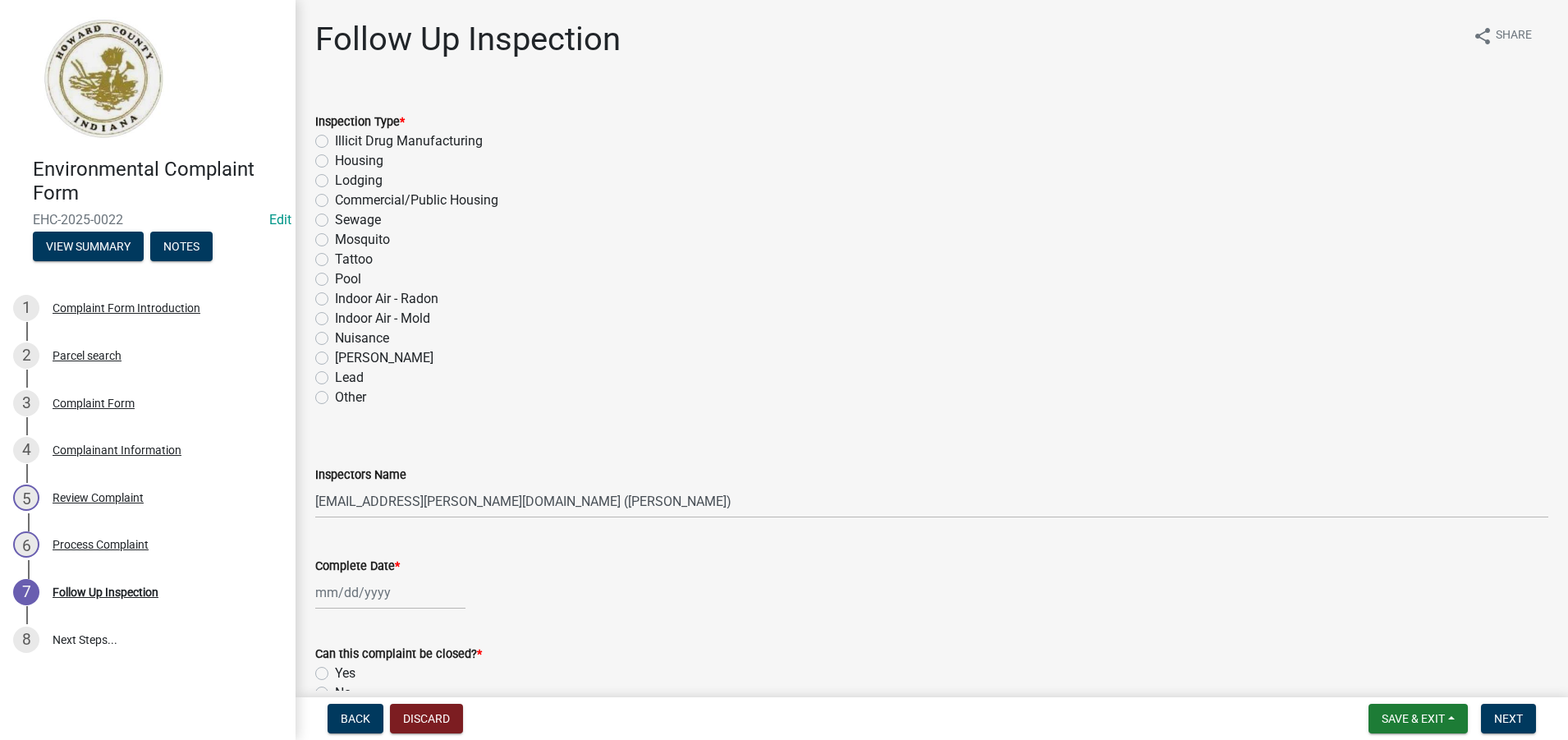
click at [335, 162] on label "Housing" at bounding box center [359, 161] width 48 height 20
click at [335, 162] on input "Housing" at bounding box center [340, 157] width 10 height 10
radio input "true"
click at [335, 161] on label "Housing" at bounding box center [359, 161] width 48 height 20
click at [335, 161] on input "Housing" at bounding box center [340, 157] width 10 height 10
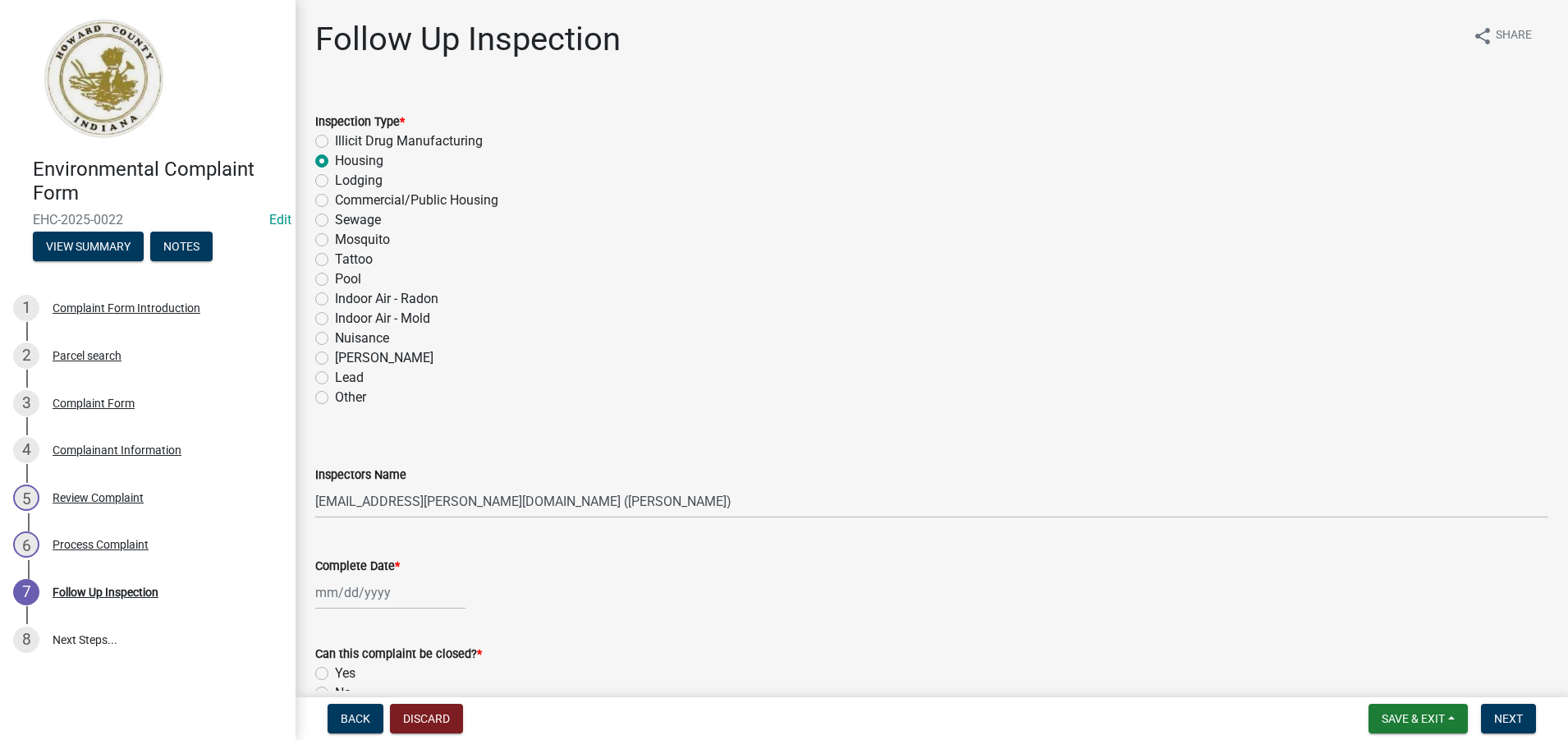
click at [523, 303] on div "Indoor Air - Radon" at bounding box center [931, 299] width 1233 height 20
click at [1402, 718] on span "Save & Exit" at bounding box center [1413, 718] width 63 height 13
click at [1396, 673] on button "Save & Exit" at bounding box center [1402, 675] width 132 height 40
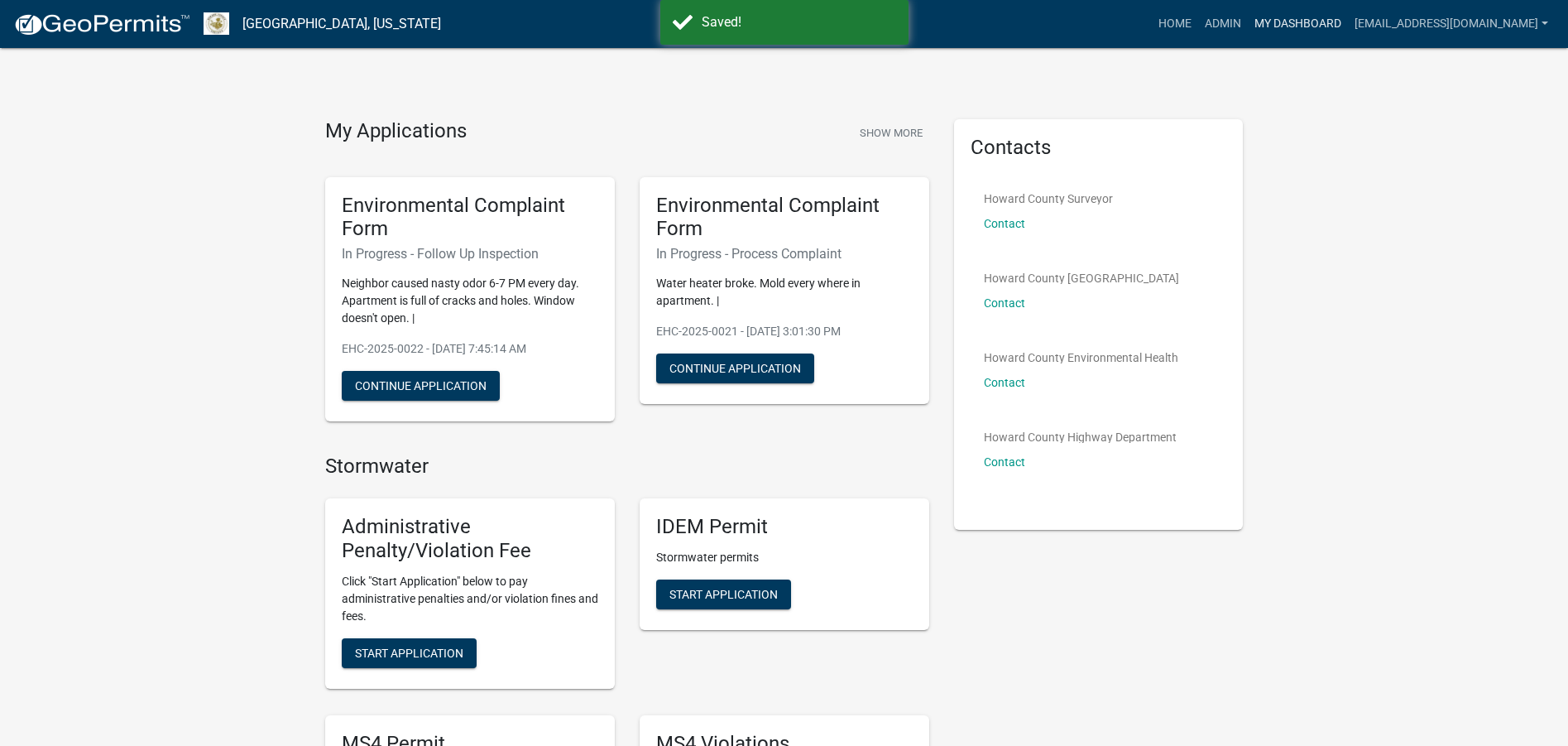
click at [1279, 24] on link "My Dashboard" at bounding box center [1297, 24] width 100 height 31
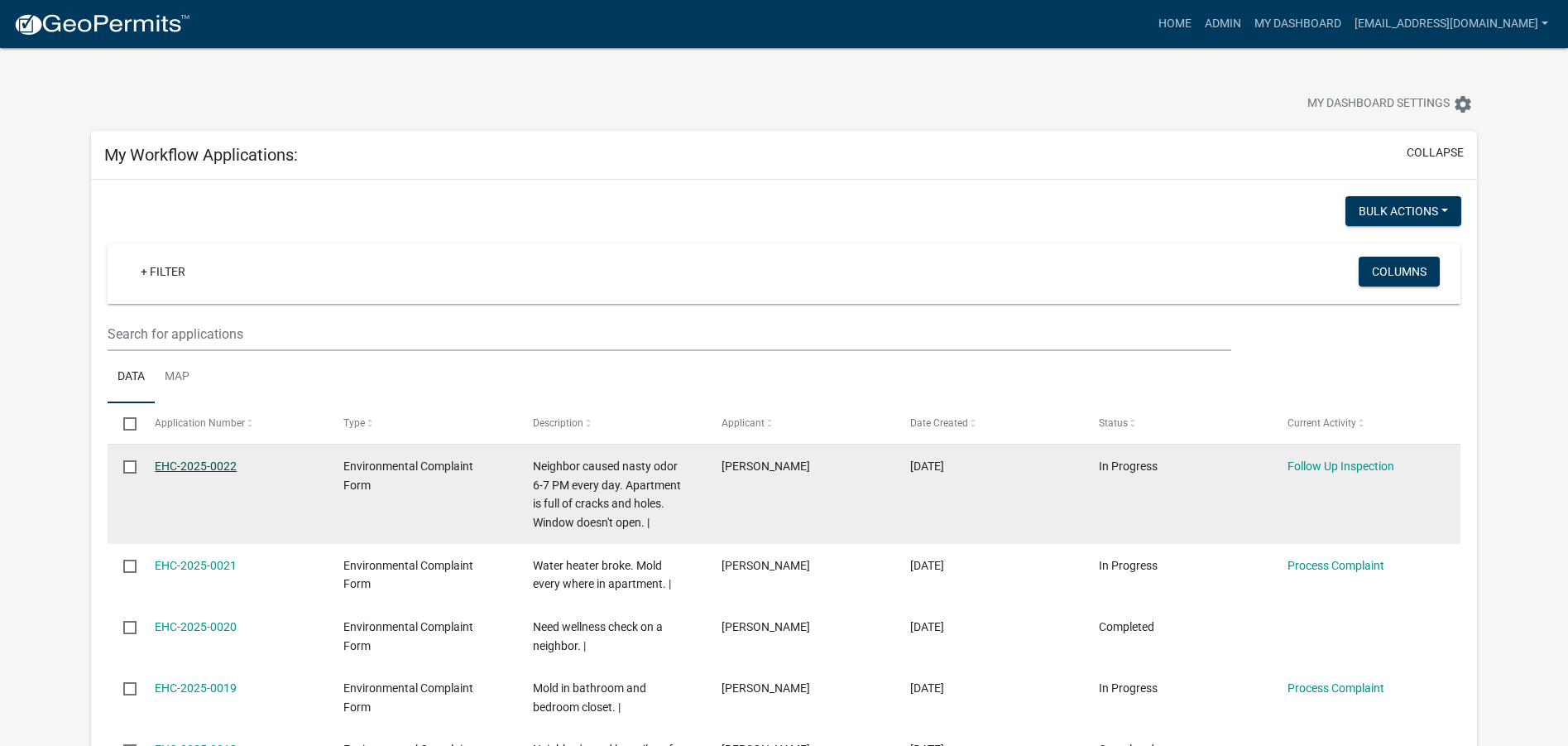
click at [199, 462] on link "EHC-2025-0022" at bounding box center [195, 465] width 82 height 13
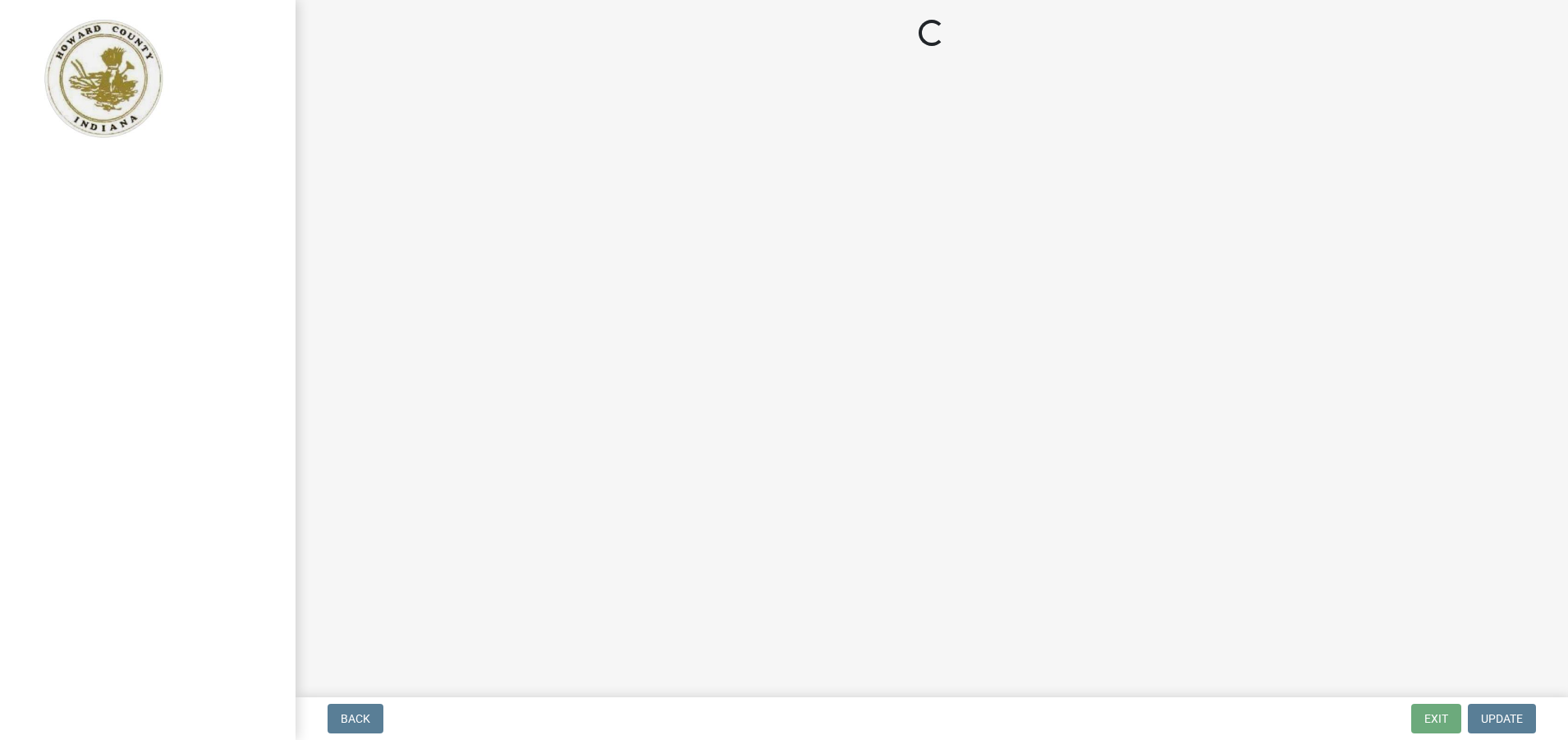
select select "27560442-e6ff-4b87-9ac8-a6e029971116"
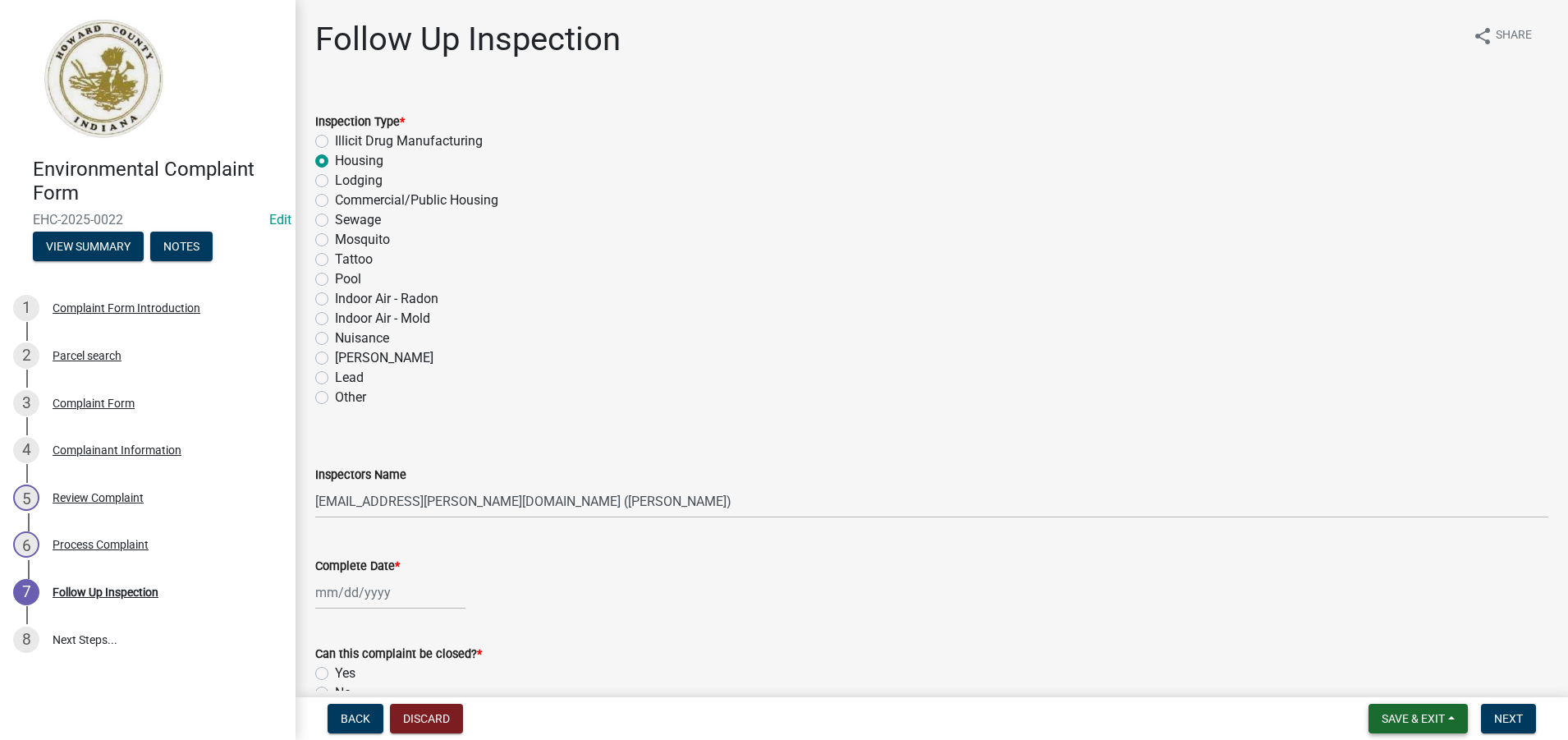
click at [1404, 714] on span "Save & Exit" at bounding box center [1413, 718] width 63 height 13
click at [1401, 674] on button "Save & Exit" at bounding box center [1402, 675] width 132 height 40
